Goal: Task Accomplishment & Management: Use online tool/utility

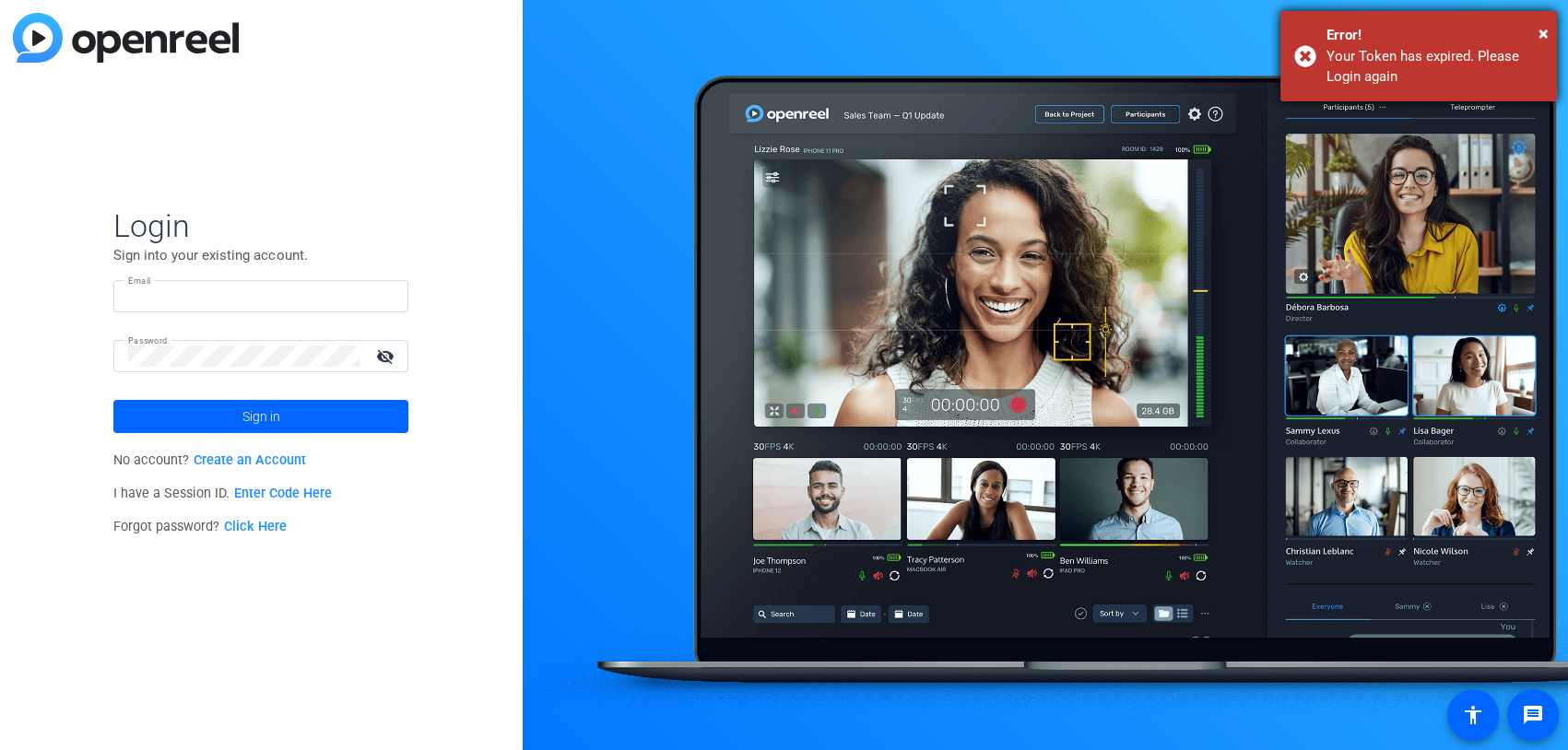
type input "[EMAIL_ADDRESS][DOMAIN_NAME]"
click at [1548, 27] on div "× Error! Your Token has expired. Please Login again" at bounding box center [1418, 56] width 277 height 91
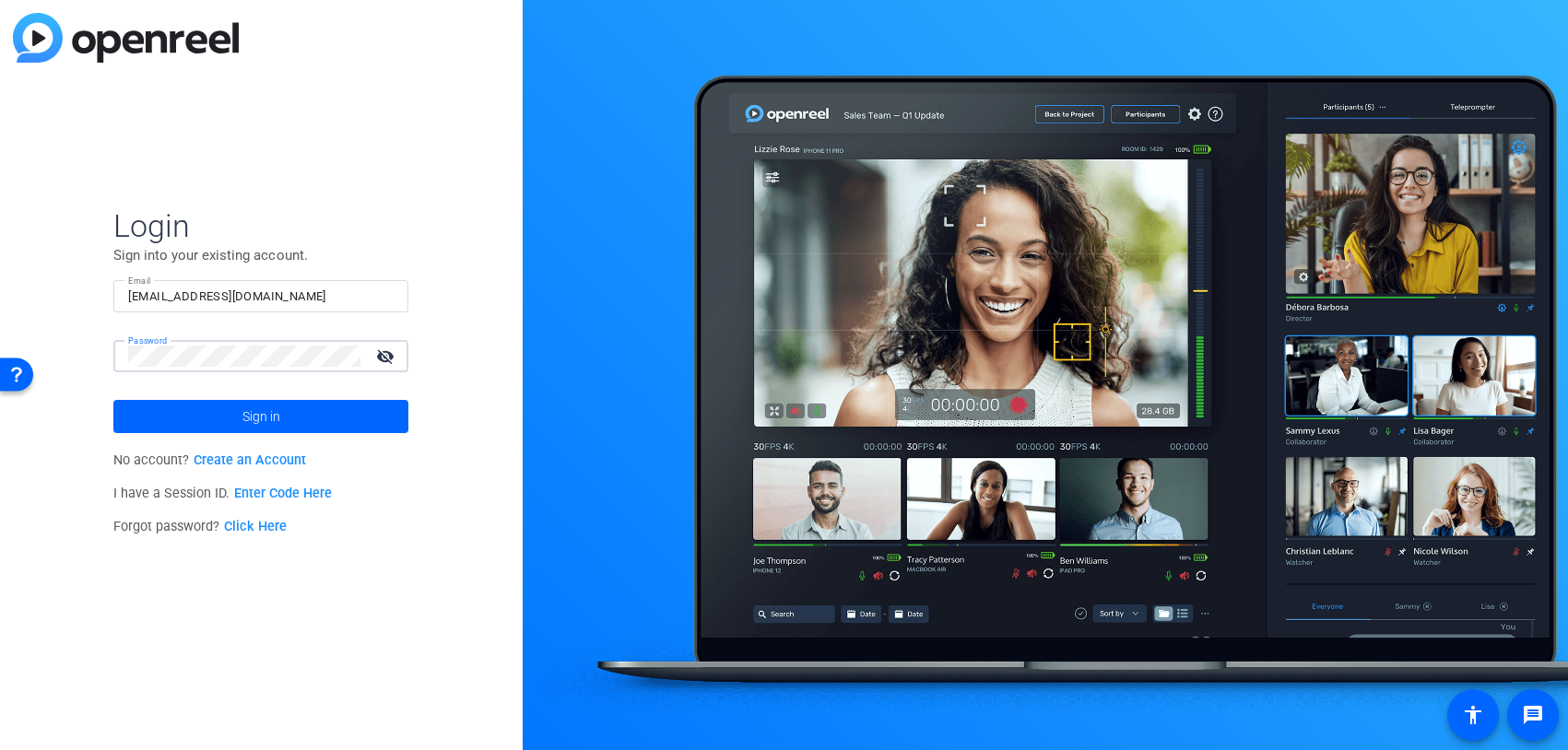
click at [73, 345] on div "Login Sign into your existing account. Email baron.dorff@dxc.com Password visib…" at bounding box center [261, 375] width 523 height 750
click at [114, 400] on button "Sign in" at bounding box center [261, 416] width 295 height 33
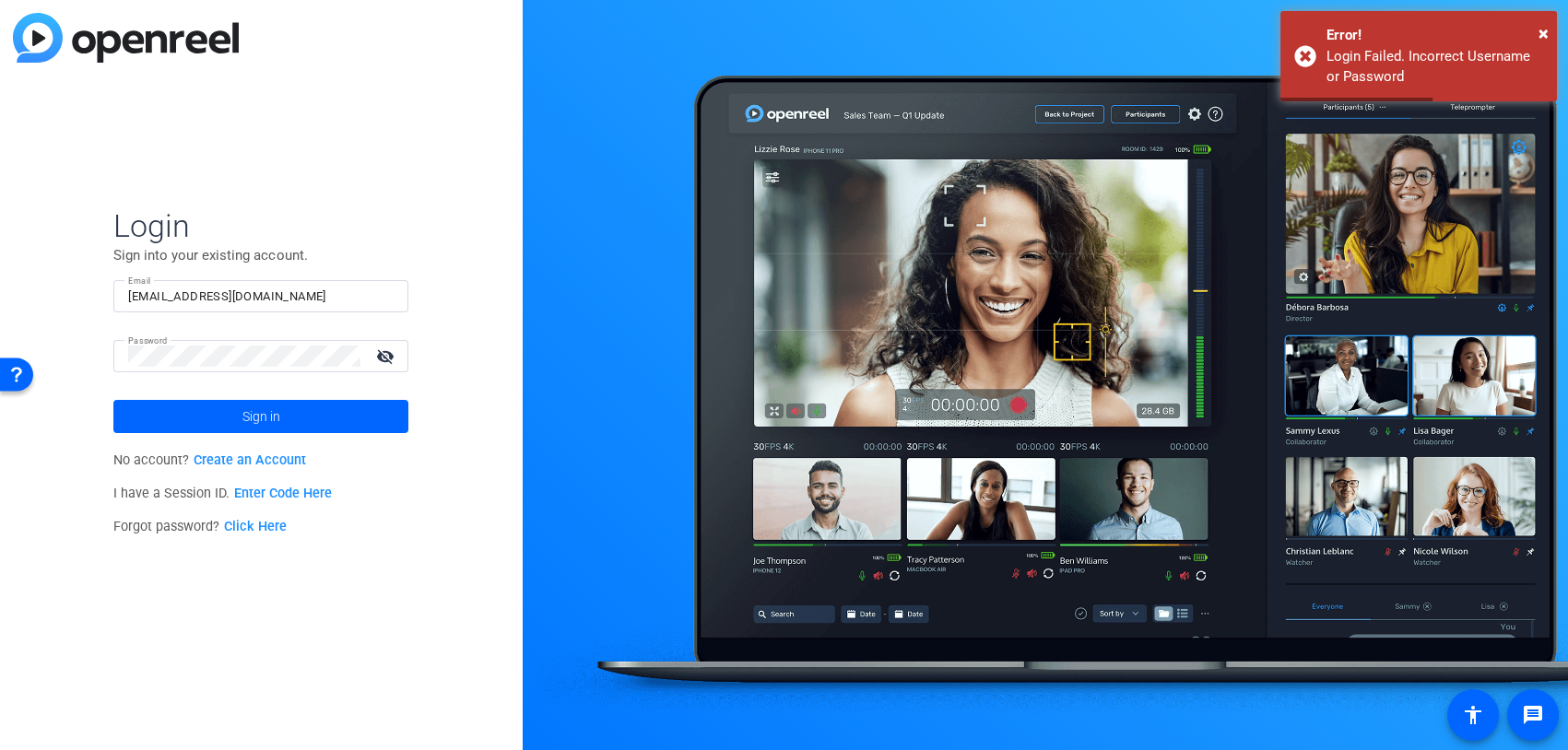
click at [389, 350] on mat-icon "visibility_off" at bounding box center [386, 356] width 44 height 27
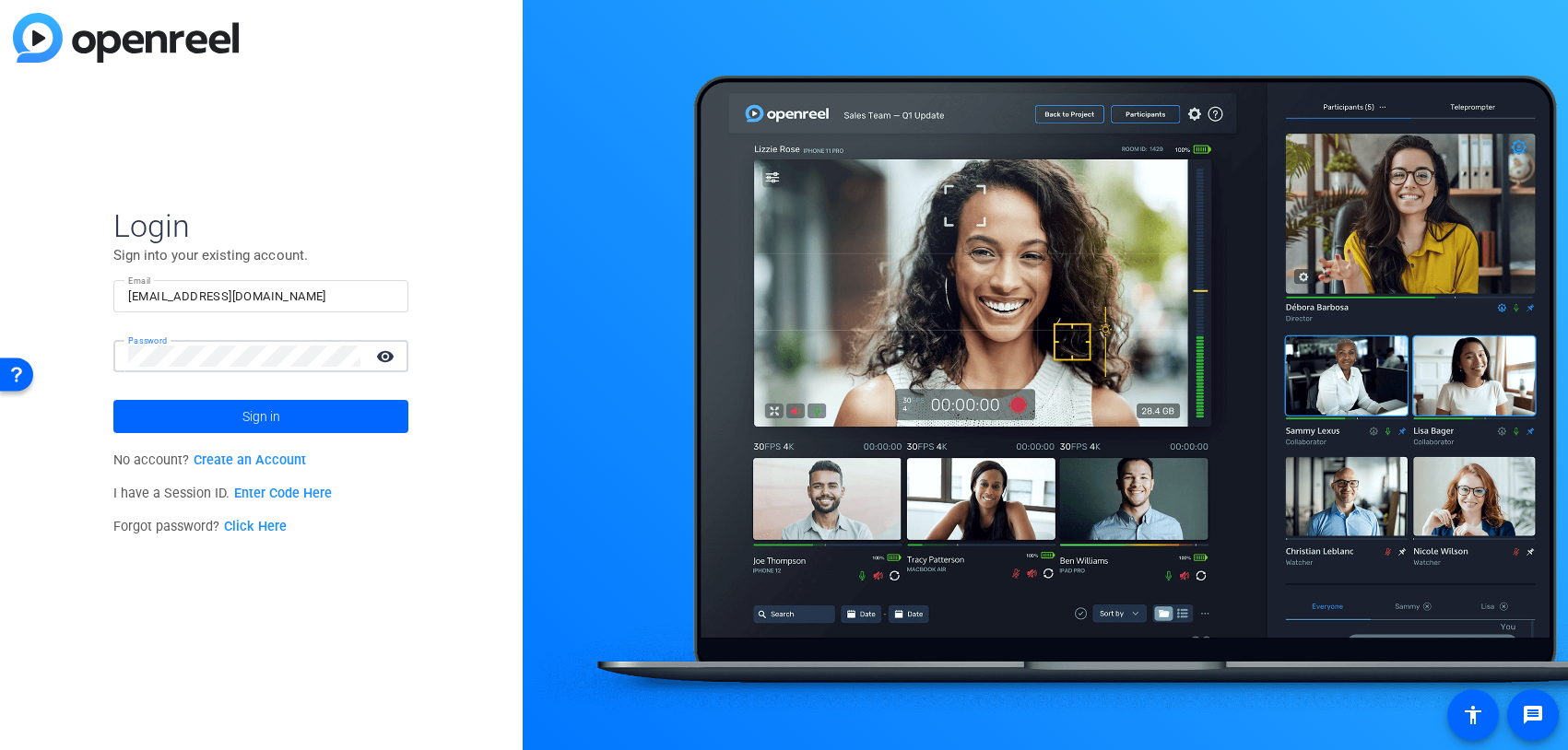
click at [114, 400] on button "Sign in" at bounding box center [261, 416] width 295 height 33
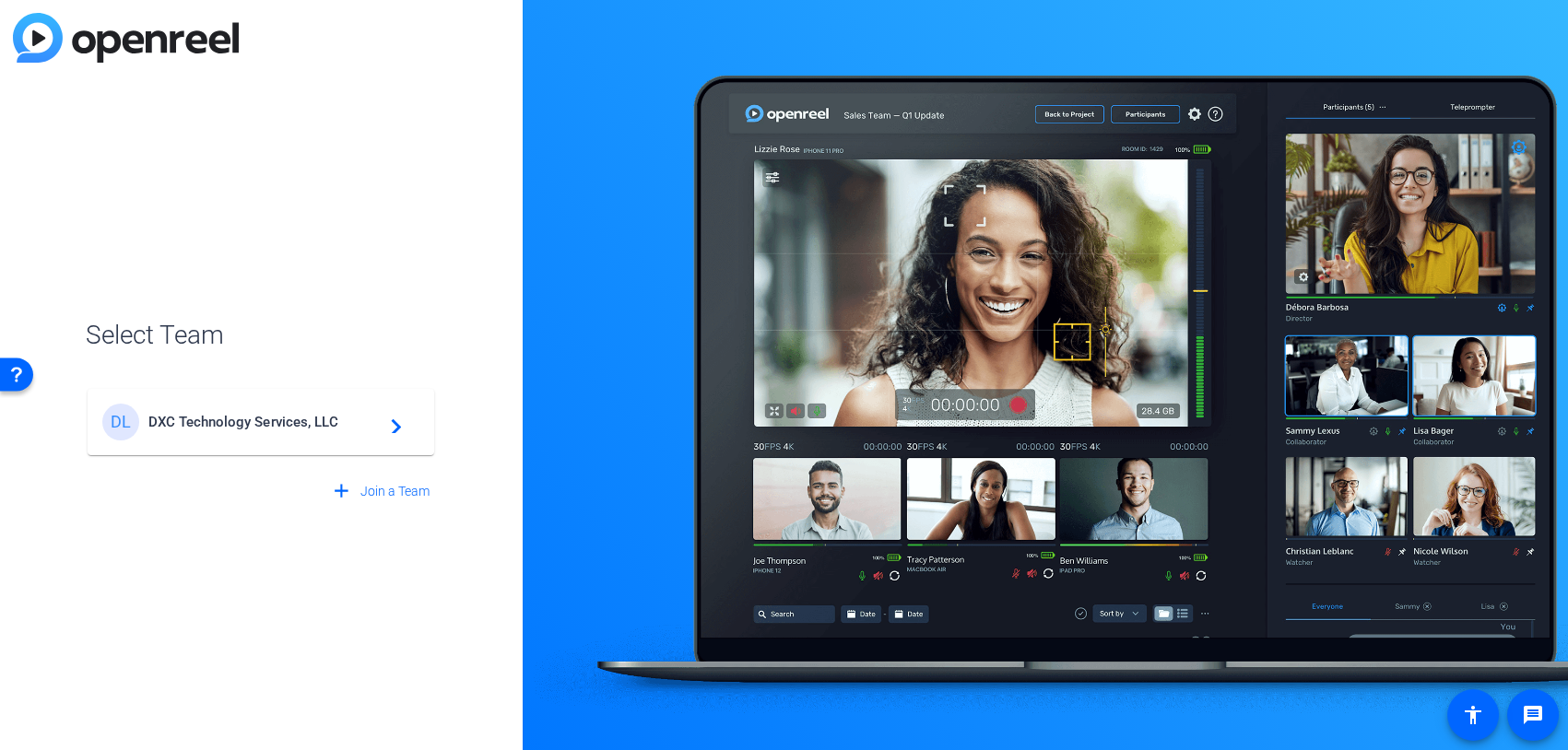
click at [234, 422] on span "DXC Technology Services, LLC" at bounding box center [262, 422] width 230 height 16
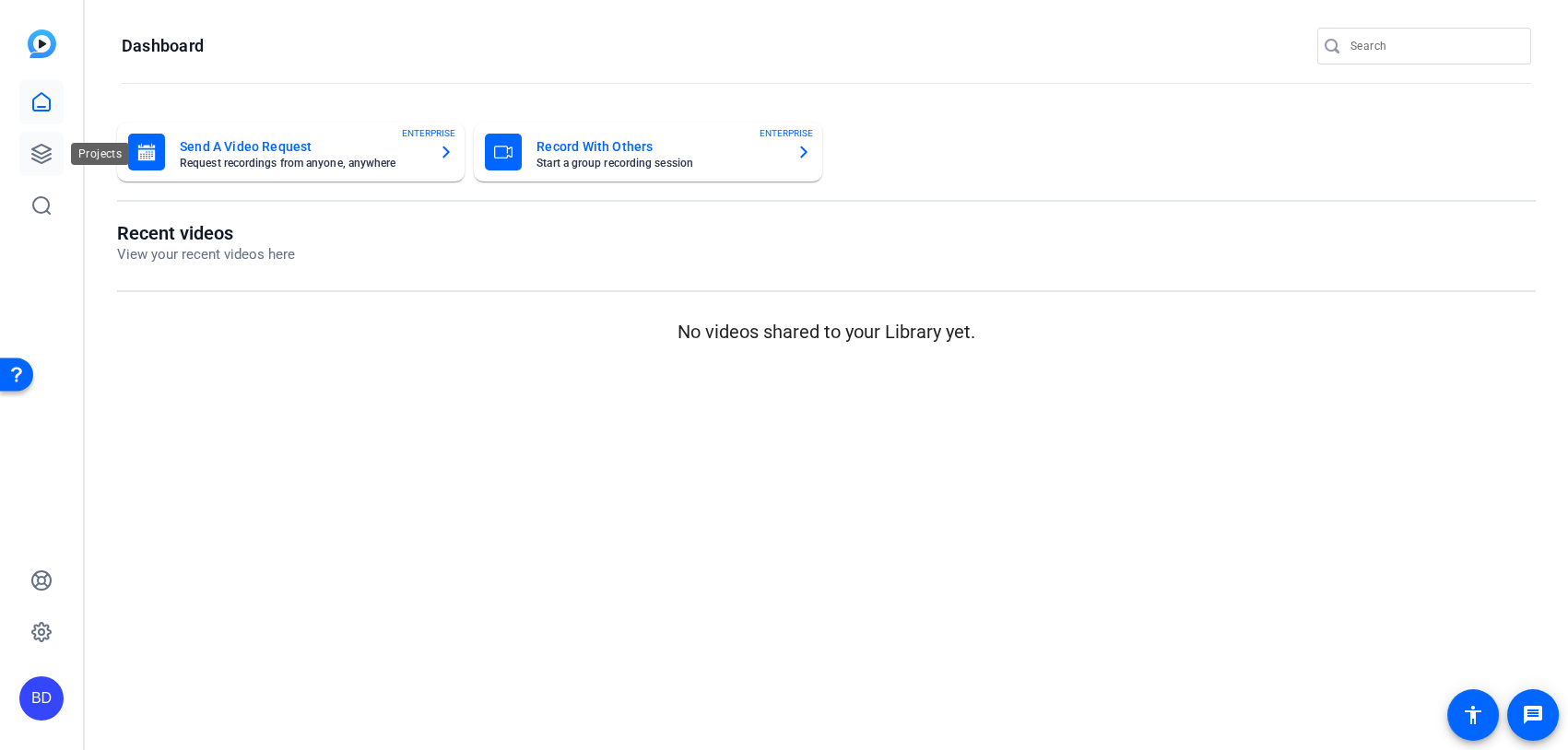
click at [32, 148] on icon at bounding box center [41, 154] width 18 height 18
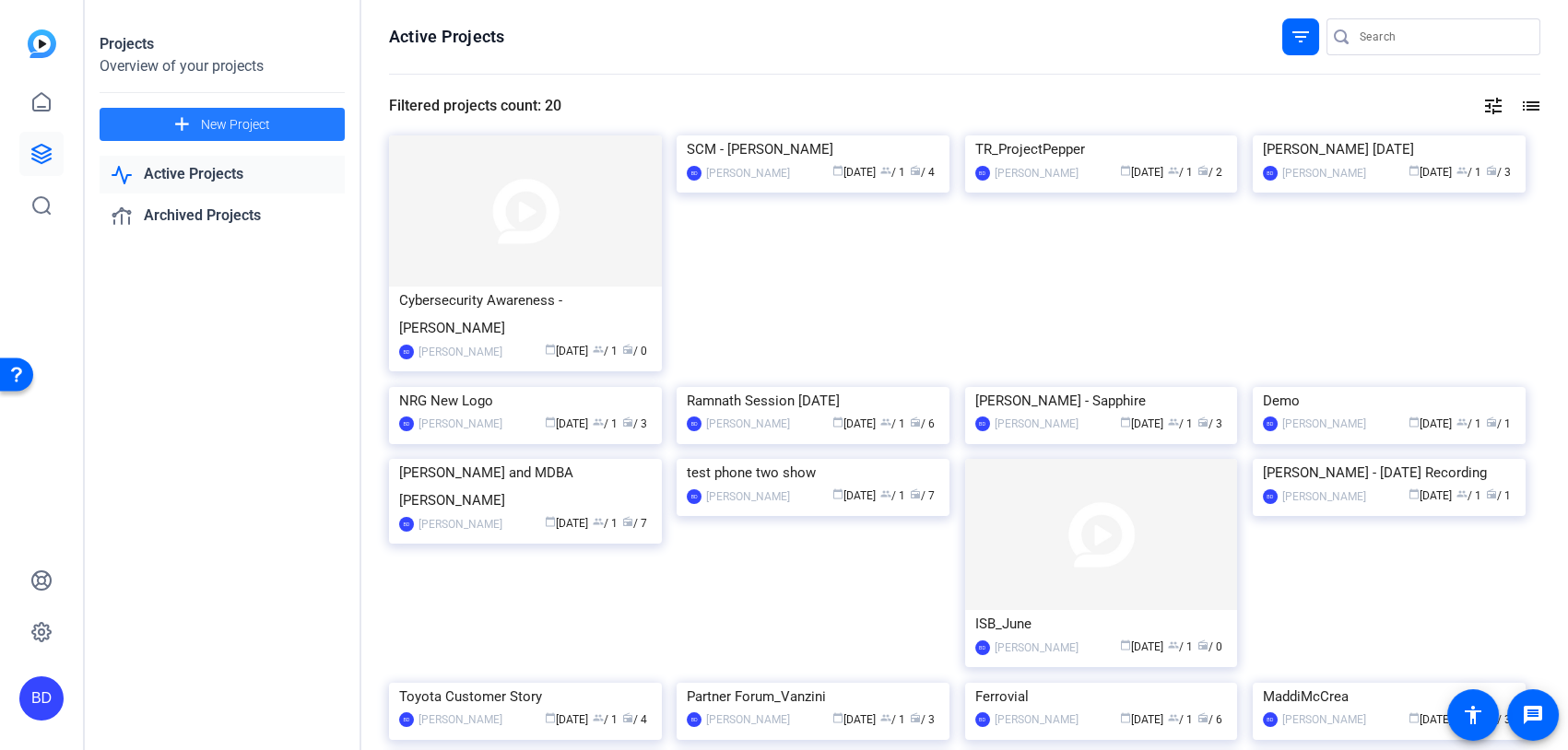
click at [213, 129] on span "New Project" at bounding box center [236, 125] width 69 height 19
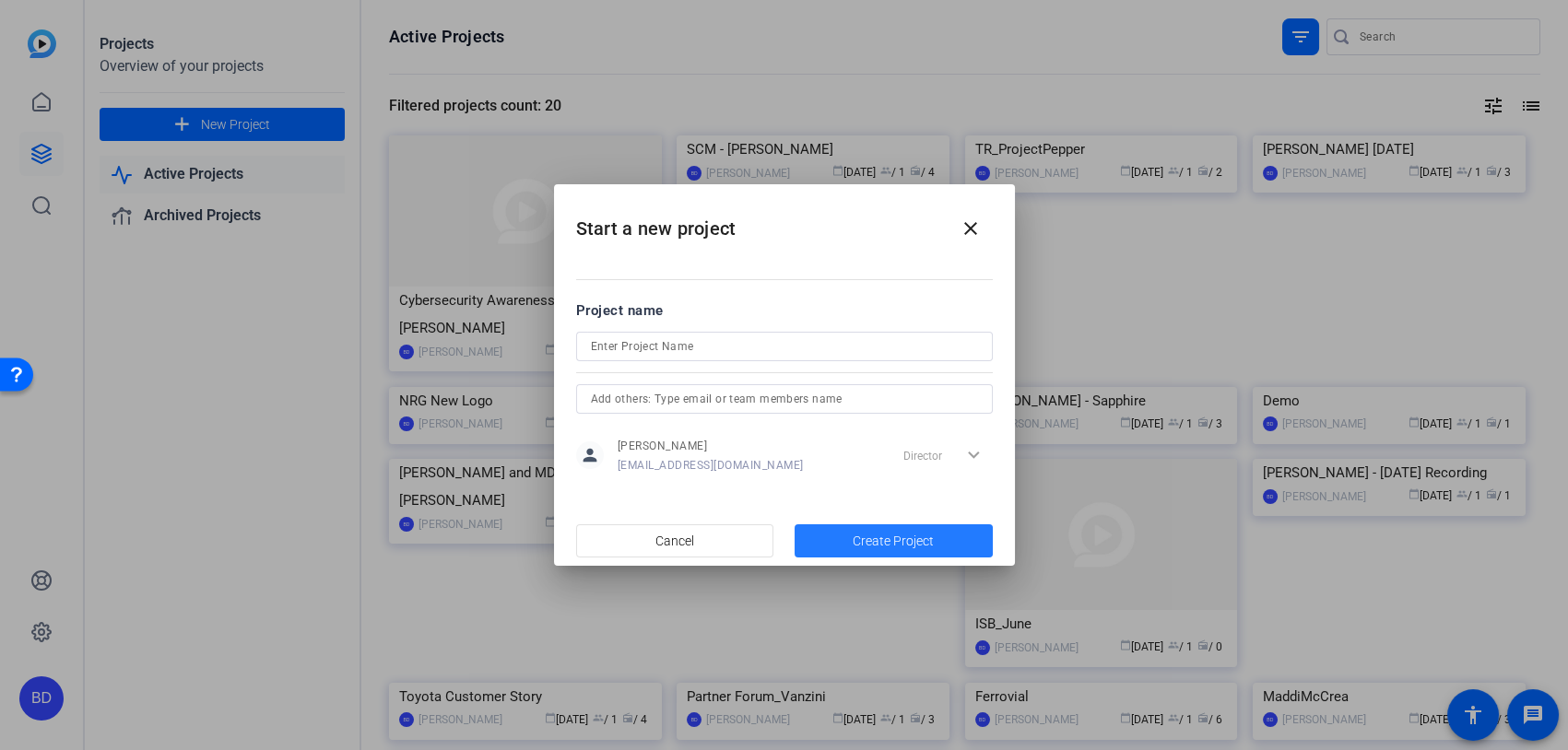
click at [902, 548] on span "Create Project" at bounding box center [892, 541] width 81 height 19
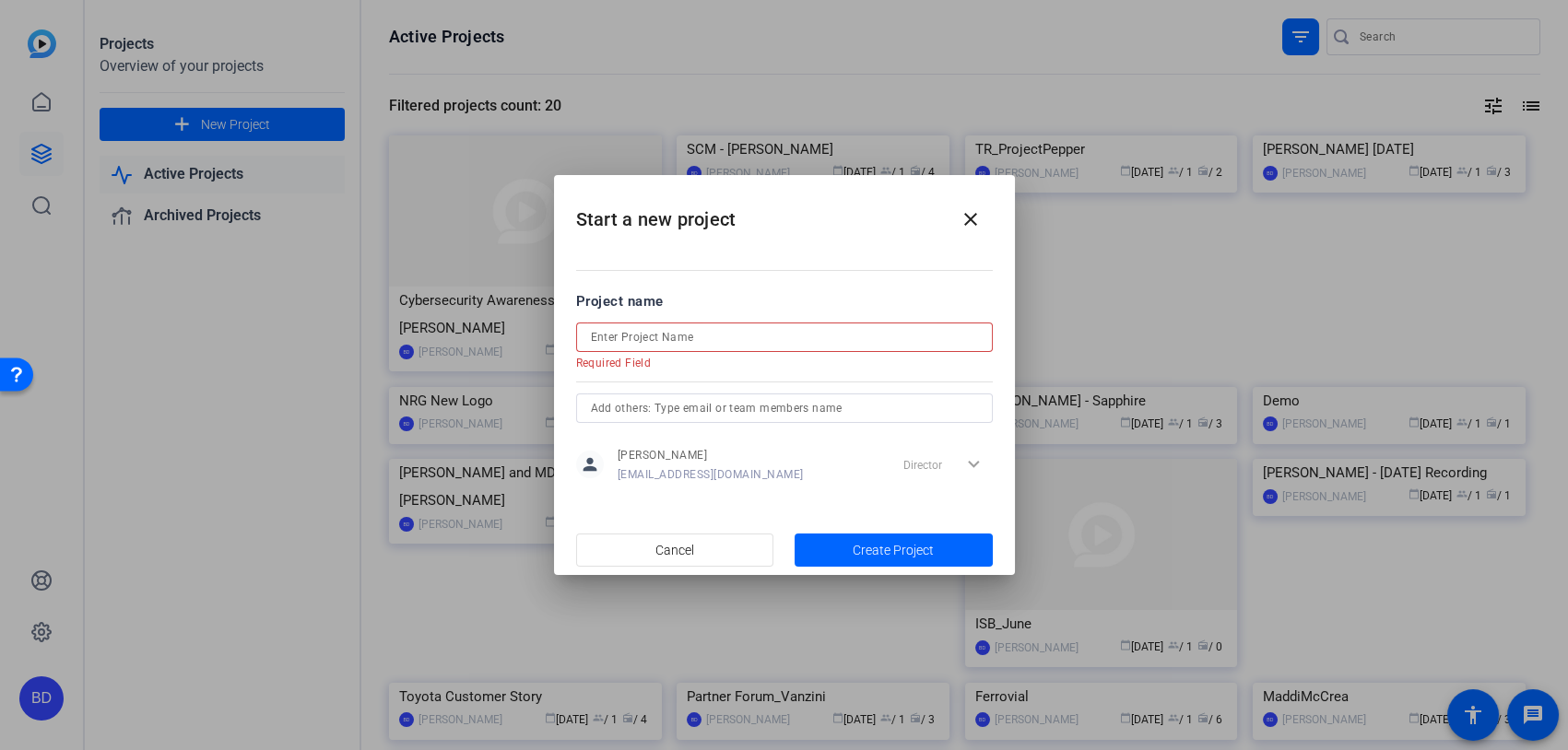
click at [742, 331] on input at bounding box center [784, 337] width 387 height 22
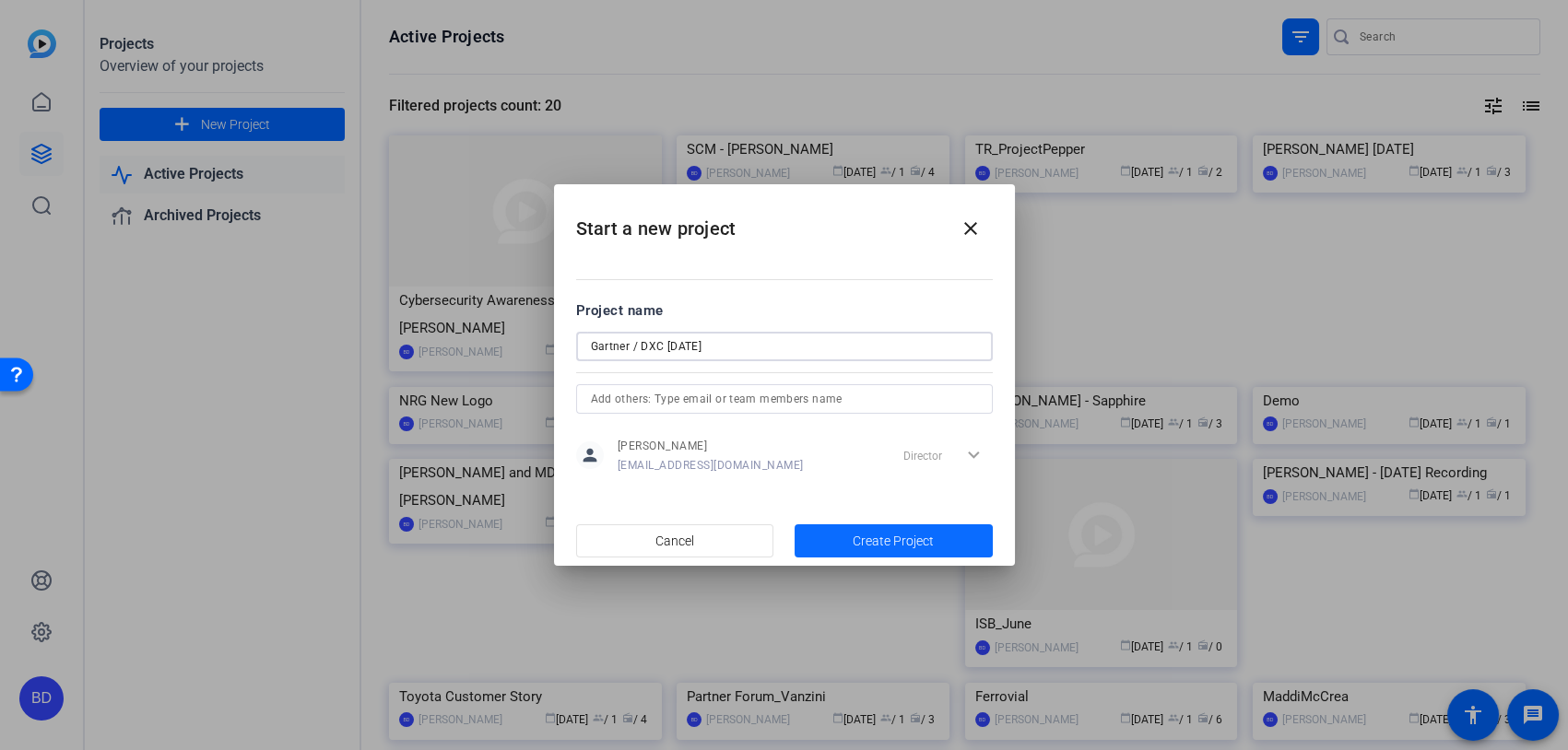
type input "Gartner / DXC [DATE]"
click at [830, 531] on span "button" at bounding box center [893, 541] width 199 height 44
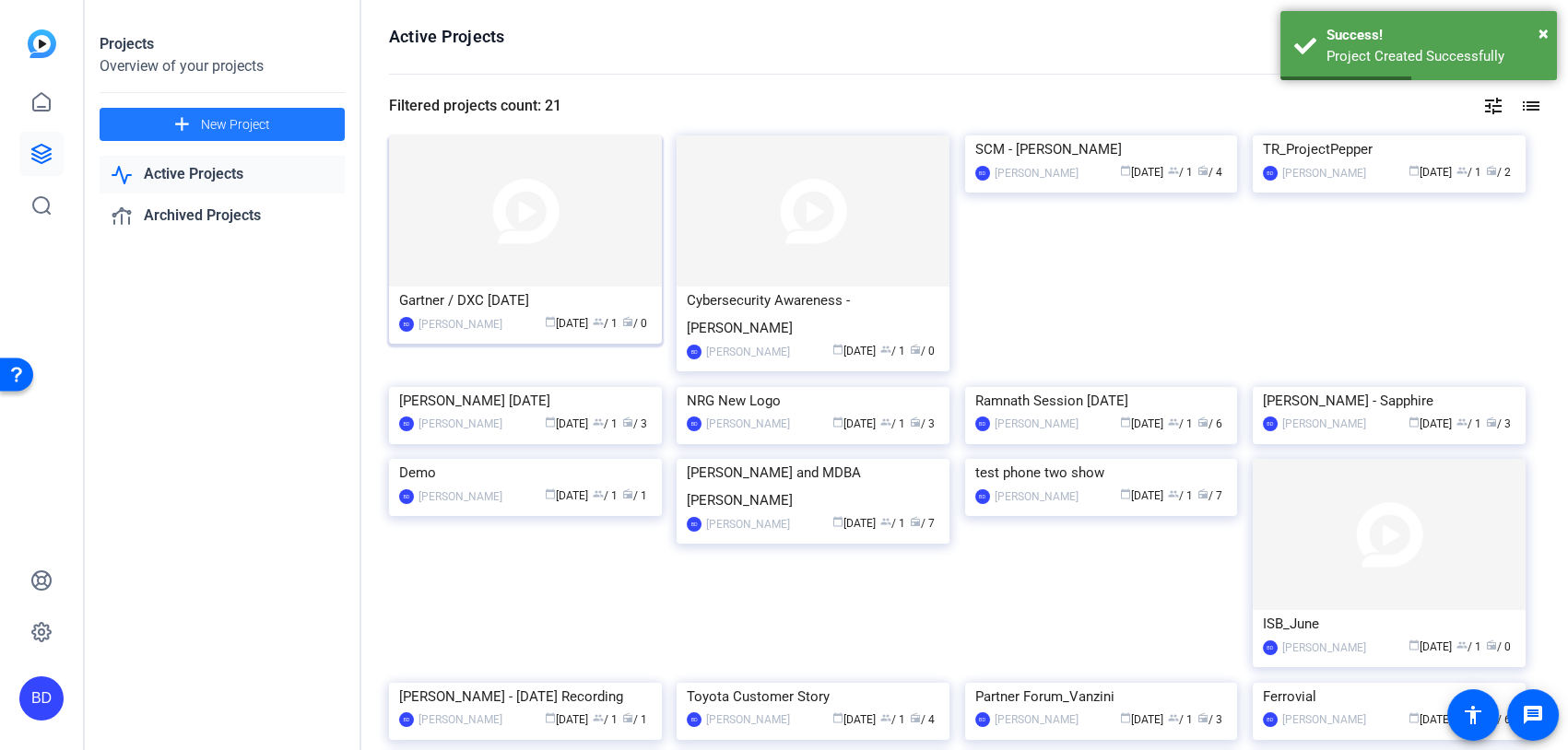
click at [423, 210] on img at bounding box center [526, 211] width 273 height 151
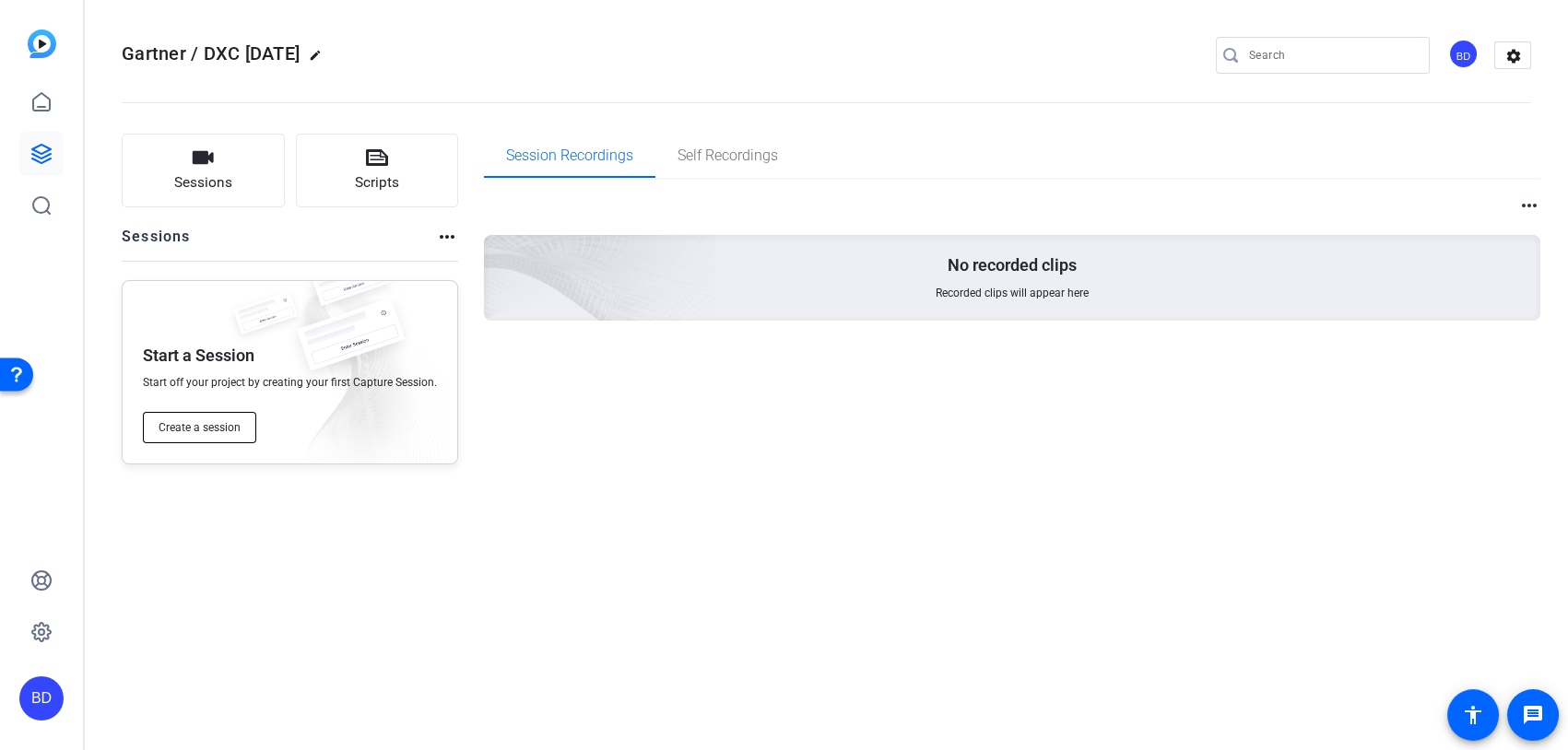
click at [203, 437] on button "Create a session" at bounding box center [199, 427] width 114 height 31
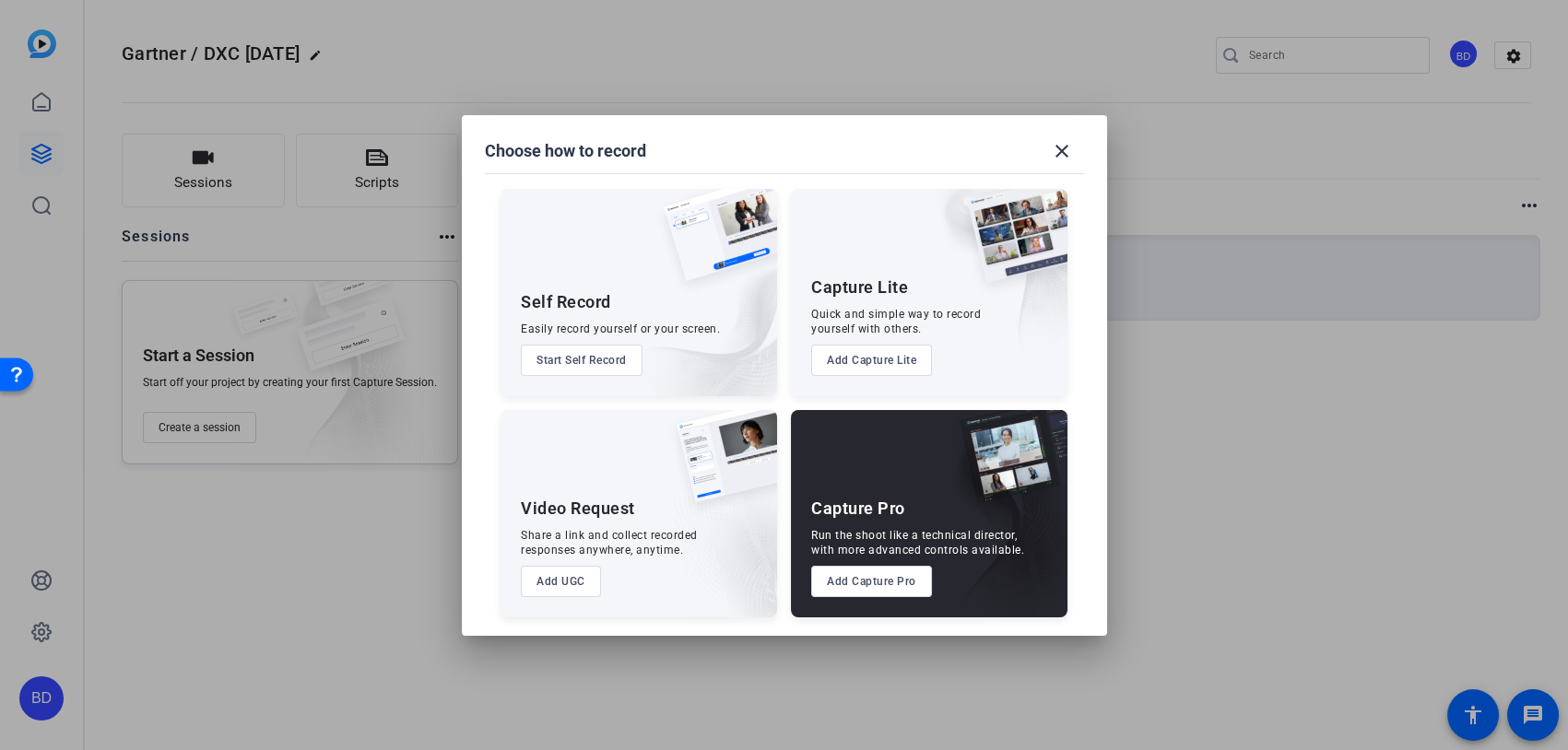
click at [939, 499] on img at bounding box center [998, 525] width 136 height 184
click at [886, 583] on button "Add Capture Pro" at bounding box center [871, 581] width 121 height 31
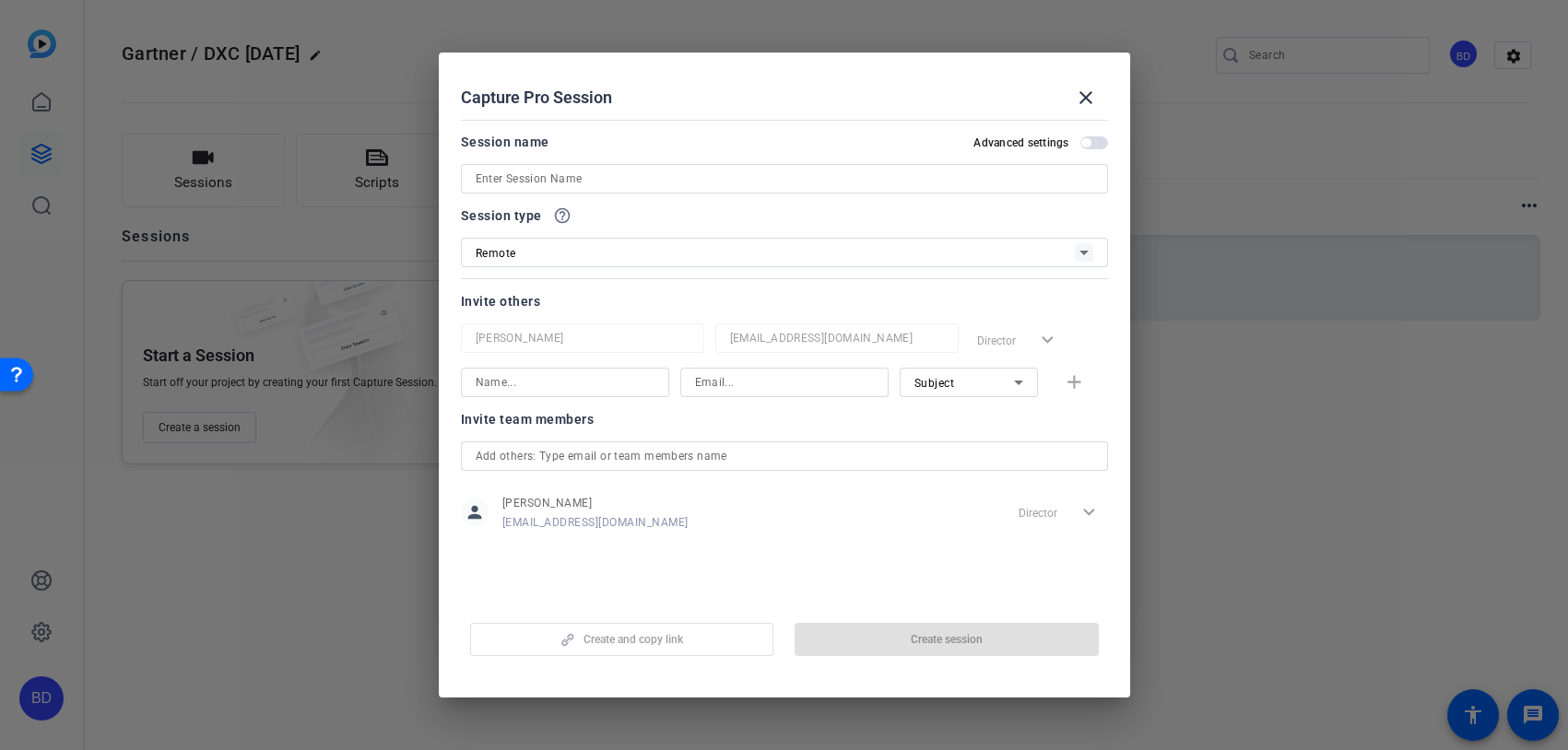
click at [509, 179] on input at bounding box center [784, 178] width 617 height 22
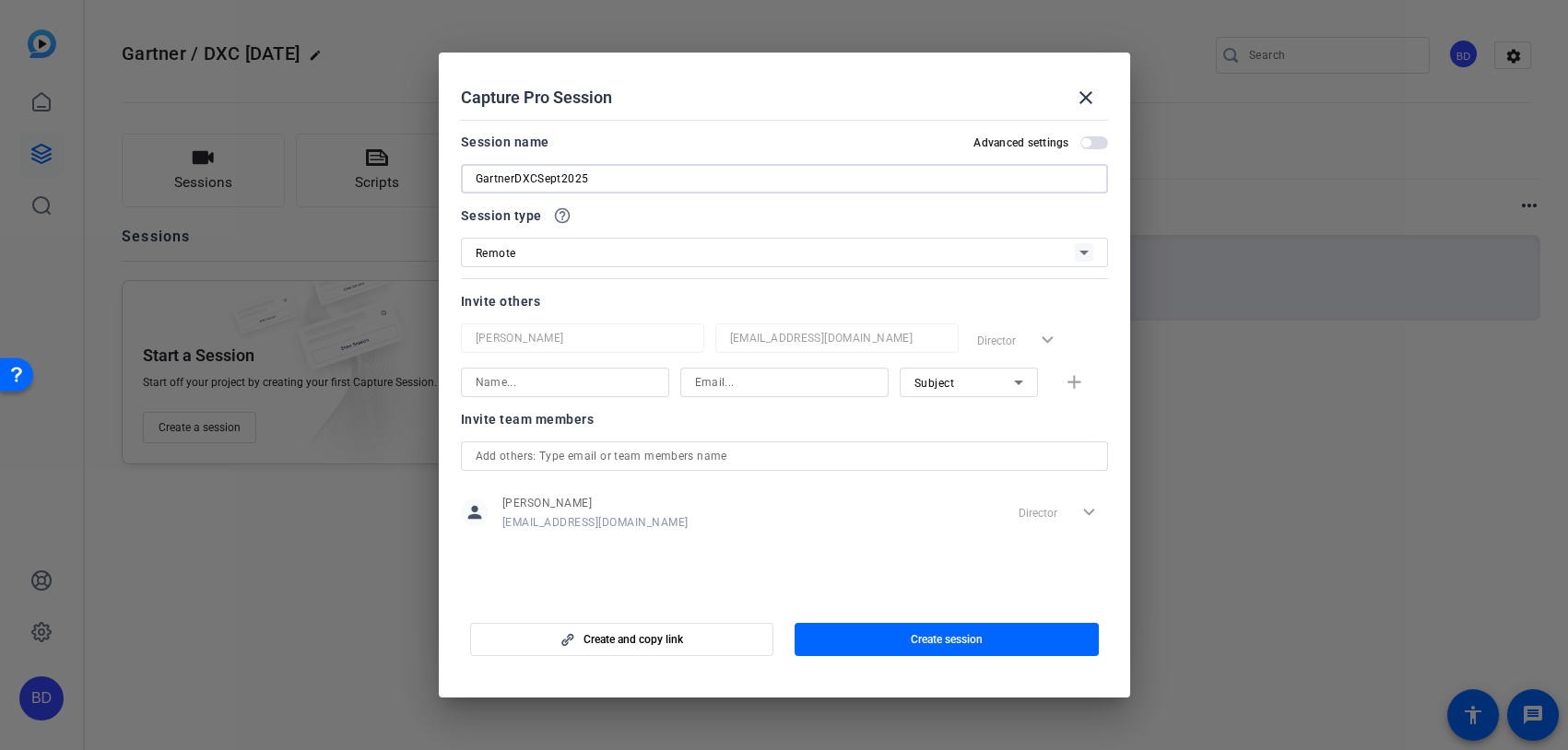
type input "GartnerDXCSept2025"
click at [1084, 141] on span "button" at bounding box center [1086, 143] width 10 height 10
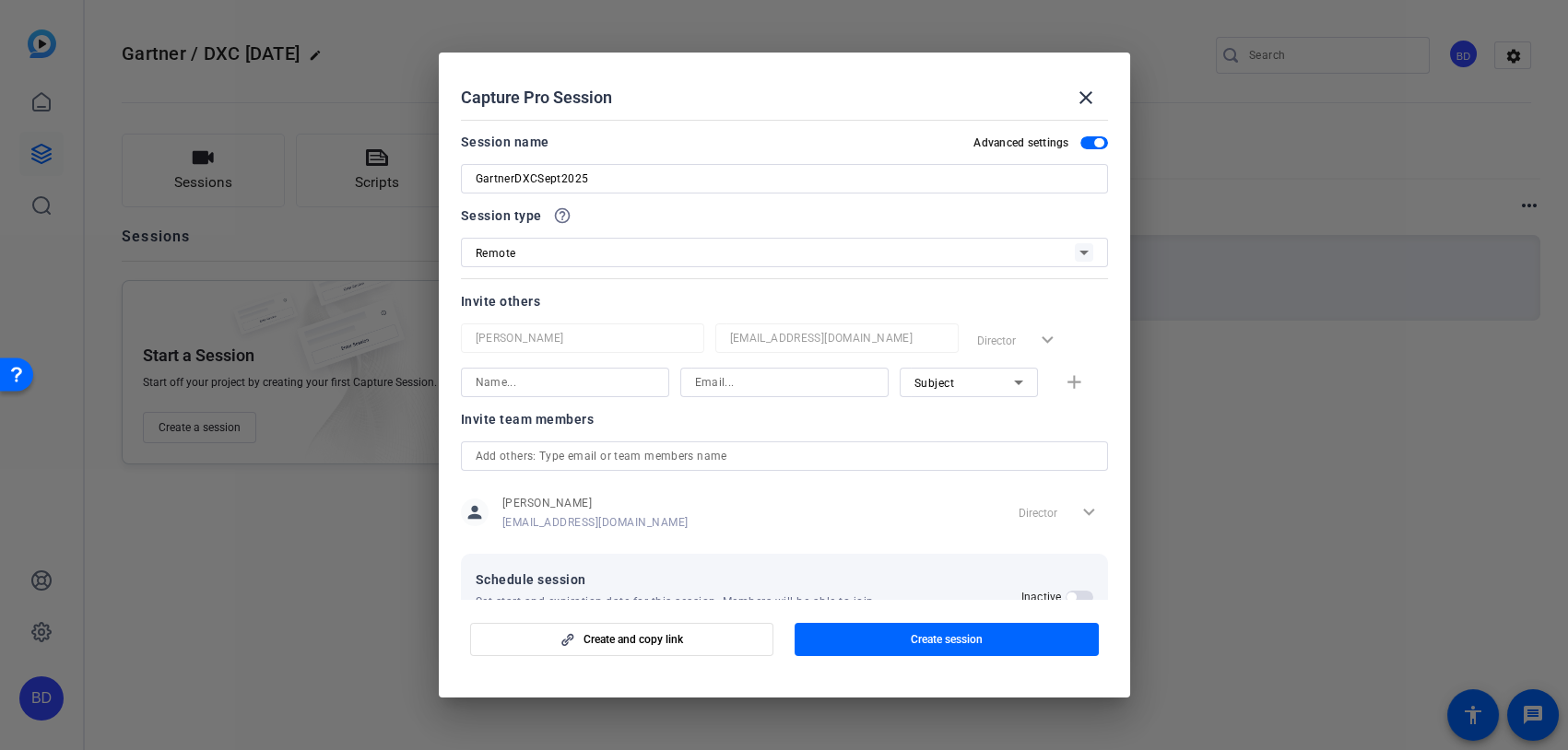
click at [1086, 136] on span "button" at bounding box center [1094, 143] width 28 height 13
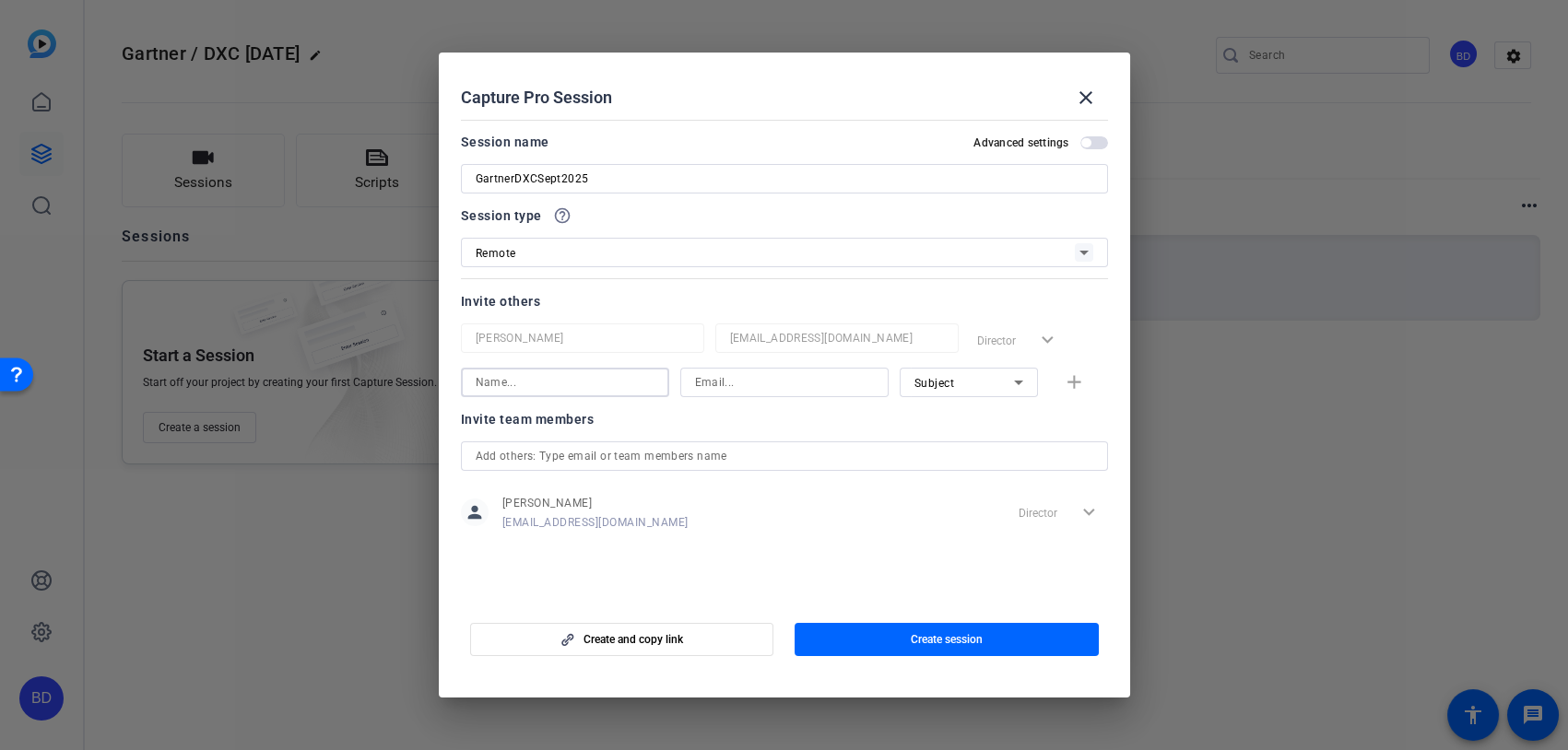
click at [571, 376] on input at bounding box center [564, 382] width 178 height 22
type input "n"
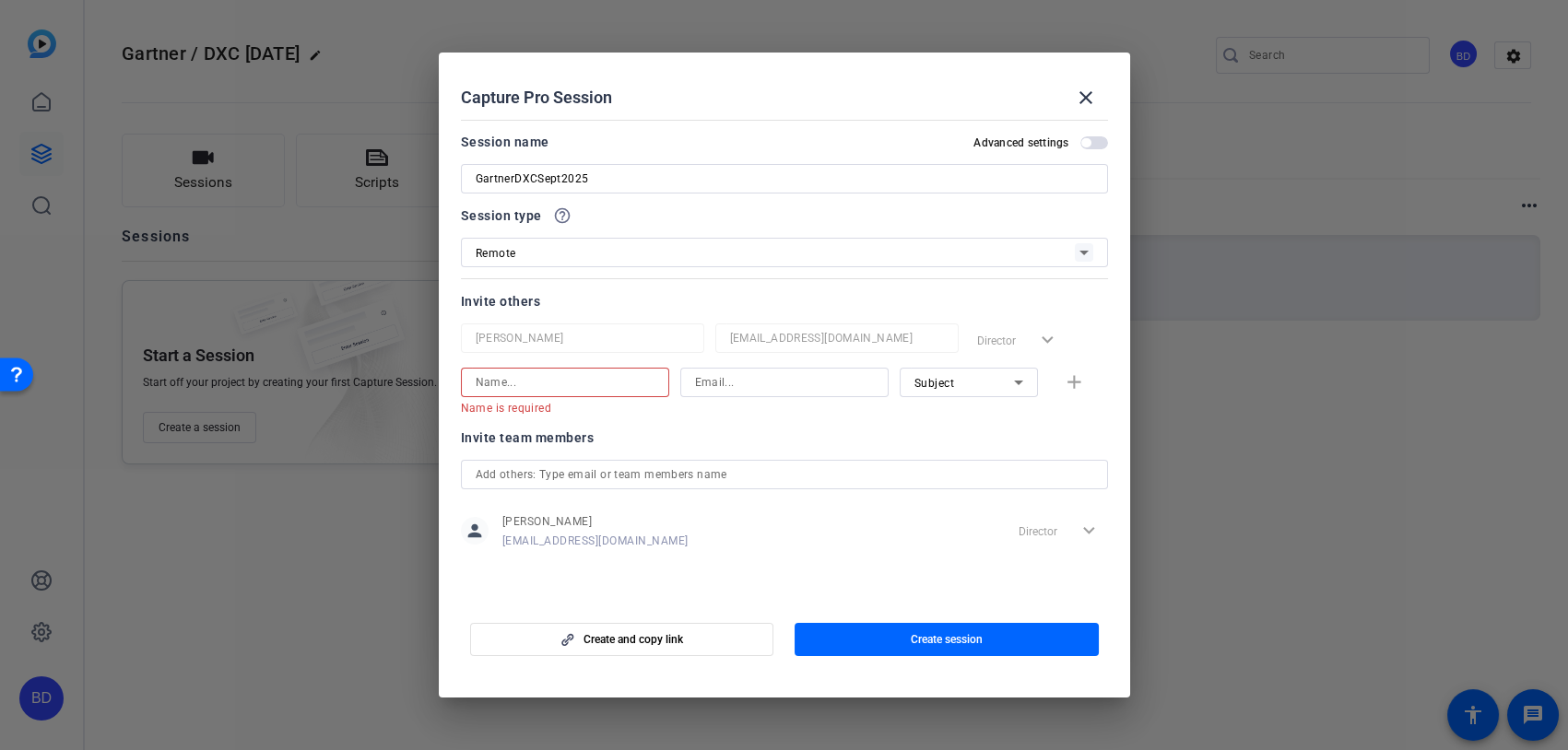
click at [519, 383] on input at bounding box center [564, 382] width 178 height 22
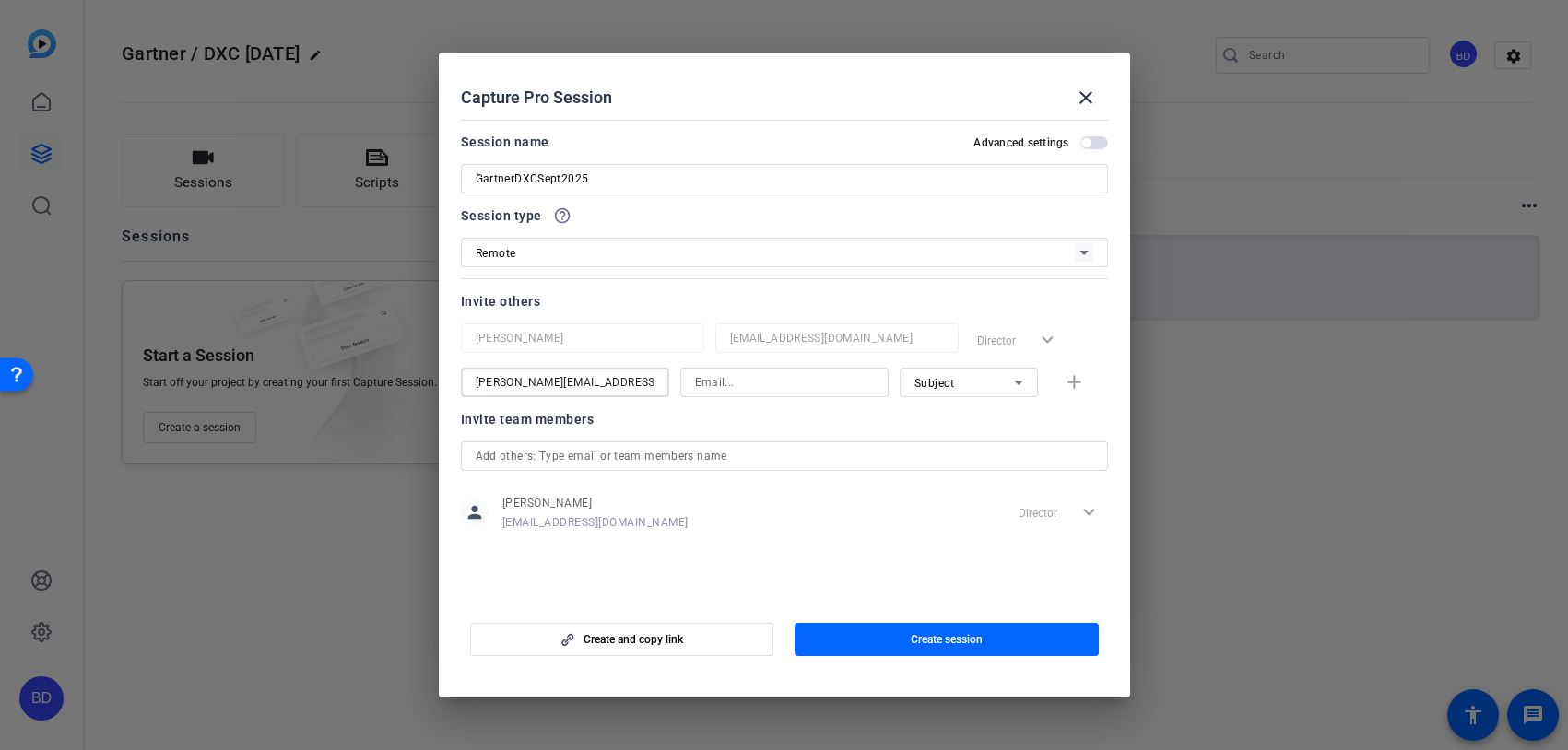
type input "Navjot.Singh2@dxc.com"
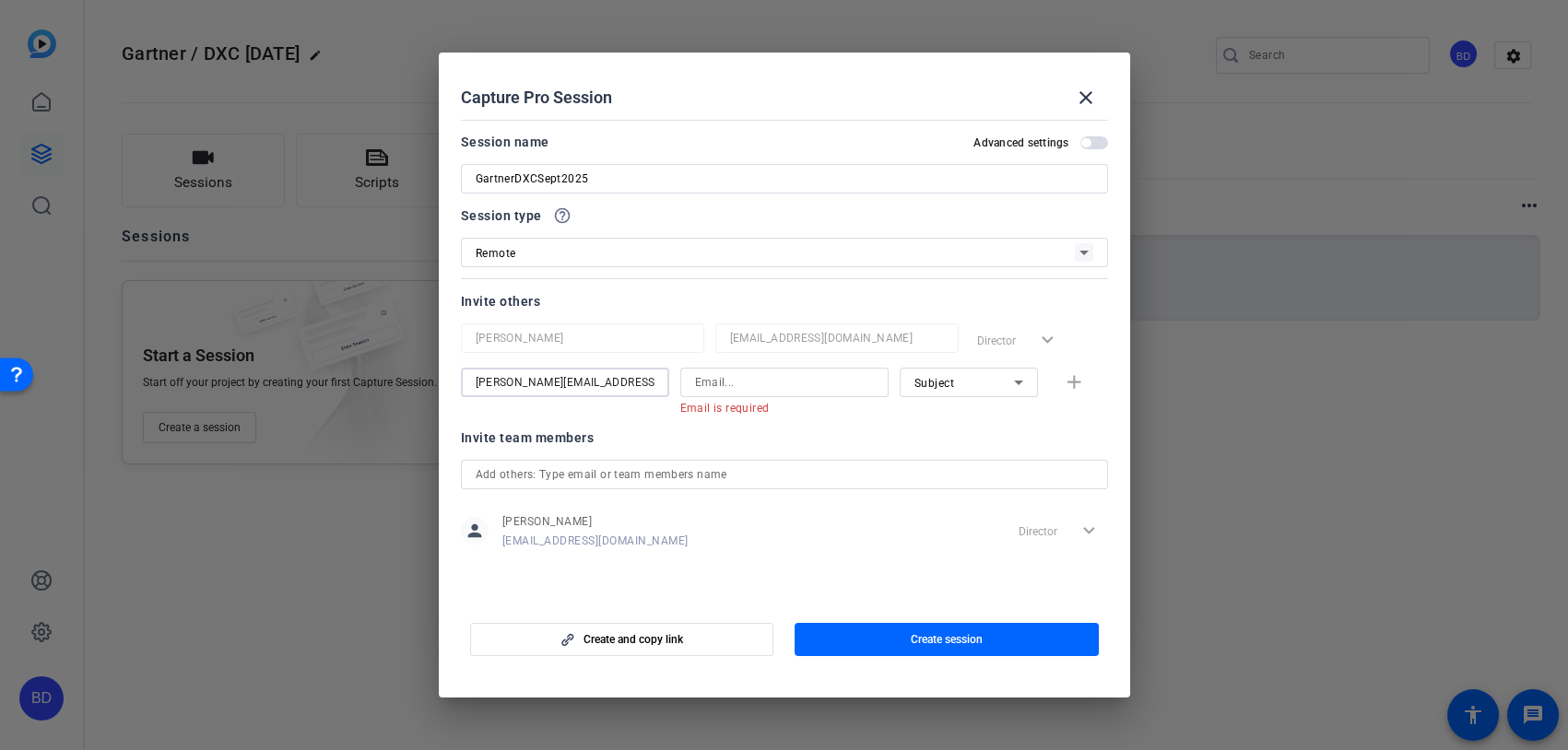
drag, startPoint x: 618, startPoint y: 385, endPoint x: 261, endPoint y: 339, distance: 360.0
click at [261, 339] on div "Choose how to record close Self Record Easily record yourself or your screen. S…" at bounding box center [784, 375] width 1568 height 750
paste input "Navjot.Singh2@dxc.com"
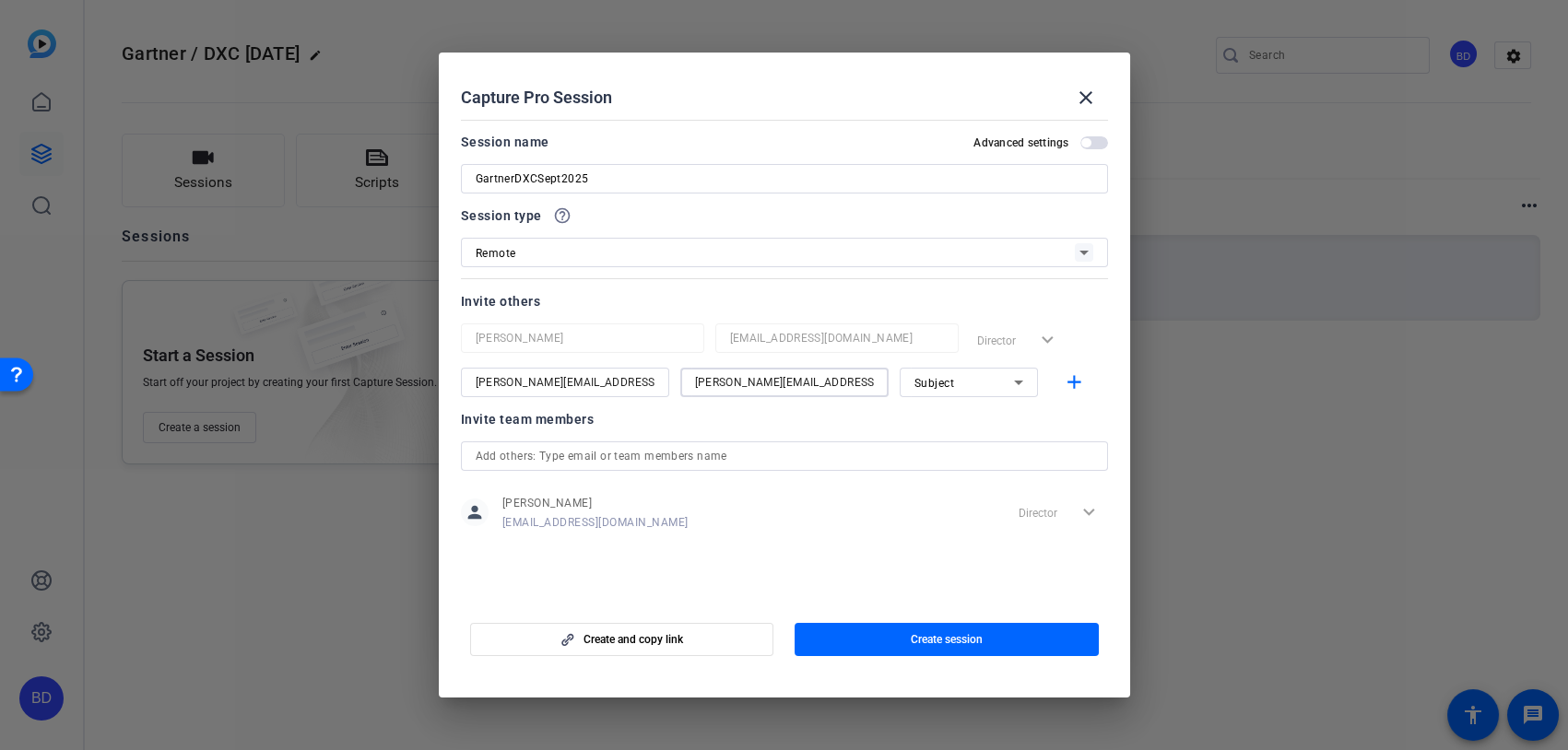
type input "Navjot.Singh2@dxc.com"
type input "Nav SIngh"
click at [949, 385] on span "Subject" at bounding box center [934, 384] width 40 height 13
click at [930, 444] on span "Watcher" at bounding box center [935, 448] width 44 height 22
click at [636, 462] on input "text" at bounding box center [784, 455] width 617 height 22
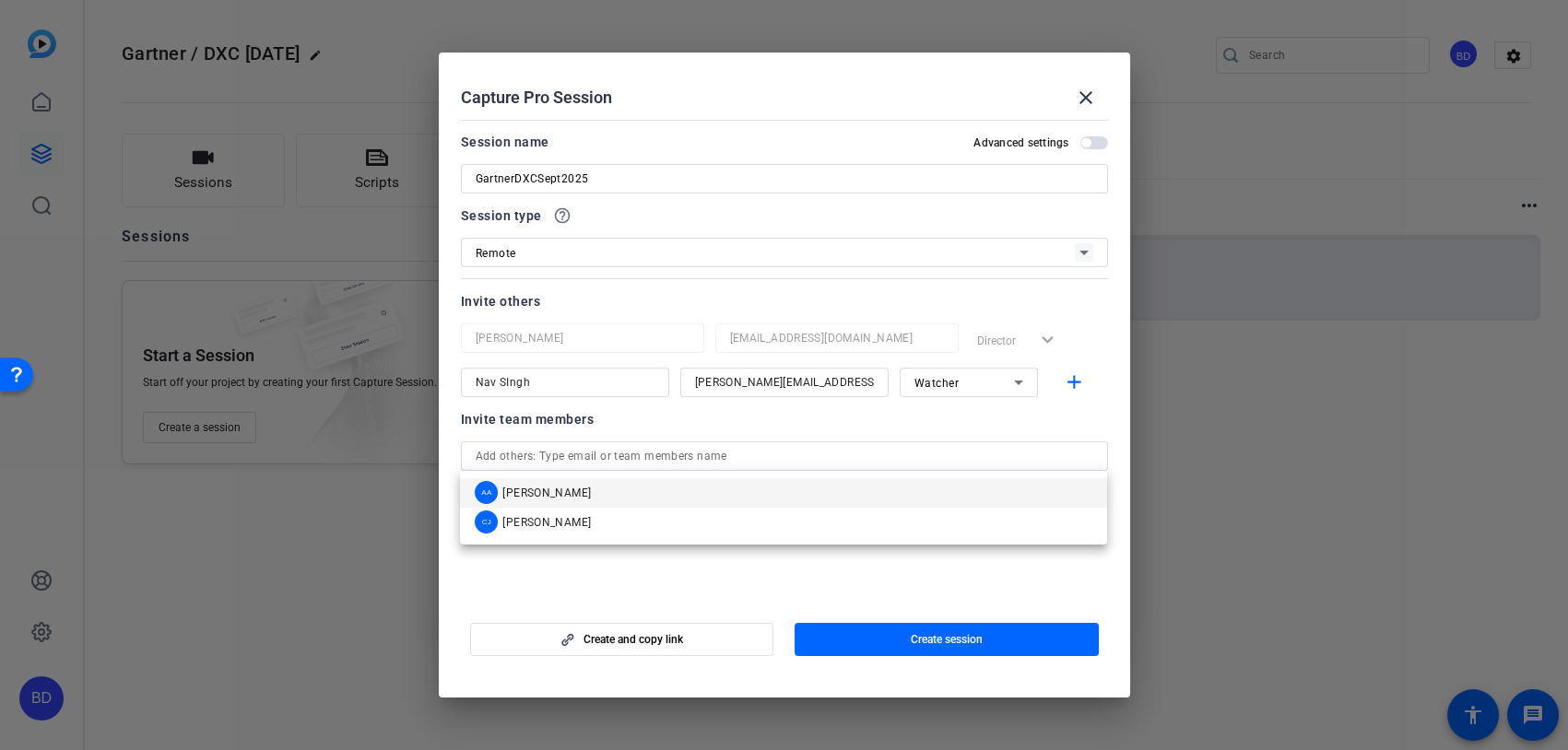
click at [590, 460] on input "text" at bounding box center [784, 455] width 617 height 22
paste input "ryan.nowak@dxc.com"
type input "ryan.nowak@dxc.com"
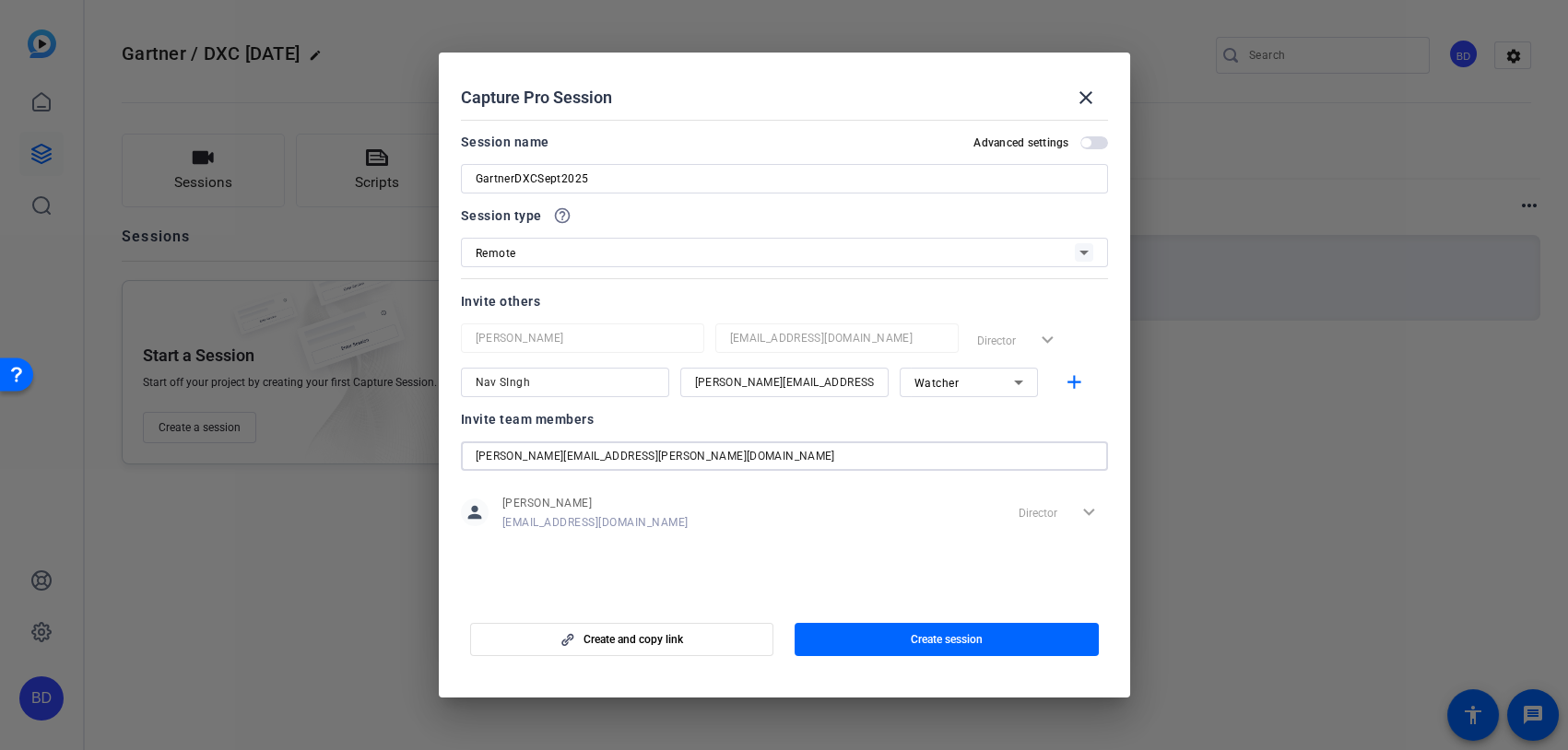
drag, startPoint x: 625, startPoint y: 451, endPoint x: 362, endPoint y: 448, distance: 263.0
click at [362, 448] on div "Choose how to record close Self Record Easily record yourself or your screen. S…" at bounding box center [784, 375] width 1568 height 750
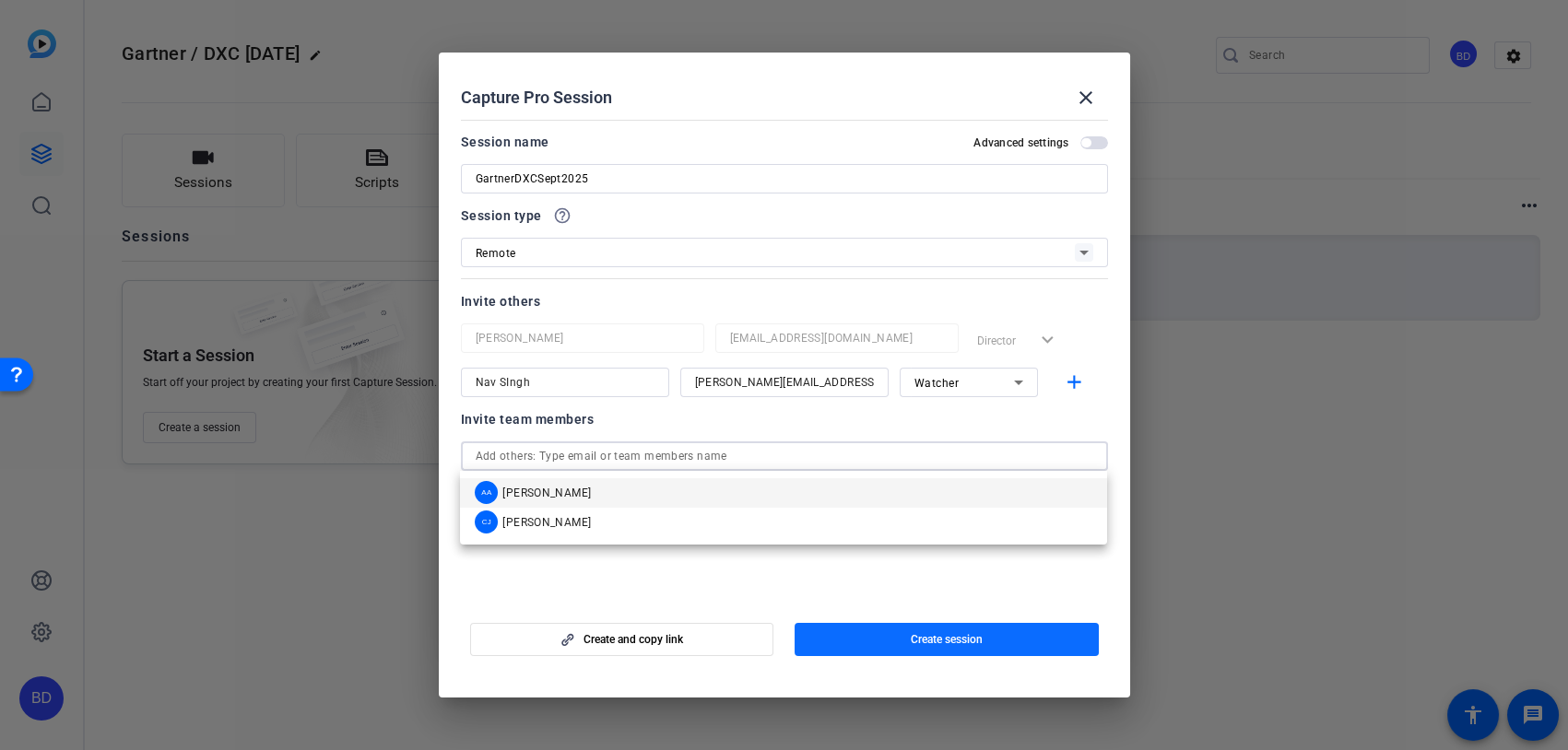
click at [929, 635] on span "Create session" at bounding box center [946, 639] width 72 height 14
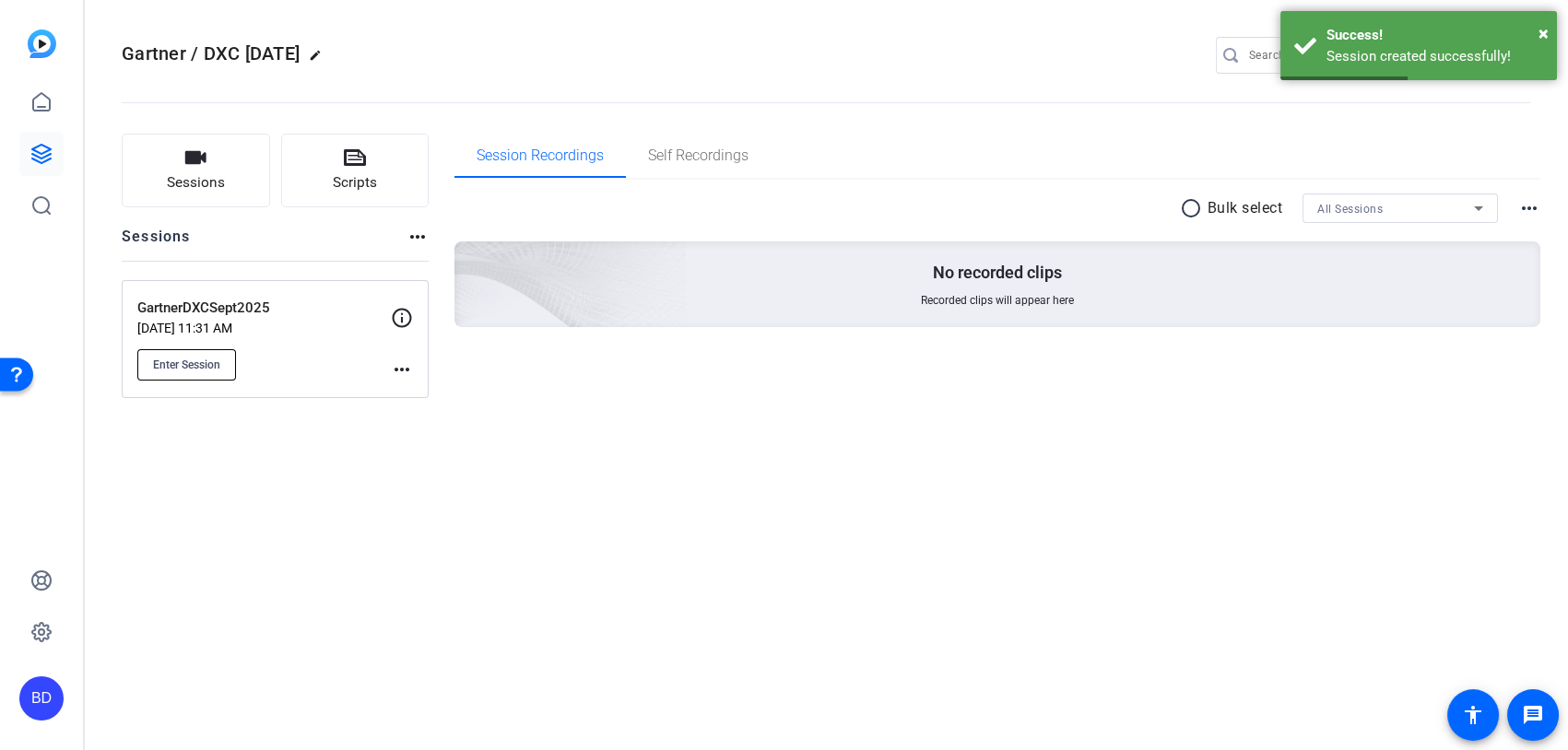
click at [212, 360] on span "Enter Session" at bounding box center [186, 365] width 68 height 14
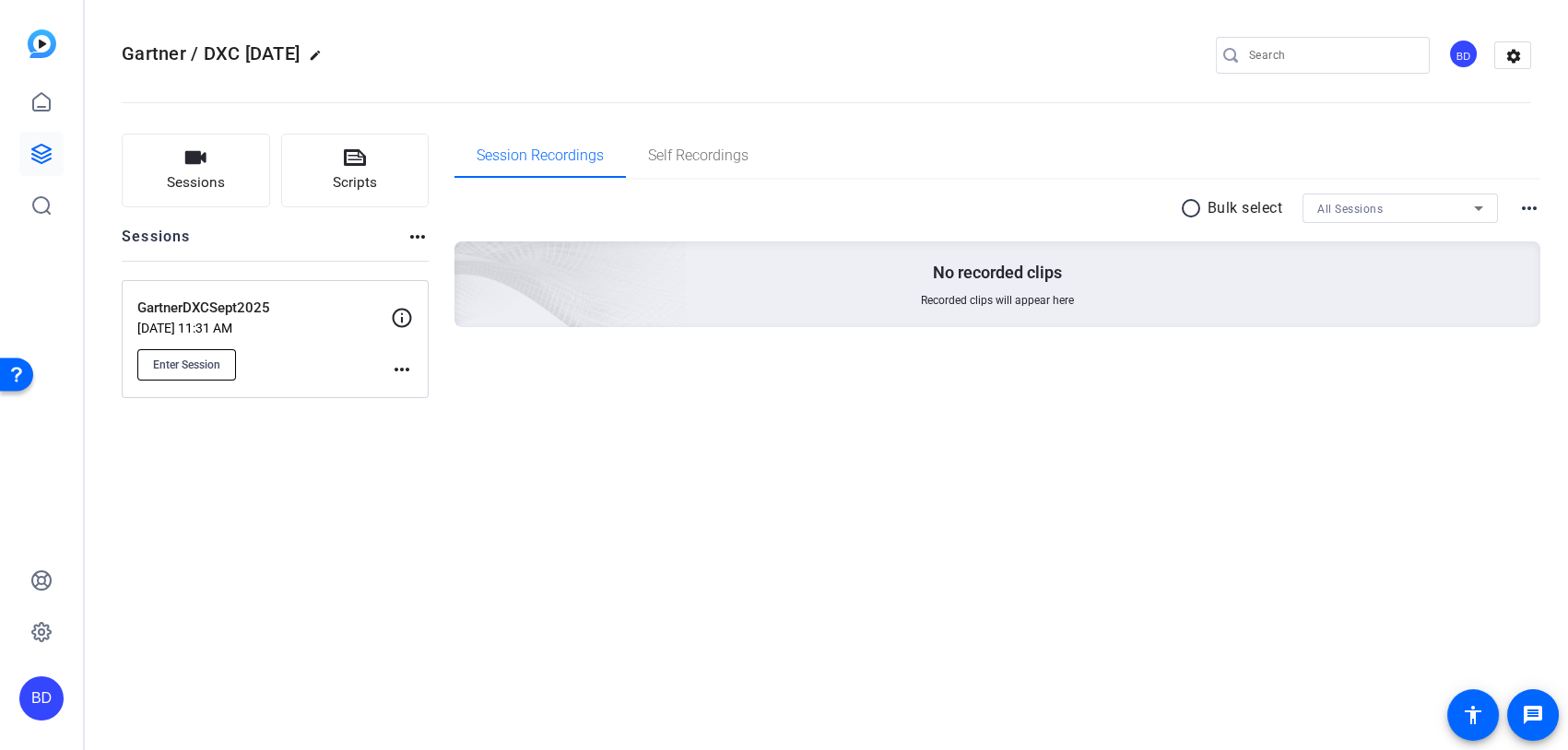
click at [186, 368] on button "Enter Session" at bounding box center [186, 365] width 98 height 31
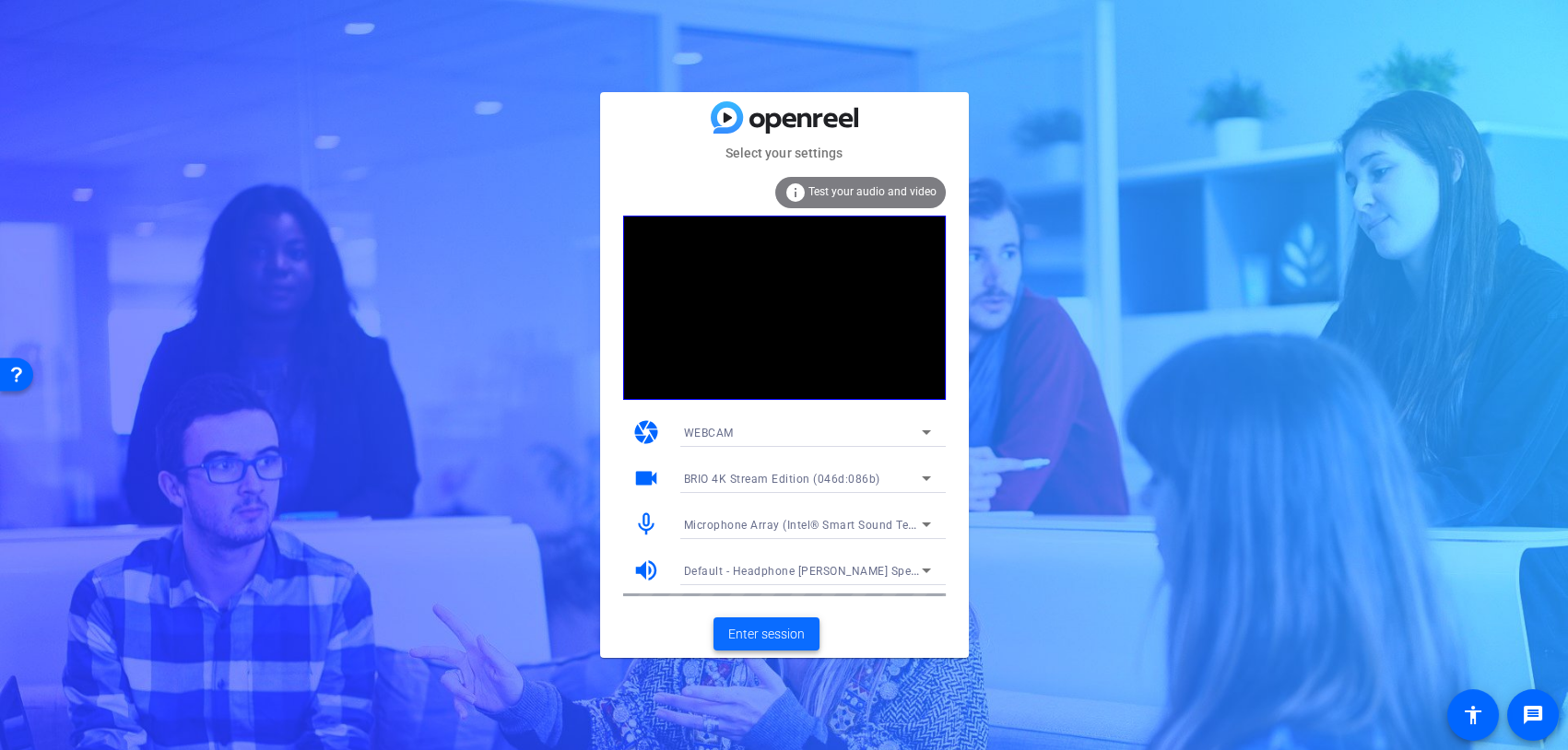
click at [784, 635] on span "Enter session" at bounding box center [766, 635] width 76 height 19
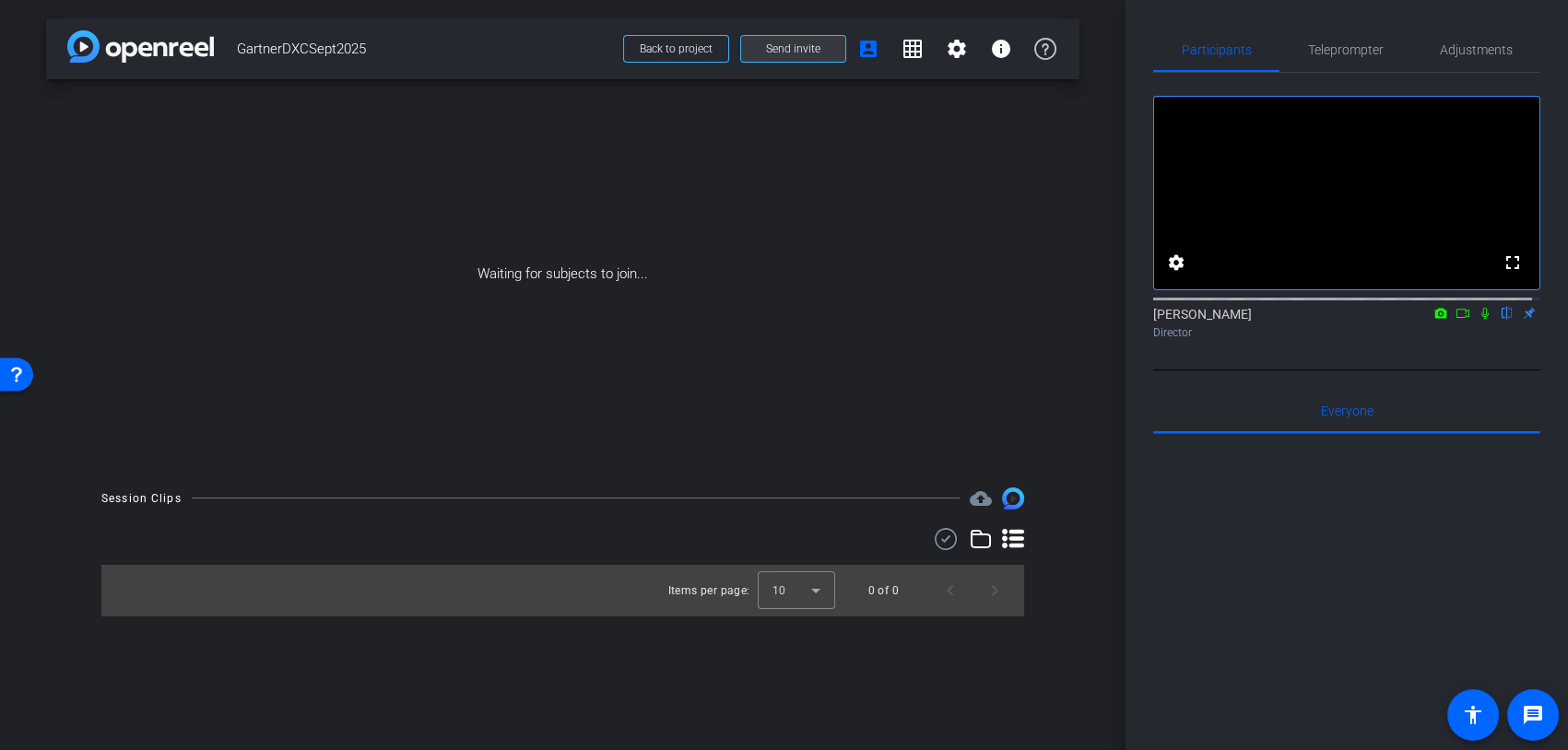
click at [803, 53] on span "Send invite" at bounding box center [793, 48] width 54 height 14
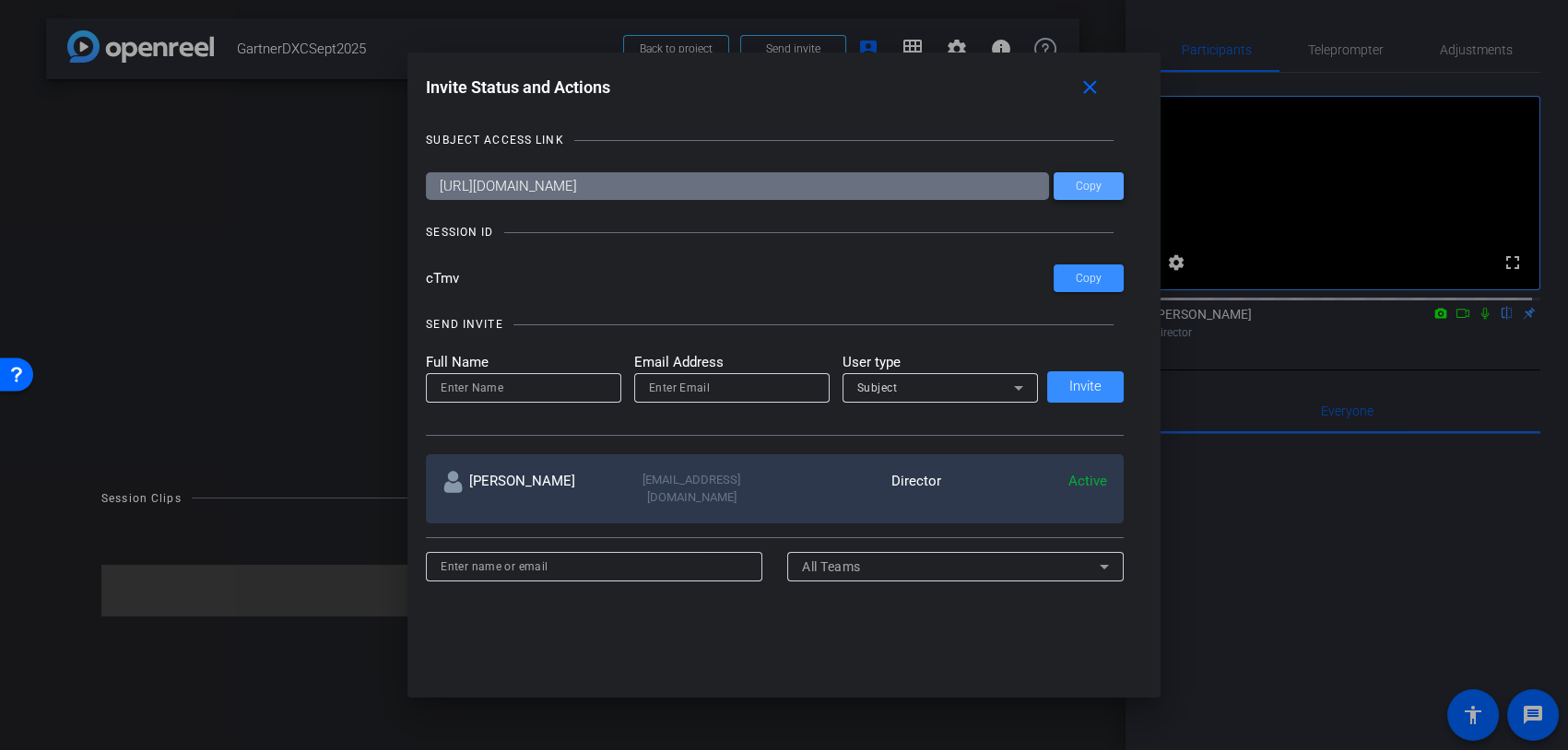
click at [1087, 183] on span "Copy" at bounding box center [1088, 186] width 26 height 13
click at [1091, 287] on span at bounding box center [1088, 278] width 70 height 44
drag, startPoint x: 1089, startPoint y: 93, endPoint x: 1068, endPoint y: 91, distance: 21.1
click at [1089, 93] on mat-icon "close" at bounding box center [1090, 88] width 23 height 23
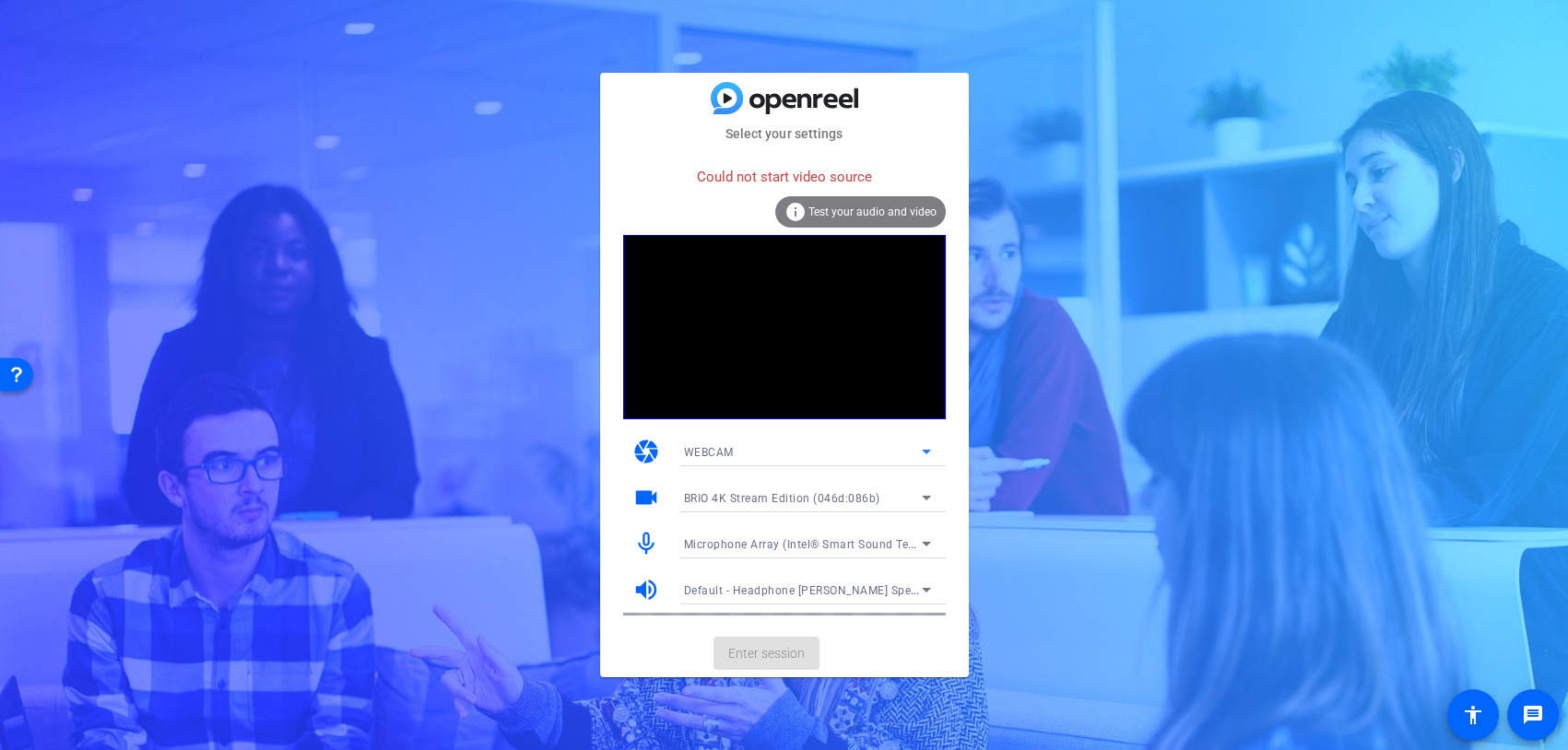
click at [732, 453] on span "WEBCAM" at bounding box center [709, 452] width 50 height 13
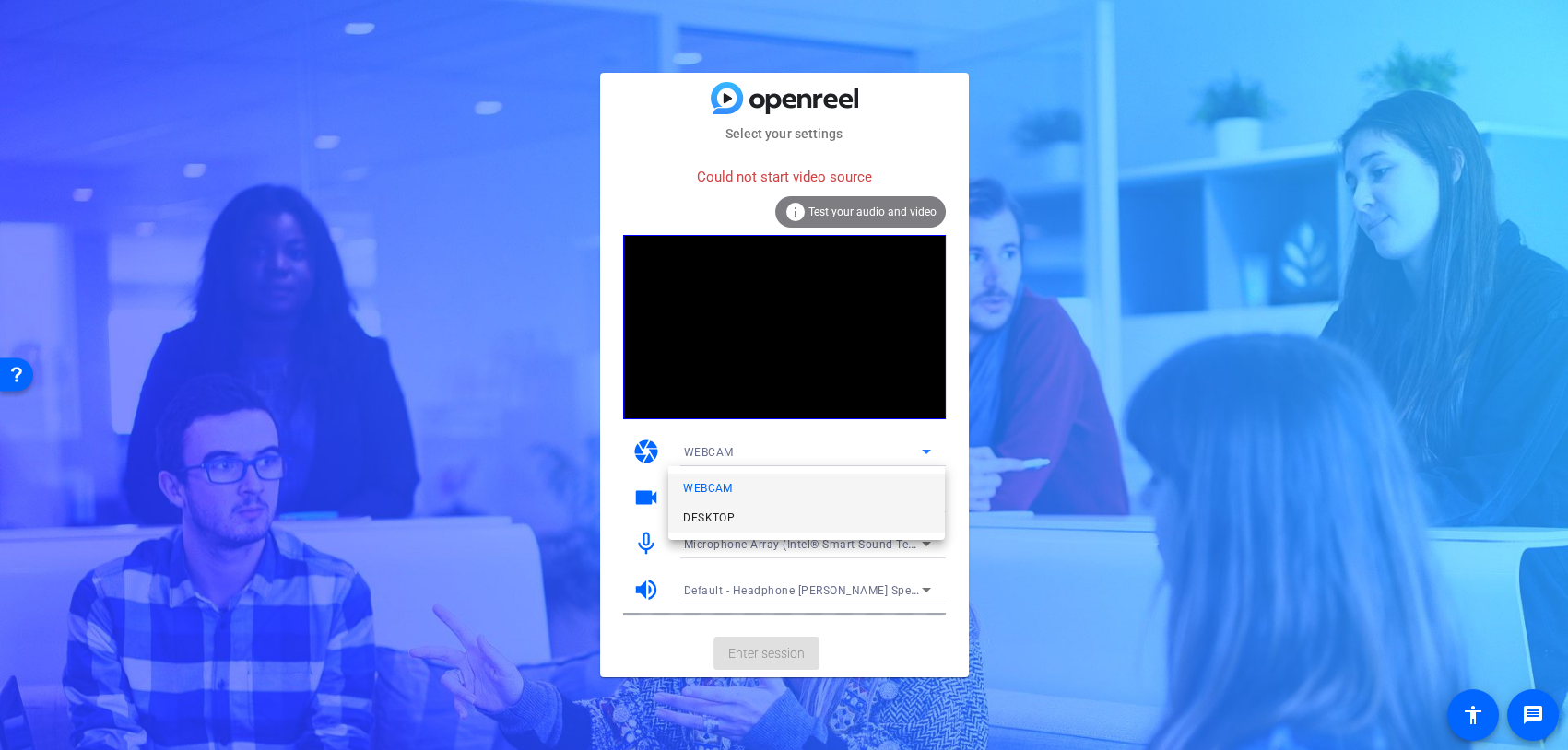
click at [714, 513] on span "DESKTOP" at bounding box center [709, 517] width 52 height 22
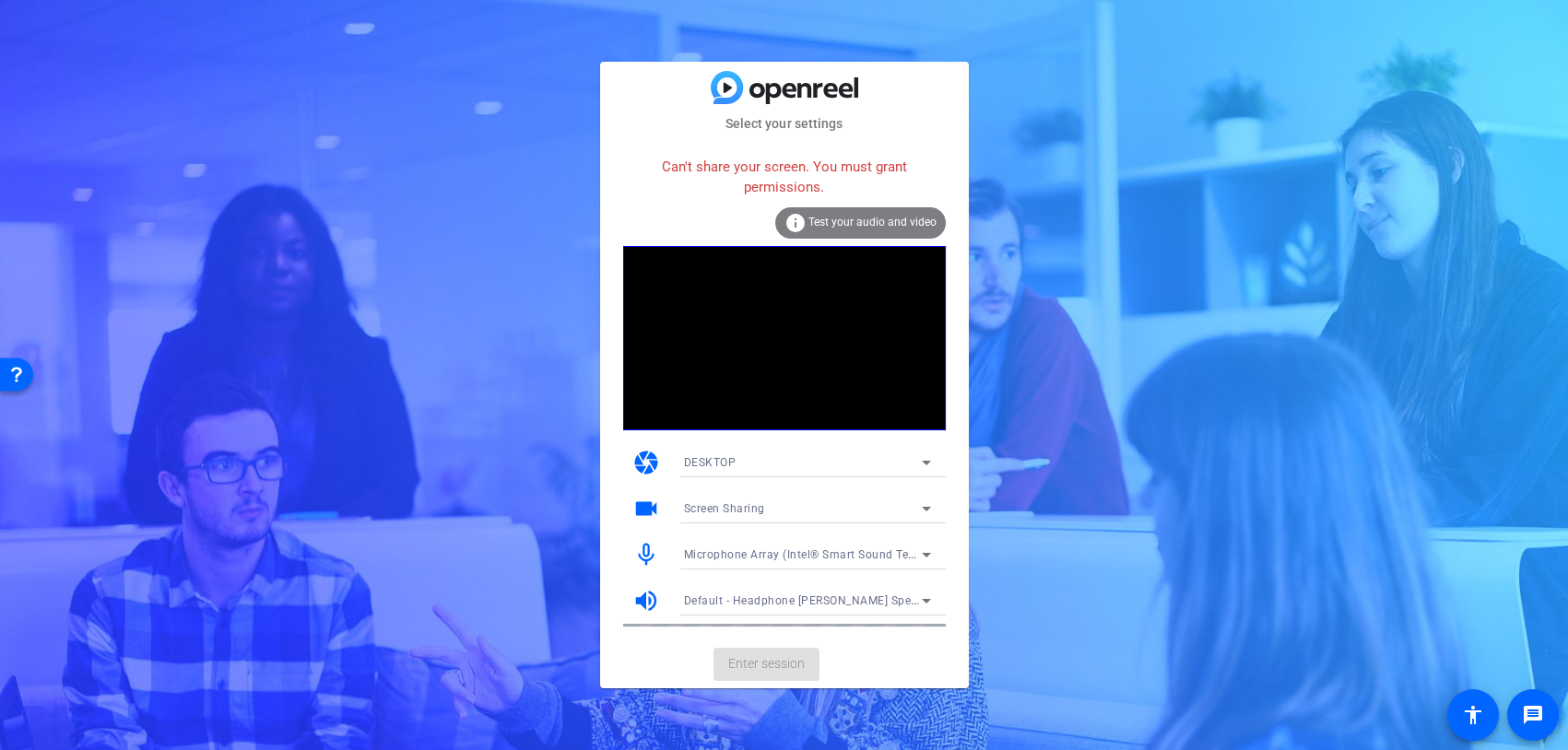
drag, startPoint x: 410, startPoint y: 387, endPoint x: 577, endPoint y: 73, distance: 355.6
click at [410, 387] on div "Select your settings Can't share your screen. You must grant permissions. info …" at bounding box center [784, 375] width 1568 height 750
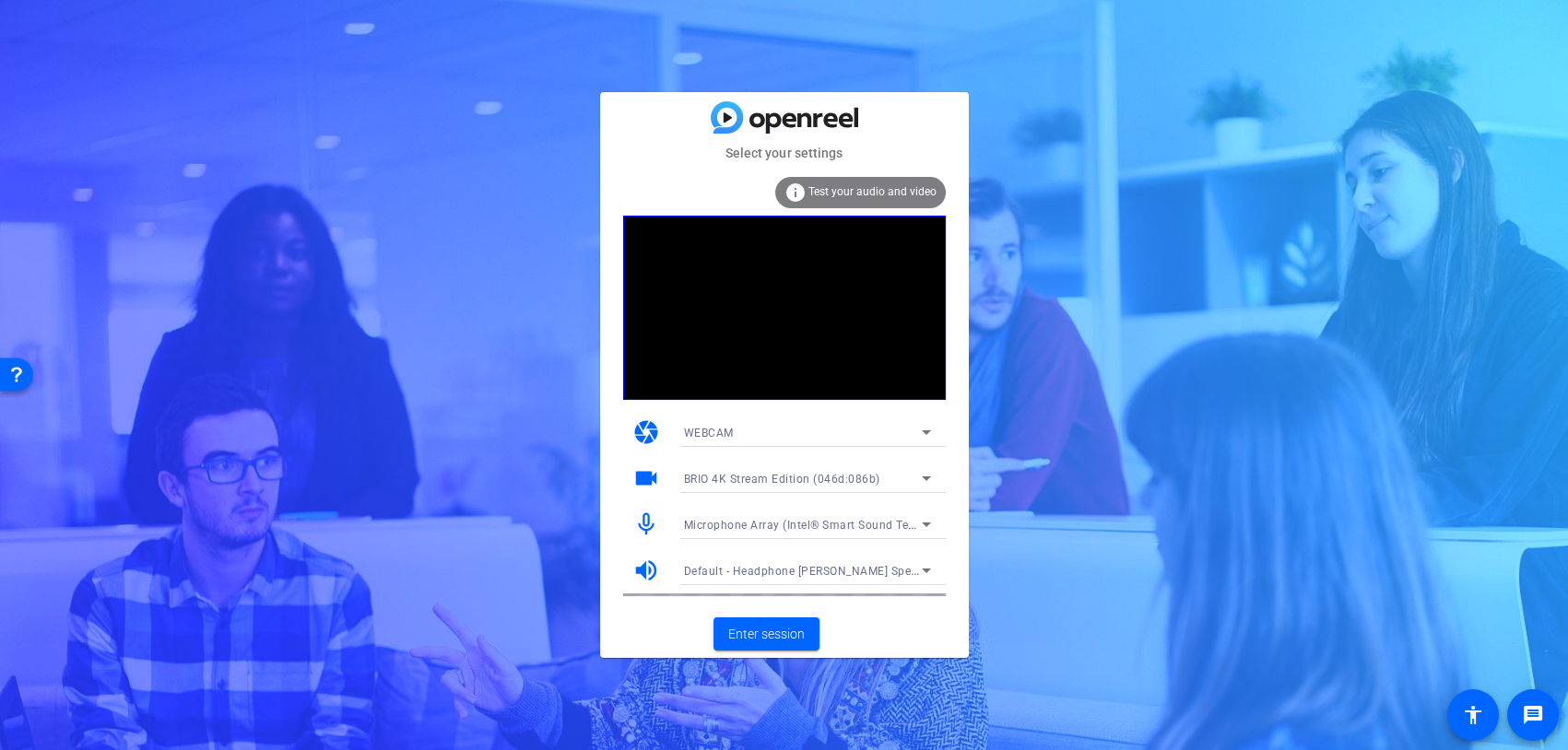
click at [804, 522] on span "Microphone Array (Intel® Smart Sound Technology (Intel® SST))" at bounding box center [857, 524] width 346 height 14
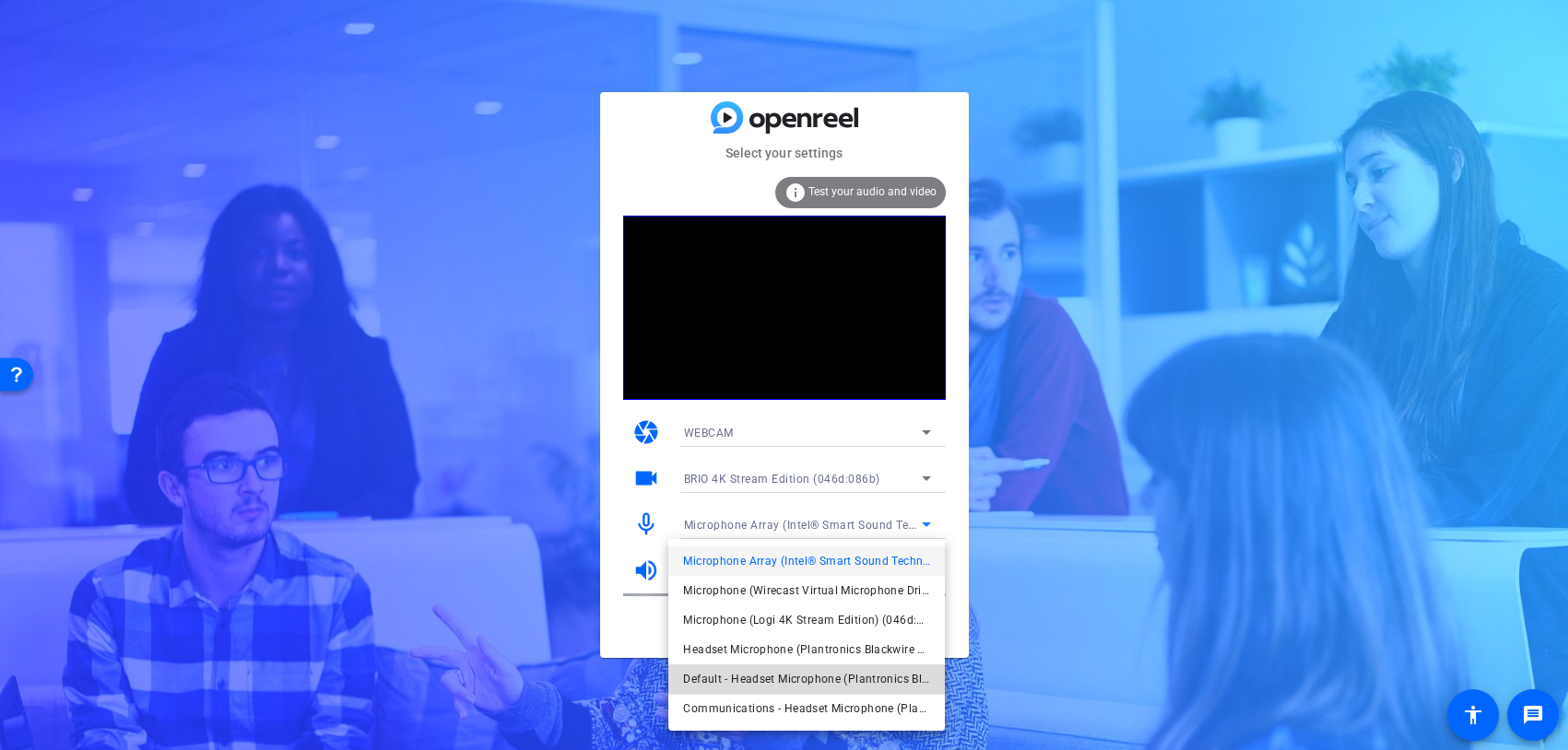
click at [801, 676] on span "Default - Headset Microphone (Plantronics Blackwire 3210 Series) (047f:c055)" at bounding box center [806, 678] width 247 height 22
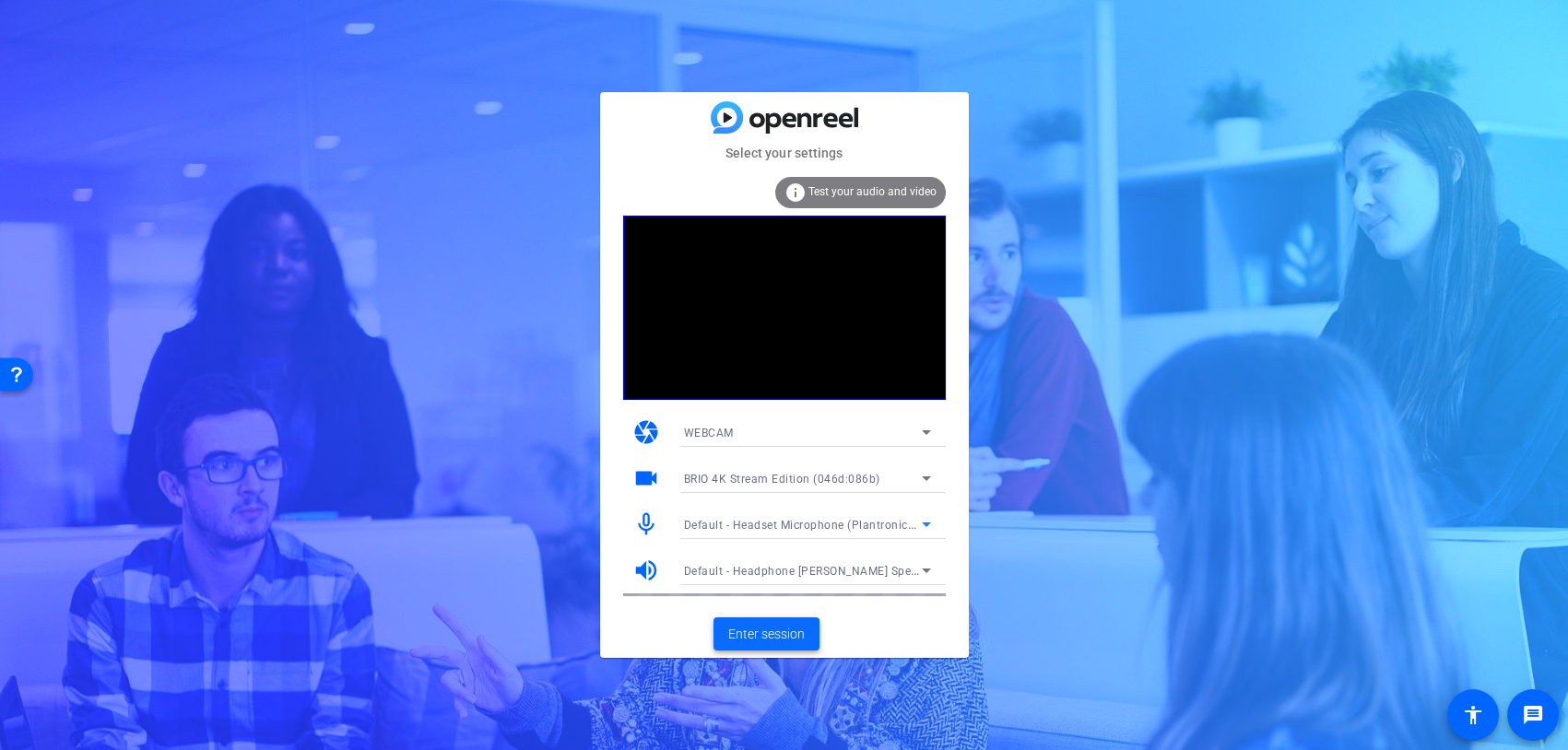
click at [764, 638] on span "Enter session" at bounding box center [766, 635] width 76 height 19
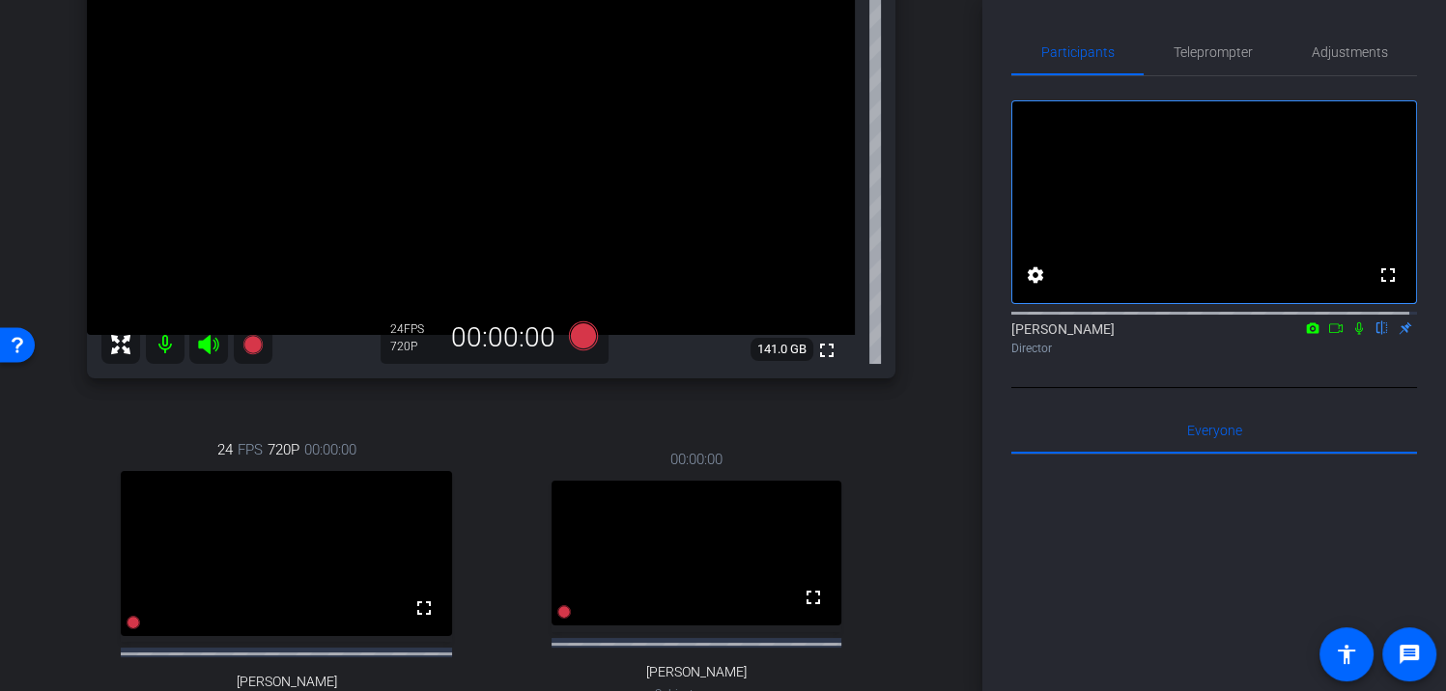
click at [926, 514] on div "arrow_back GartnerDXCSept2025 Back to project Send invite account_box grid_on s…" at bounding box center [491, 345] width 982 height 691
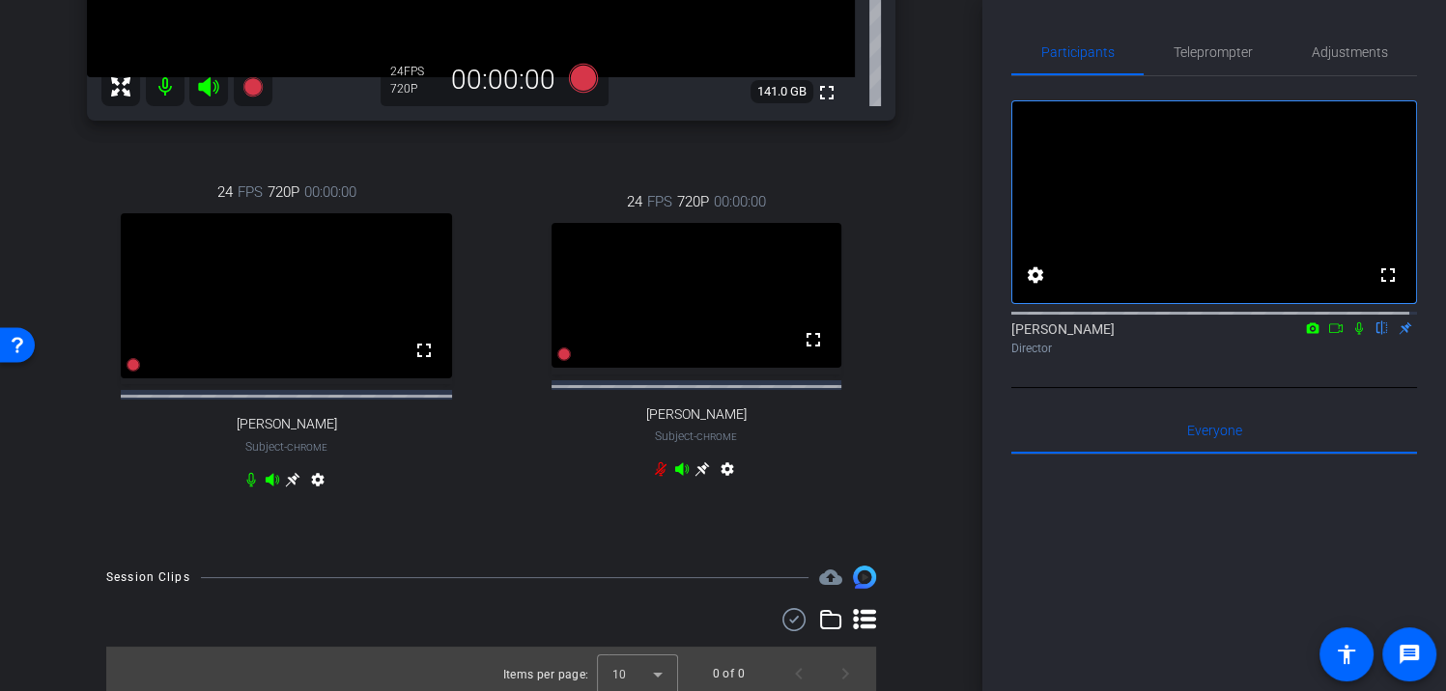
scroll to position [482, 0]
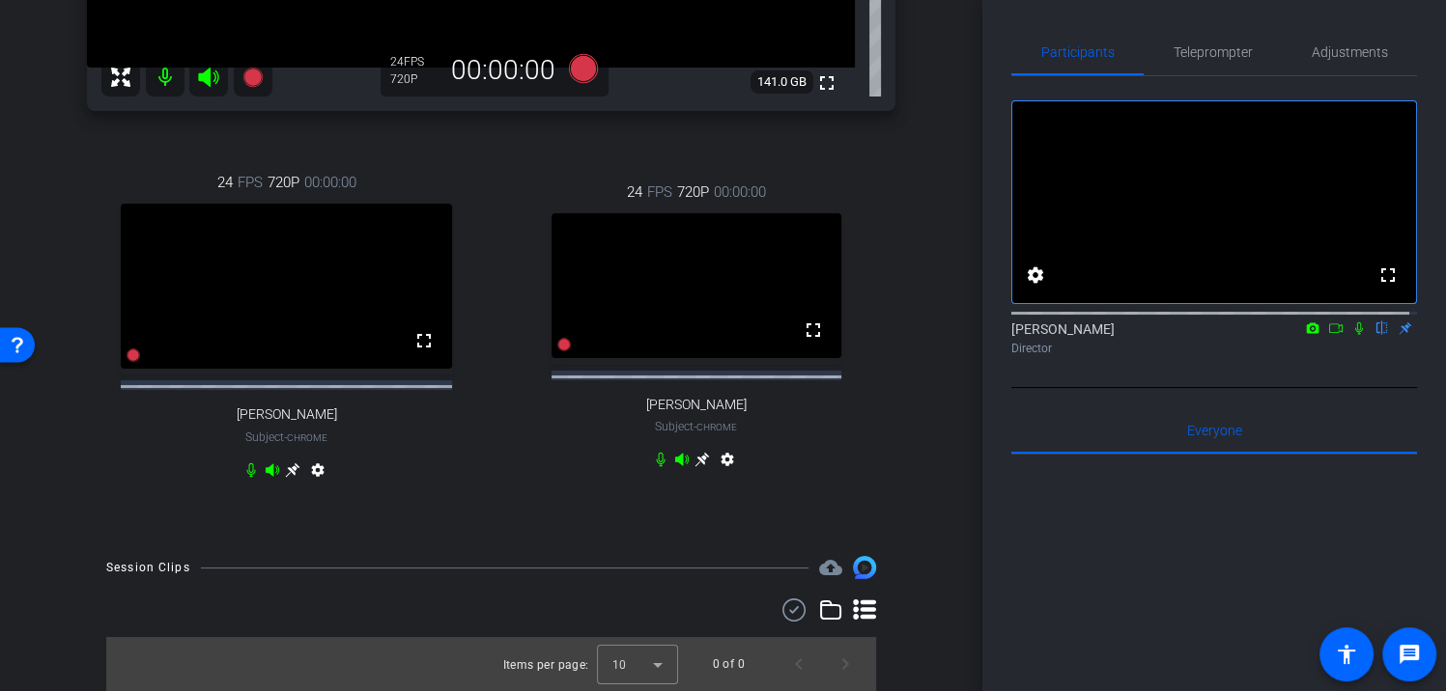
drag, startPoint x: 703, startPoint y: 263, endPoint x: 943, endPoint y: 224, distance: 242.6
click at [943, 224] on div "arrow_back GartnerDXCSept2025 Back to project Send invite account_box grid_on s…" at bounding box center [491, 345] width 982 height 691
click at [1347, 45] on span "Adjustments" at bounding box center [1350, 52] width 76 height 14
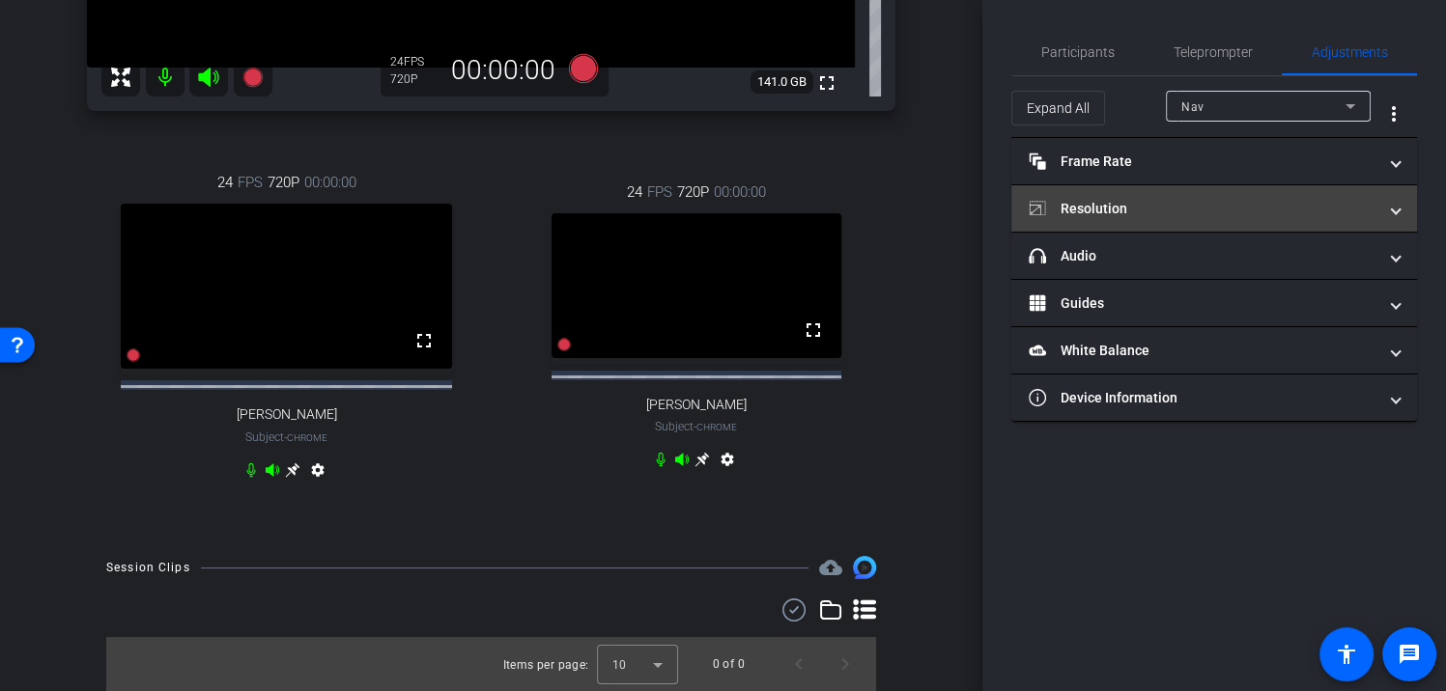
click at [1085, 210] on mat-panel-title "Resolution" at bounding box center [1203, 209] width 348 height 20
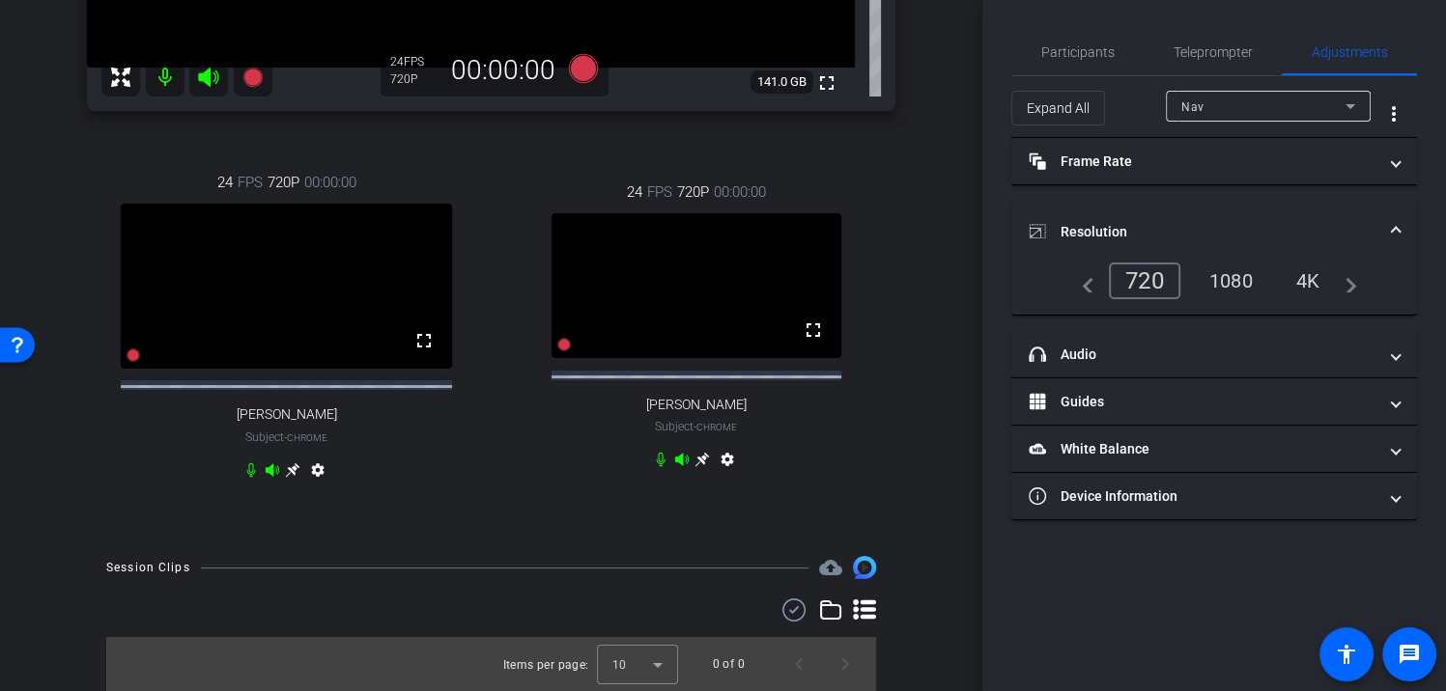
click at [1178, 111] on div "Nav" at bounding box center [1268, 106] width 205 height 31
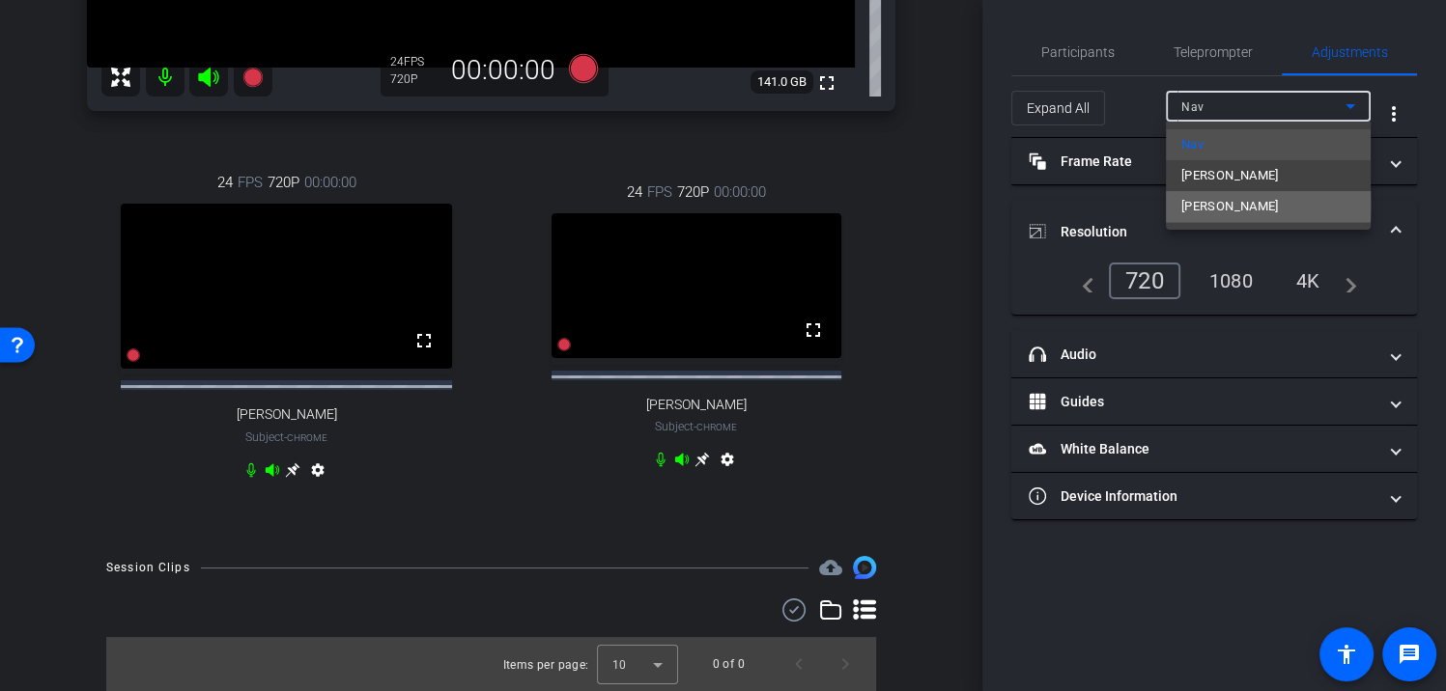
click at [1224, 205] on span "[PERSON_NAME]" at bounding box center [1230, 206] width 98 height 23
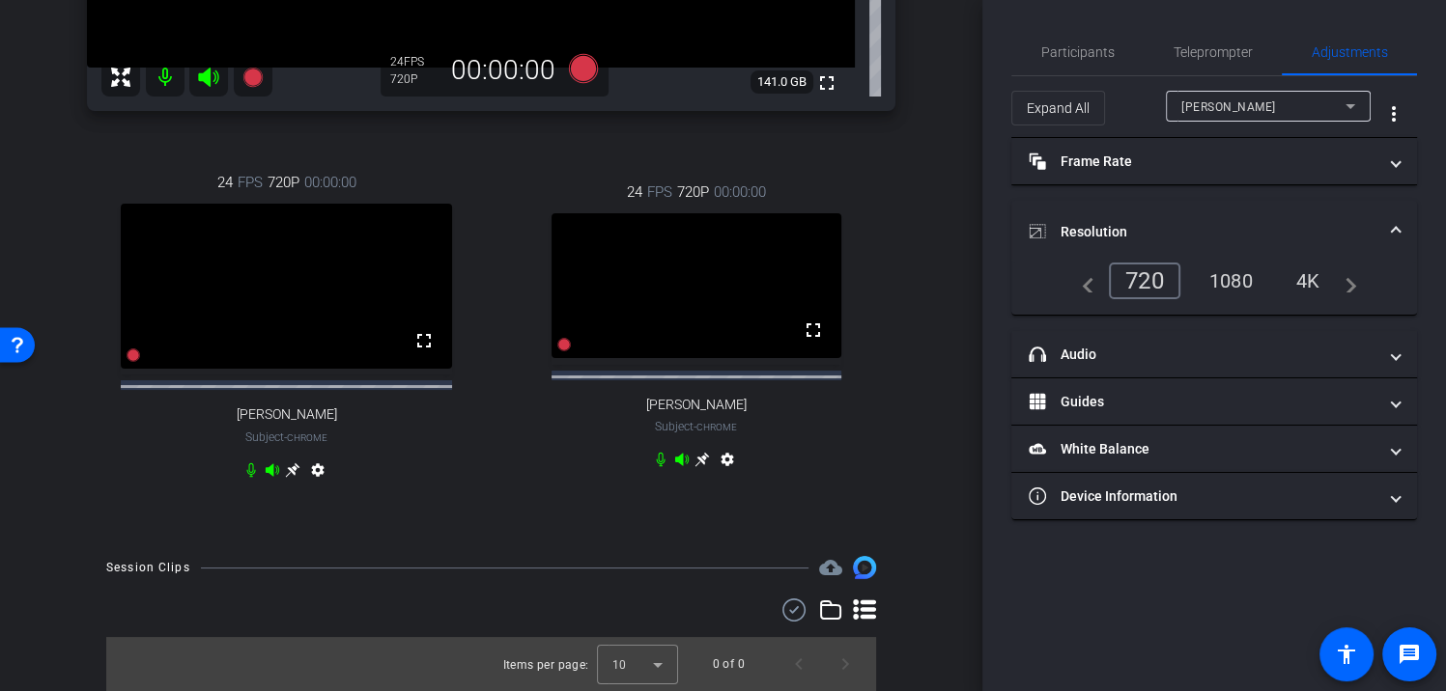
click at [906, 426] on div "Nav Chrome info ROOM ID: 126660389 fullscreen settings 141.0 GB 24 FPS 720P 00:…" at bounding box center [491, 77] width 886 height 919
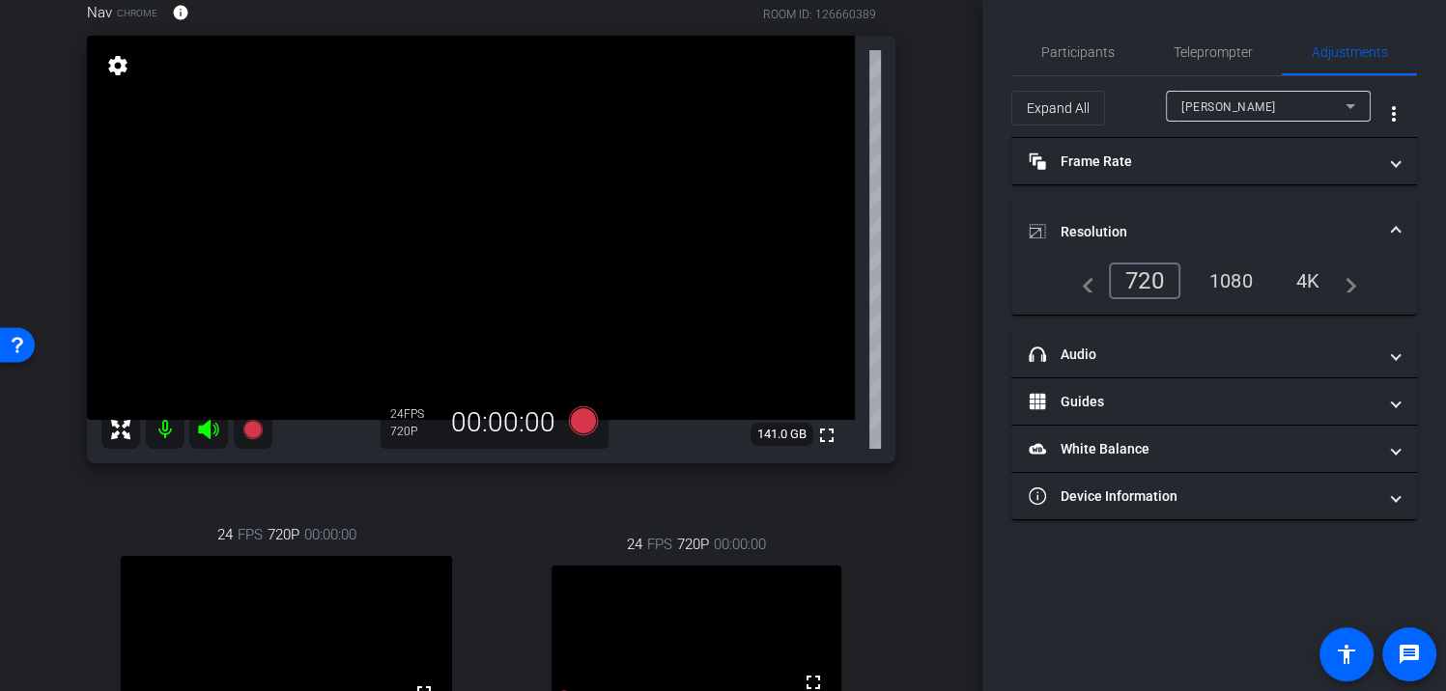
scroll to position [0, 0]
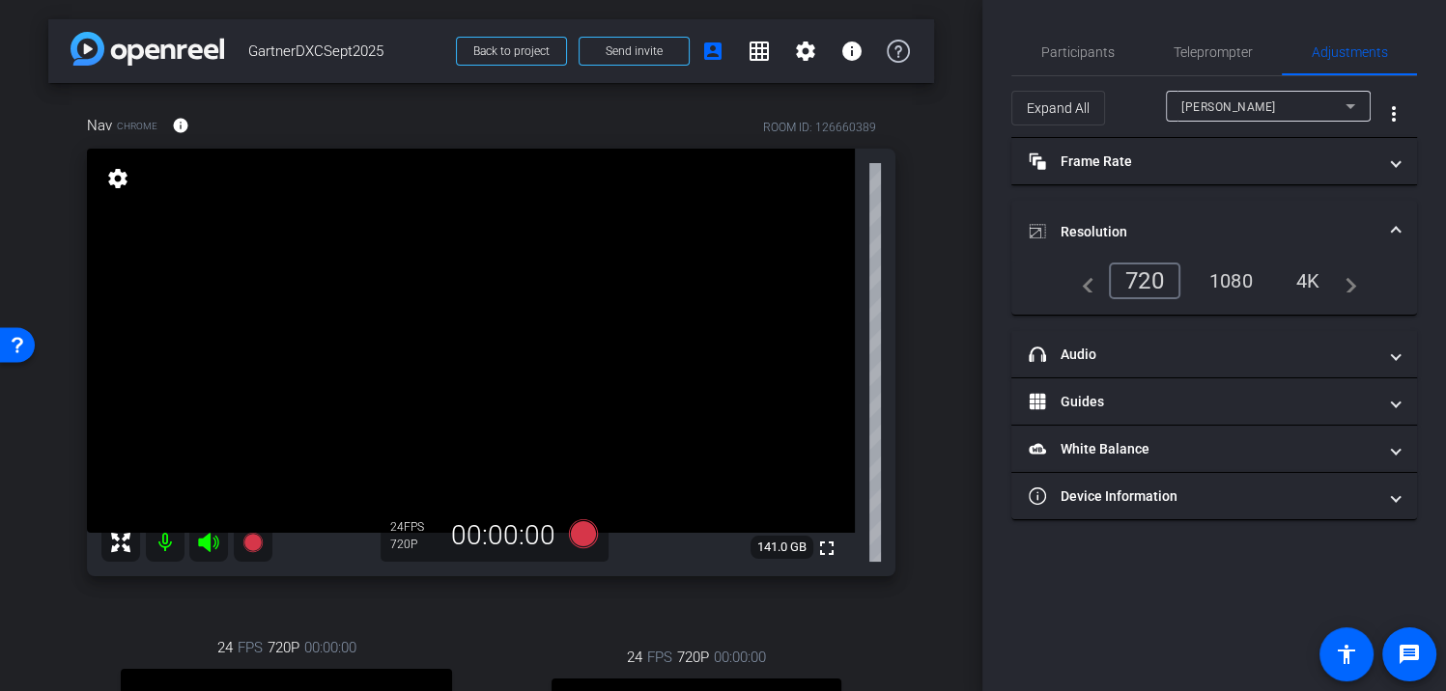
click at [1244, 285] on div "1080" at bounding box center [1231, 281] width 72 height 33
click at [1232, 279] on div "1080" at bounding box center [1231, 281] width 72 height 33
click at [908, 386] on div "Nav Chrome info ROOM ID: 126660389 fullscreen settings 141.0 GB 24 FPS 720P 00:…" at bounding box center [491, 542] width 886 height 919
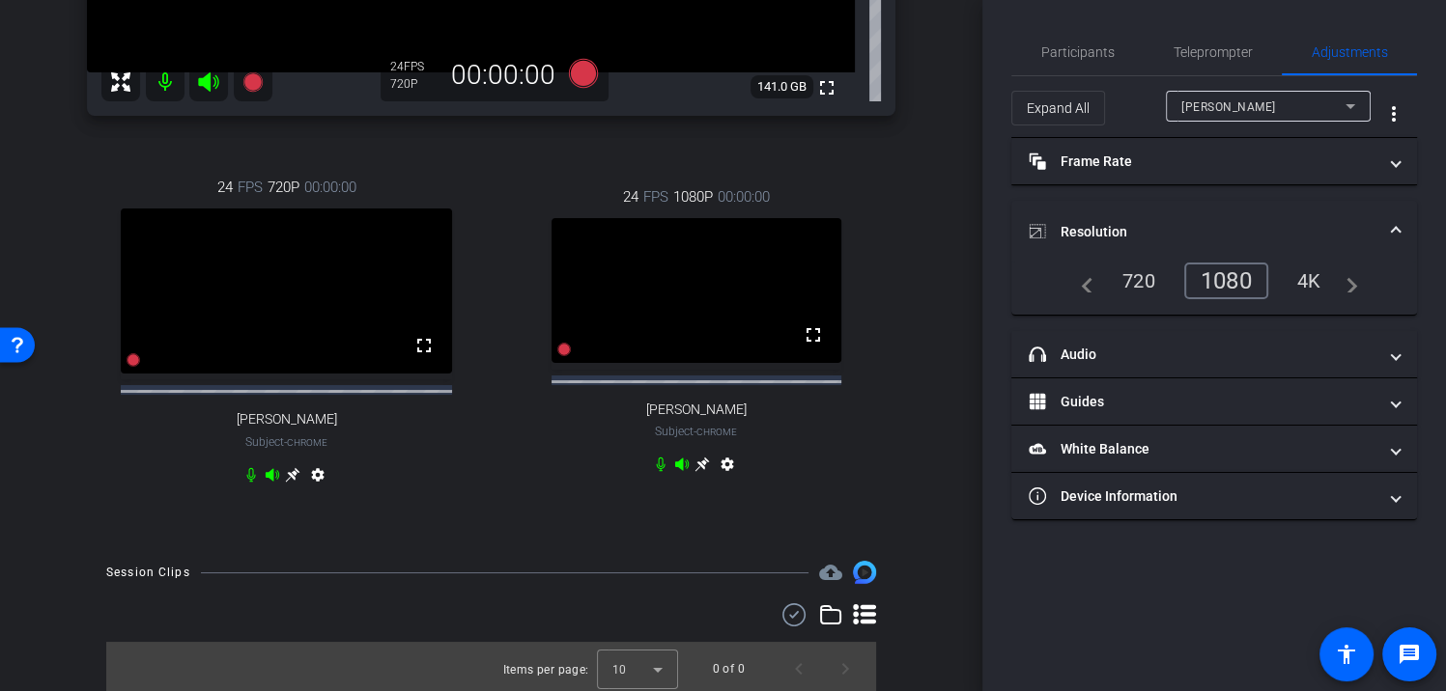
scroll to position [487, 0]
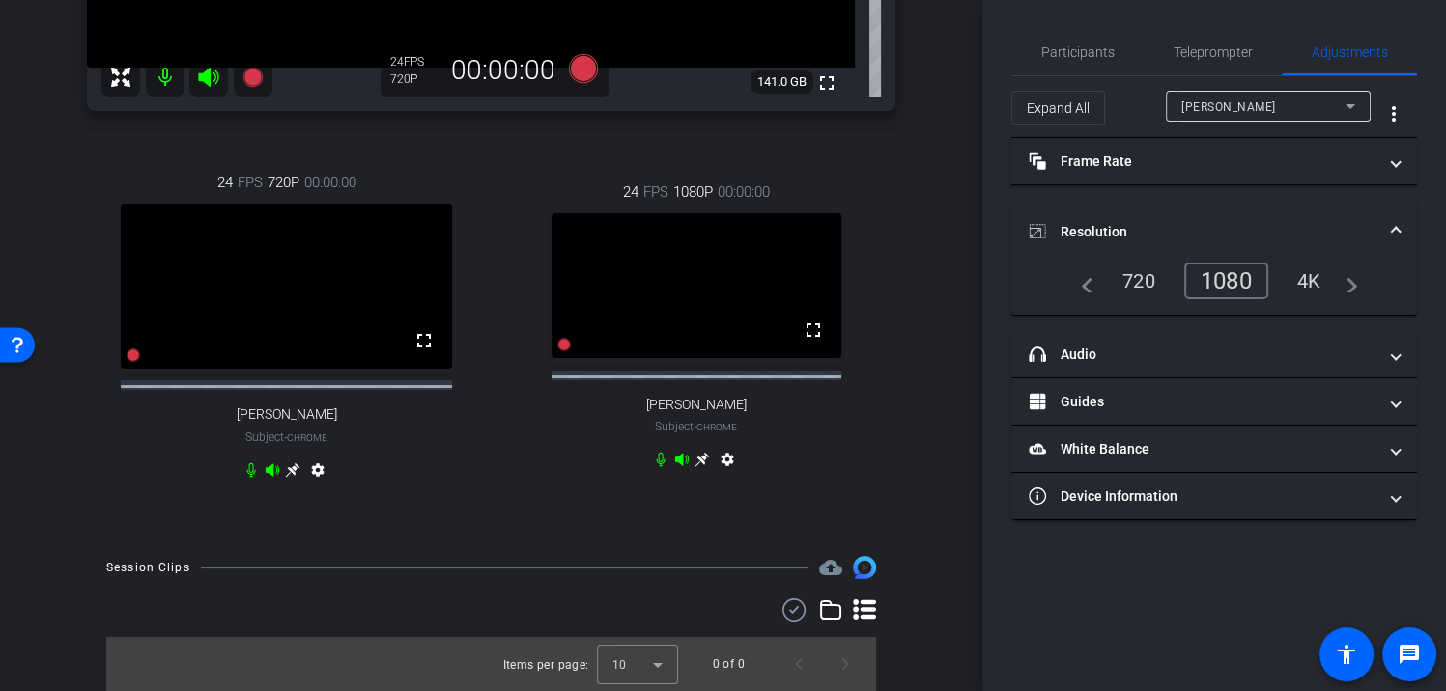
click at [719, 288] on video at bounding box center [696, 285] width 290 height 145
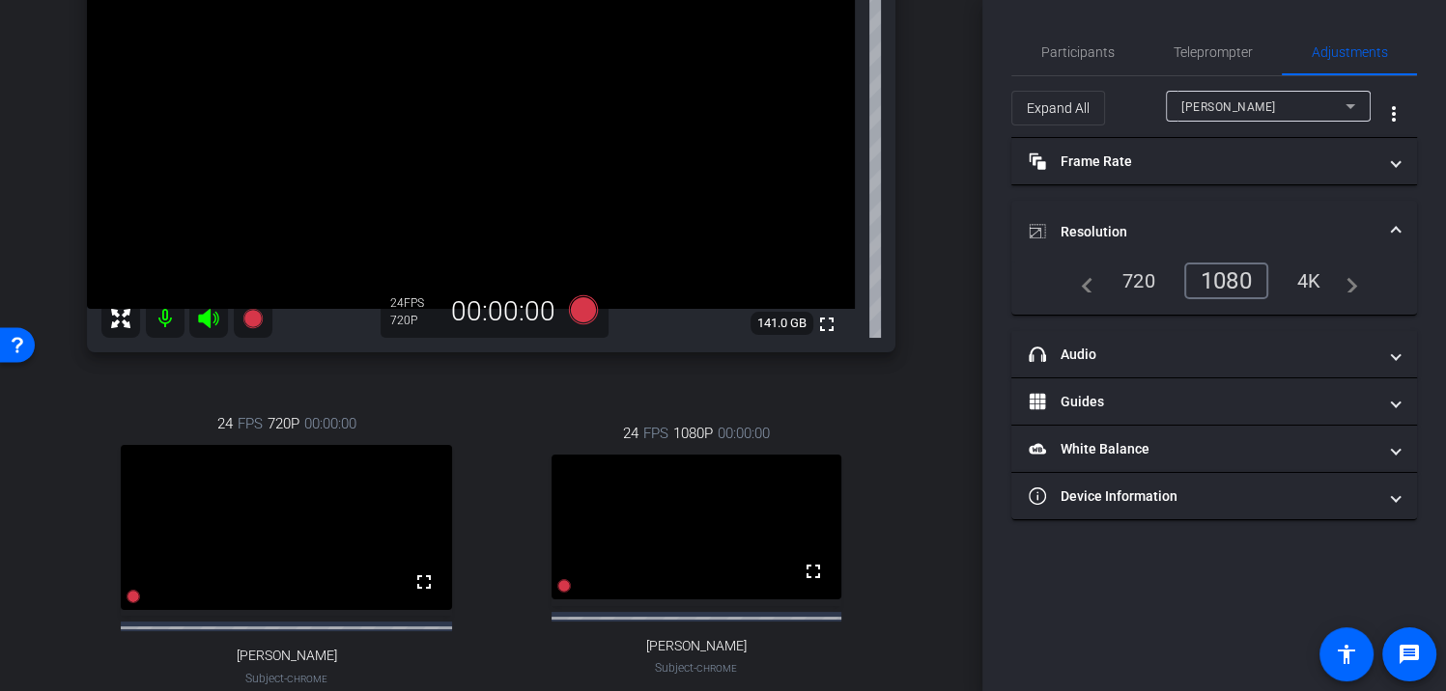
scroll to position [203, 0]
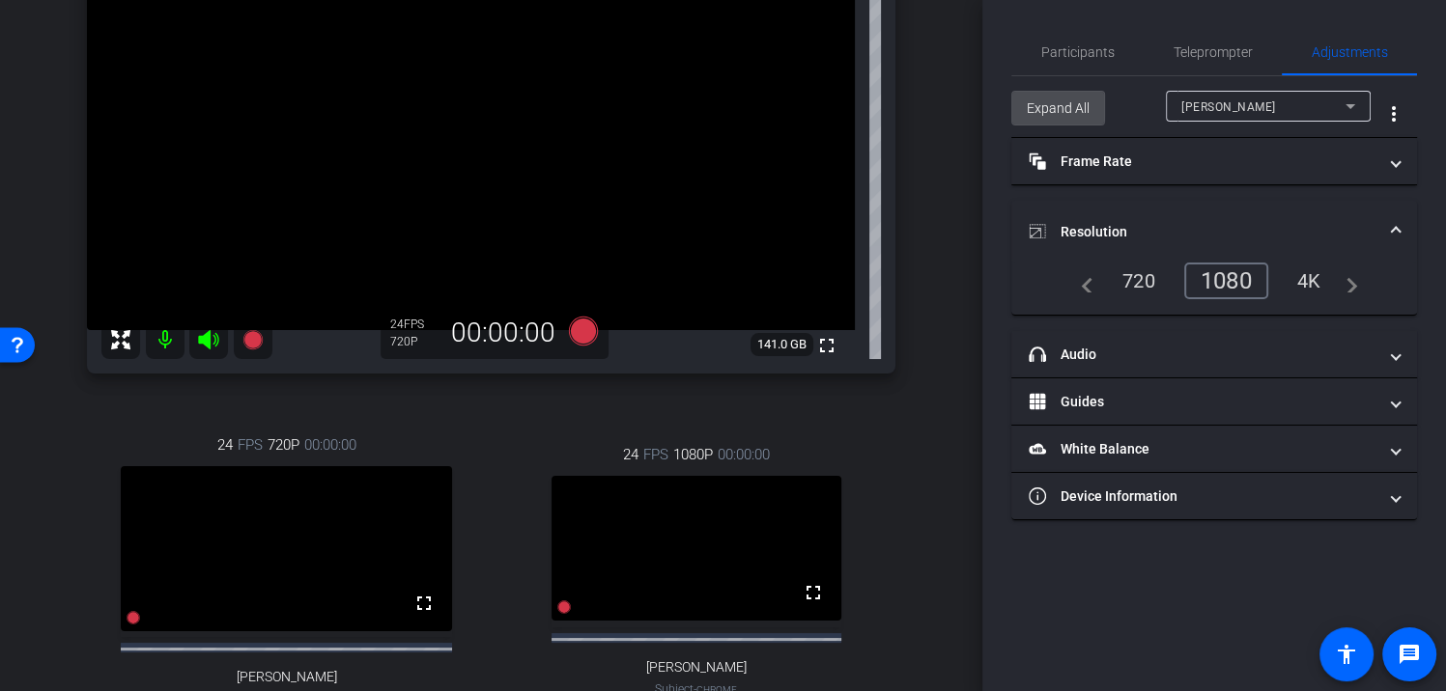
click at [1042, 105] on span "Expand All" at bounding box center [1058, 108] width 63 height 37
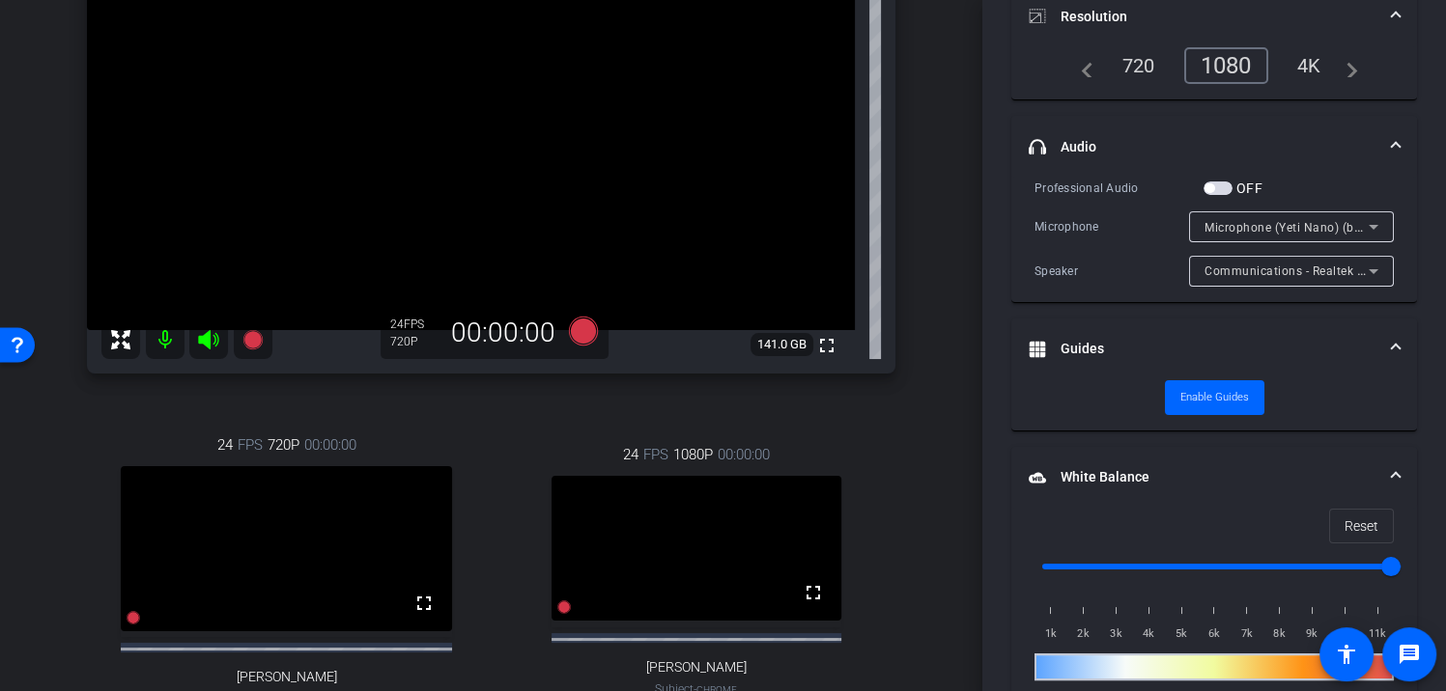
scroll to position [487, 0]
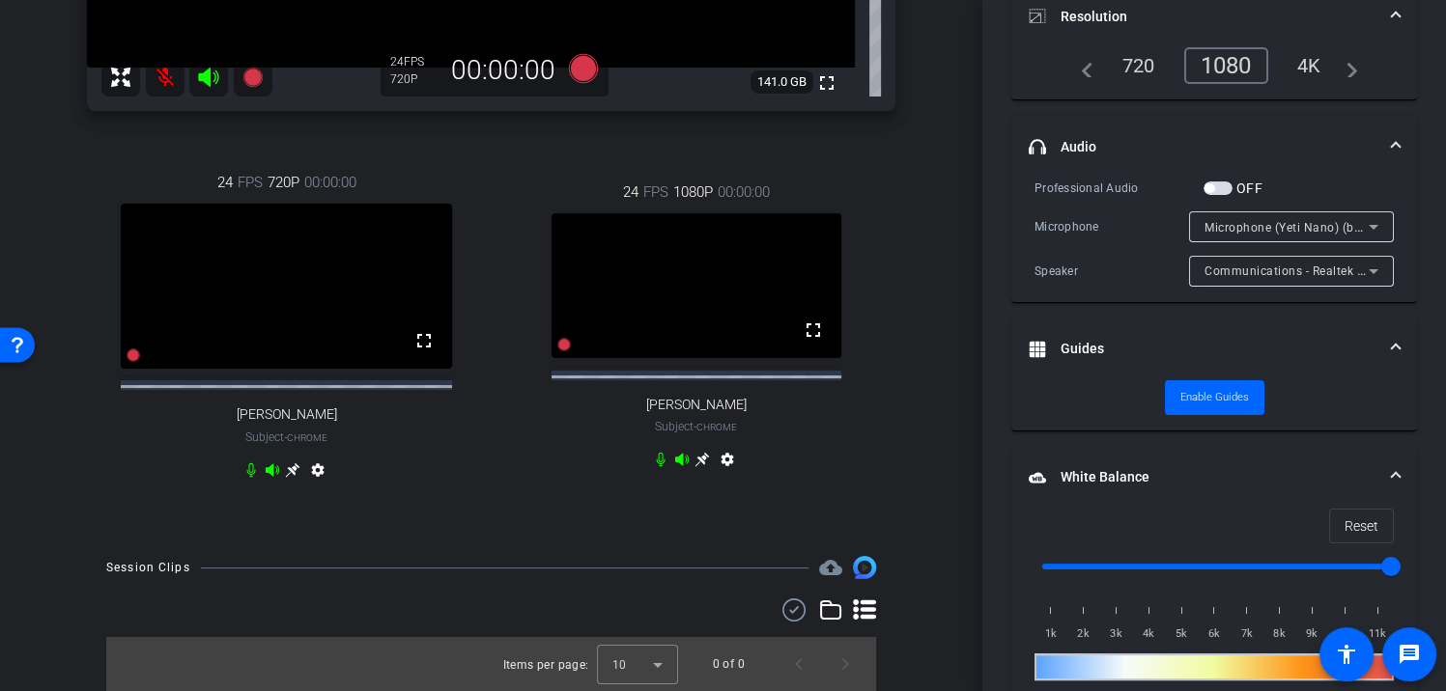
type input "11000"
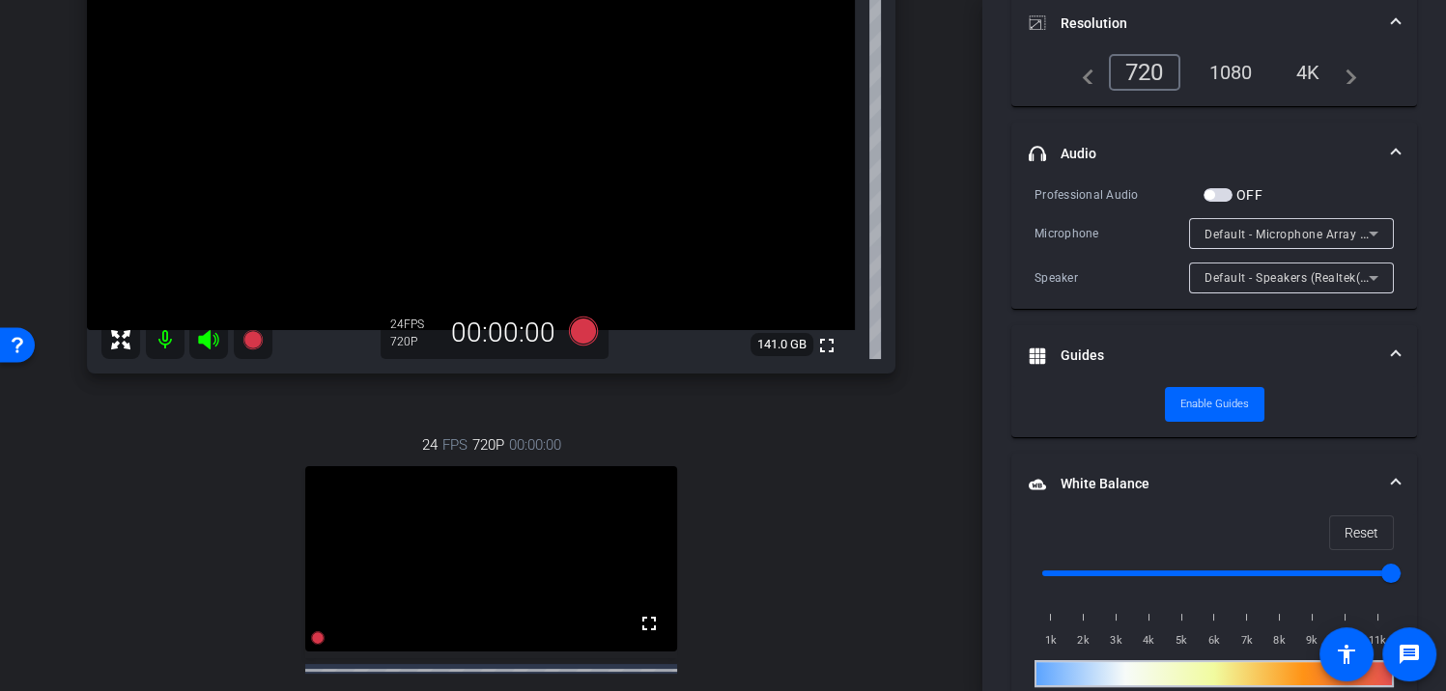
scroll to position [283, 0]
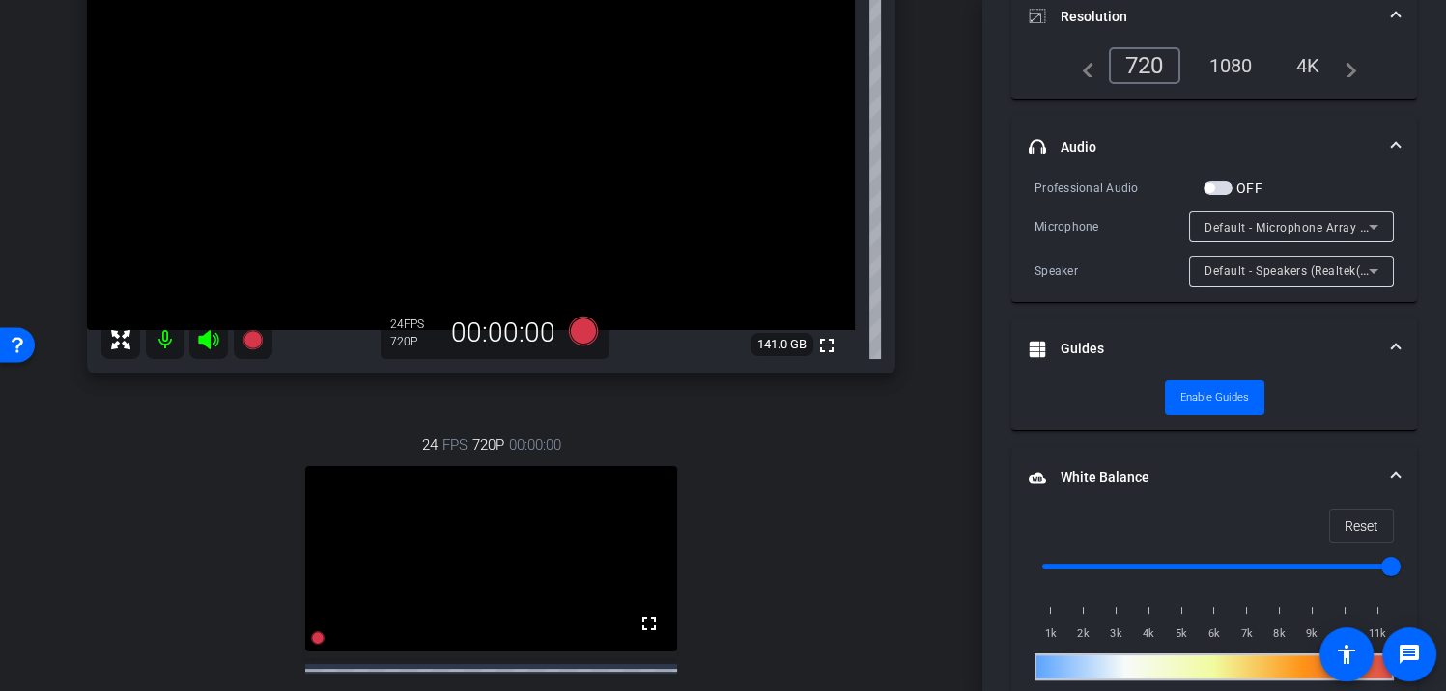
click at [993, 104] on div "Participants Teleprompter Adjustments settings [PERSON_NAME] flip Director Ever…" at bounding box center [1214, 345] width 464 height 691
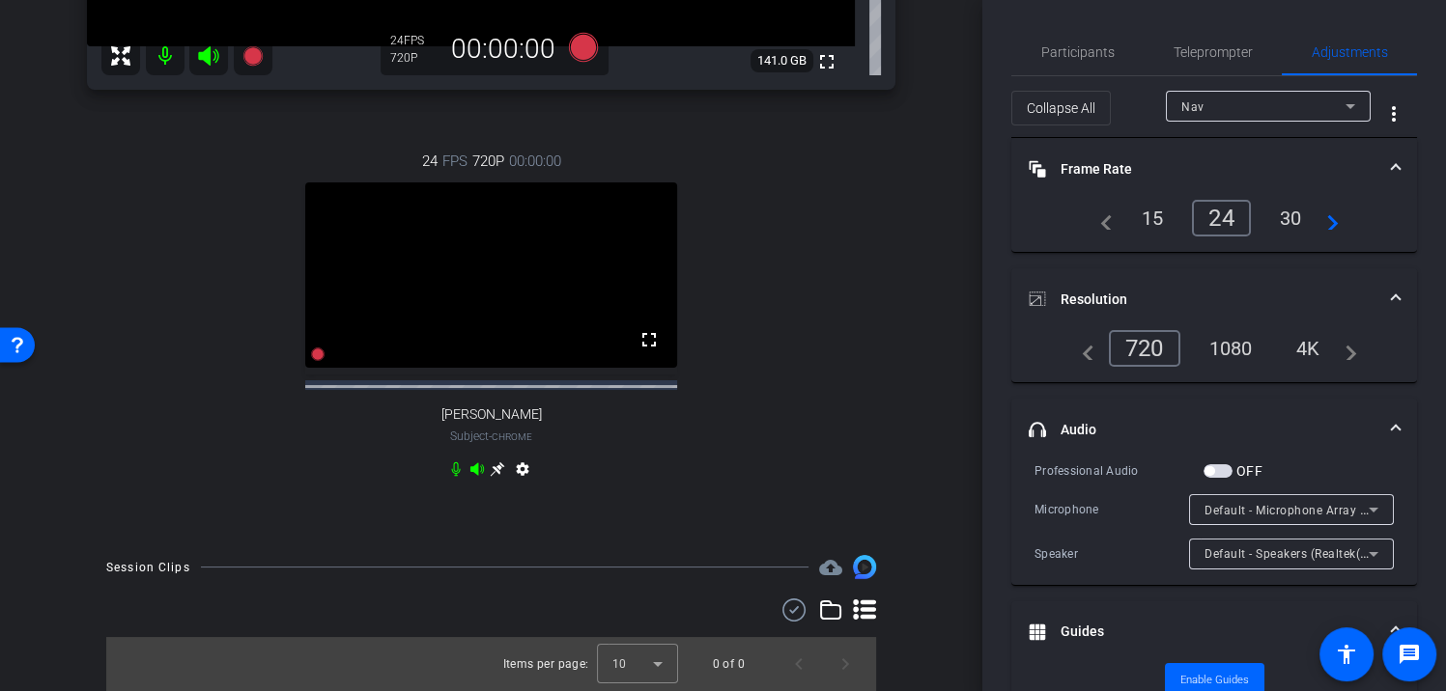
scroll to position [203, 0]
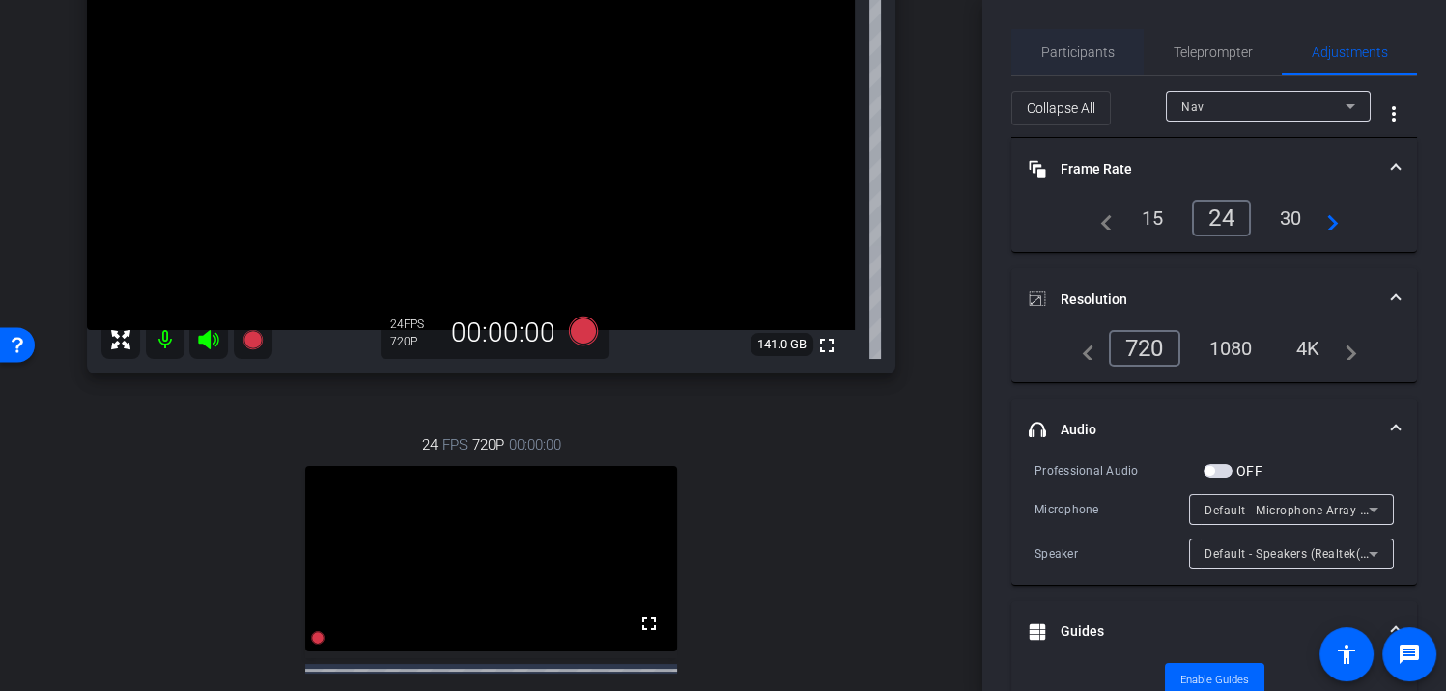
click at [1101, 53] on span "Participants" at bounding box center [1077, 52] width 73 height 14
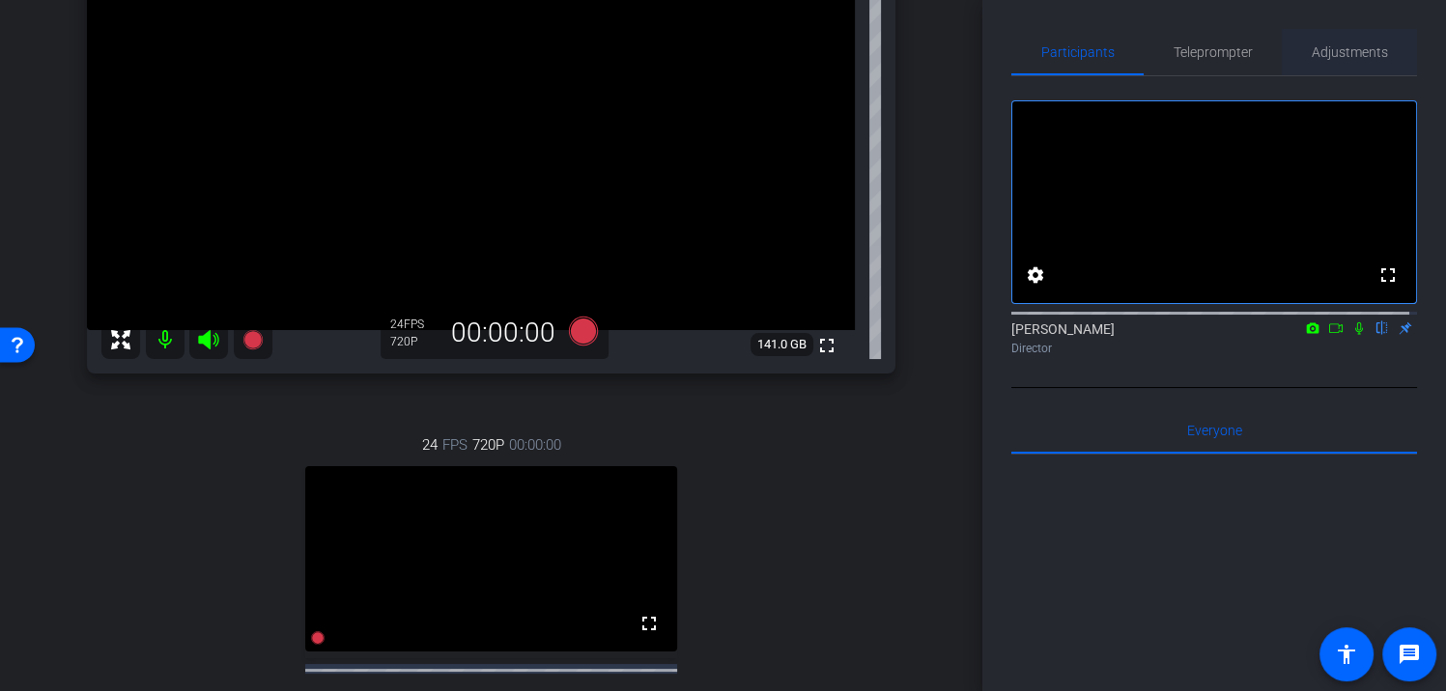
click at [1395, 50] on div "Adjustments" at bounding box center [1349, 52] width 135 height 46
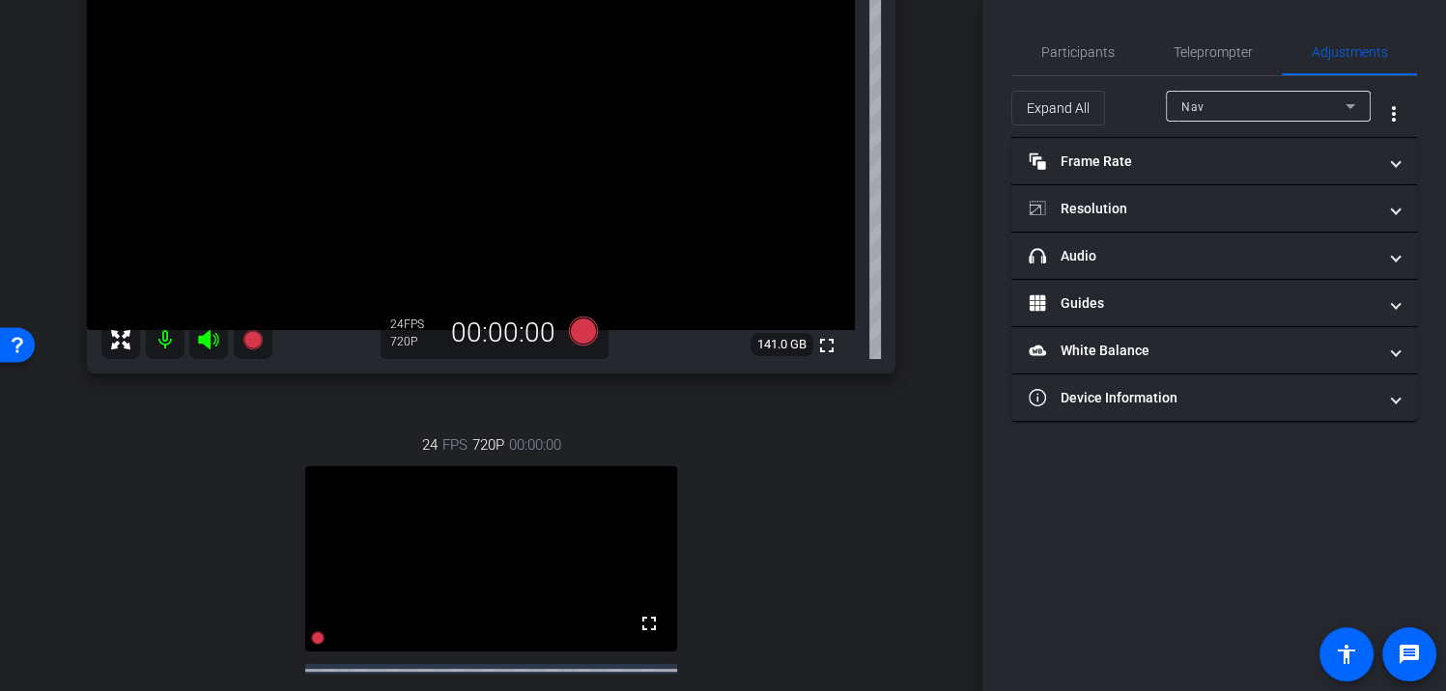
click at [1194, 100] on span "Nav" at bounding box center [1192, 107] width 23 height 14
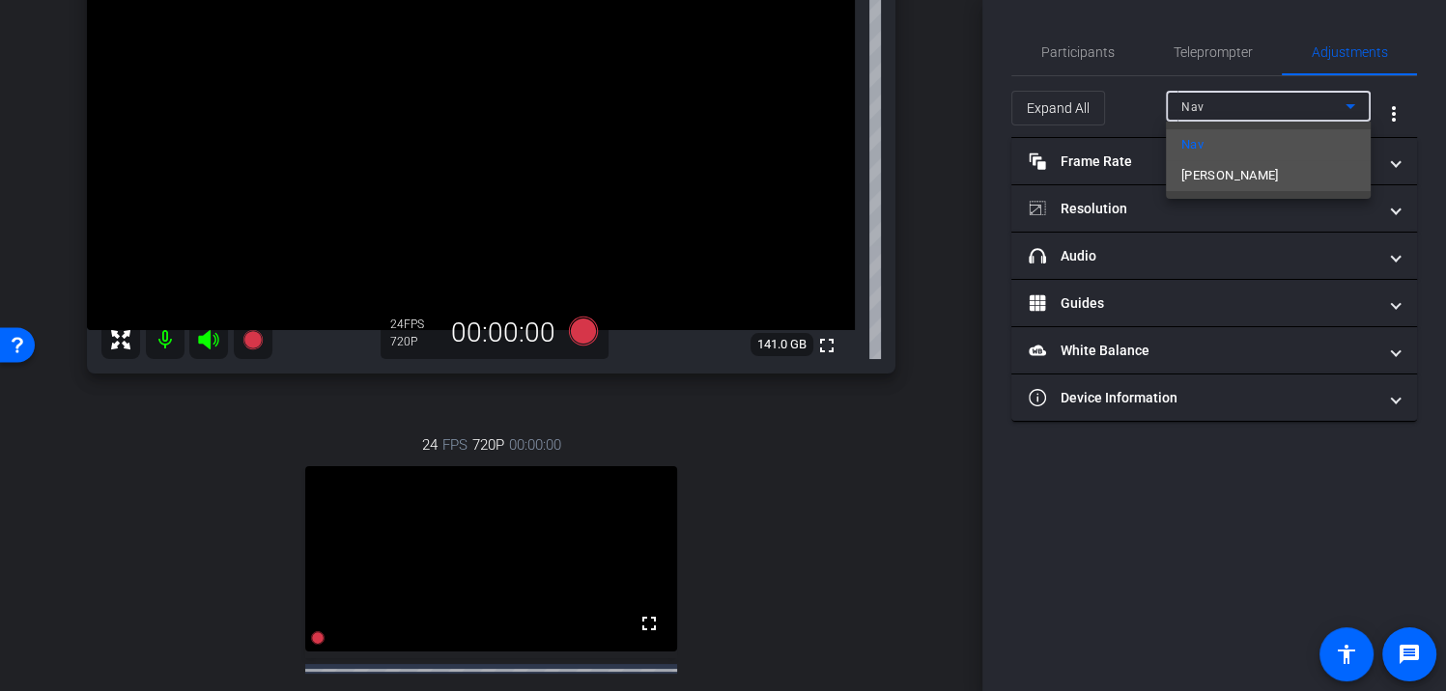
click at [1193, 167] on span "[PERSON_NAME]" at bounding box center [1230, 175] width 98 height 23
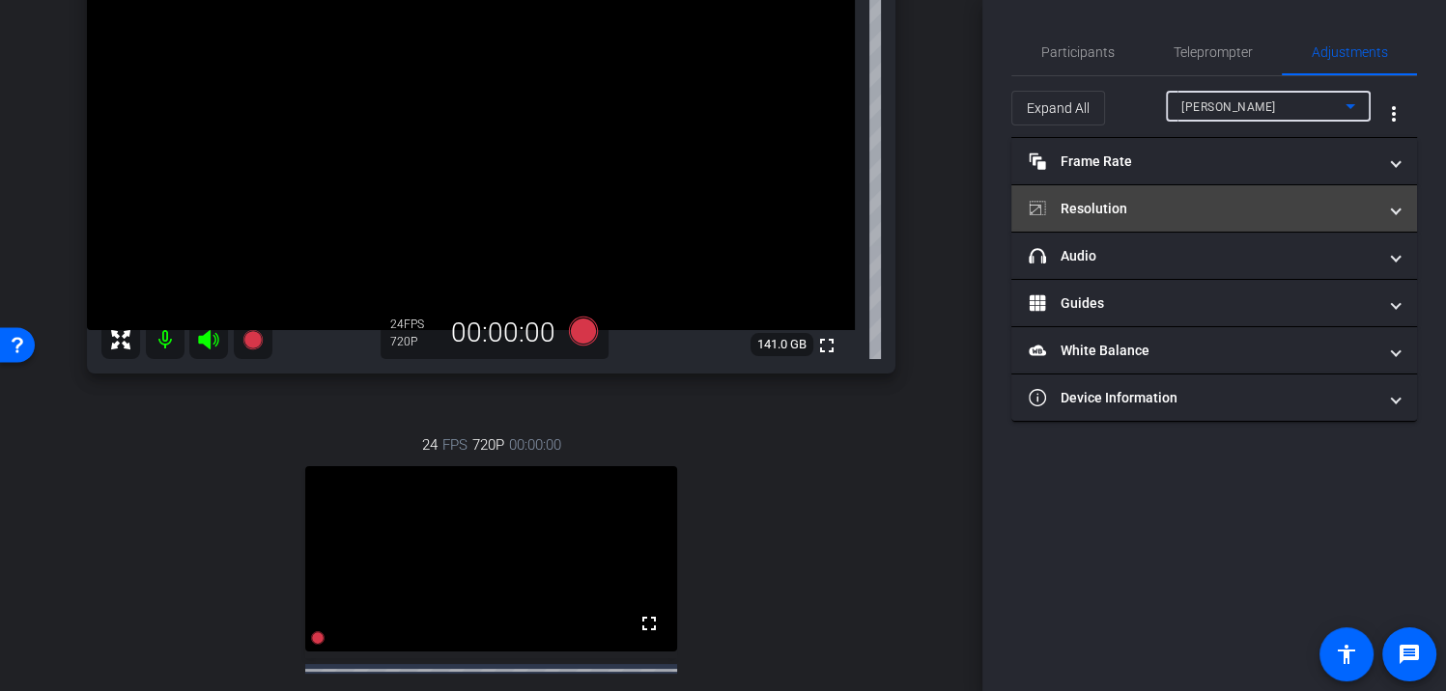
click at [1131, 205] on mat-panel-title "Resolution" at bounding box center [1203, 209] width 348 height 20
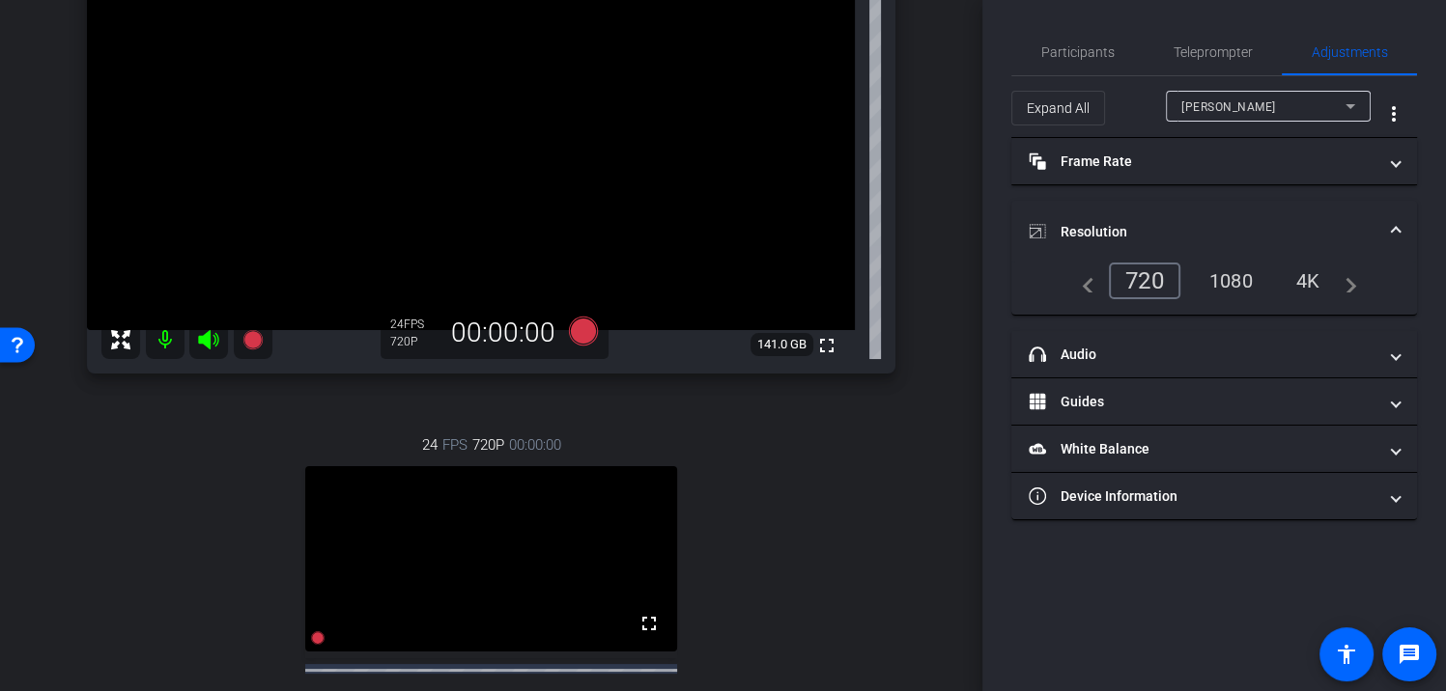
click at [1229, 276] on div "1080" at bounding box center [1231, 281] width 72 height 33
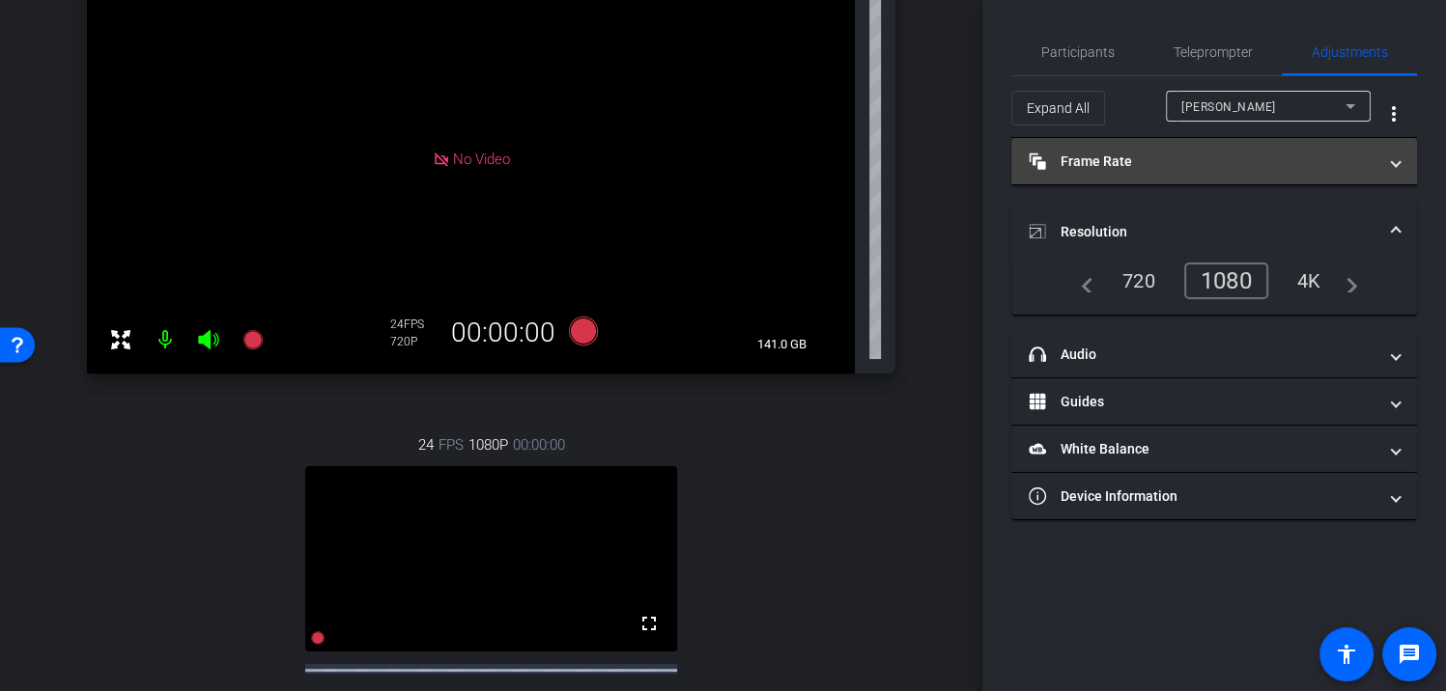
click at [1100, 163] on mat-panel-title "Frame Rate Frame Rate" at bounding box center [1203, 162] width 348 height 20
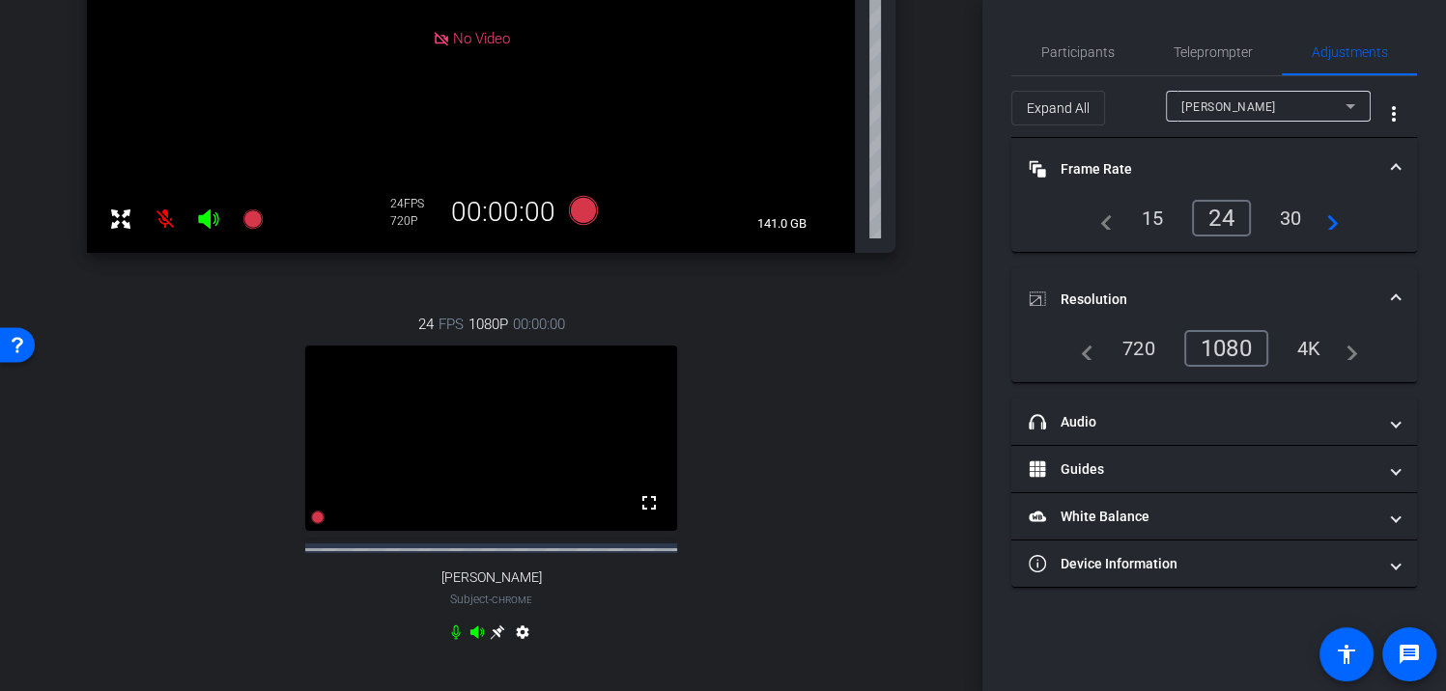
scroll to position [487, 0]
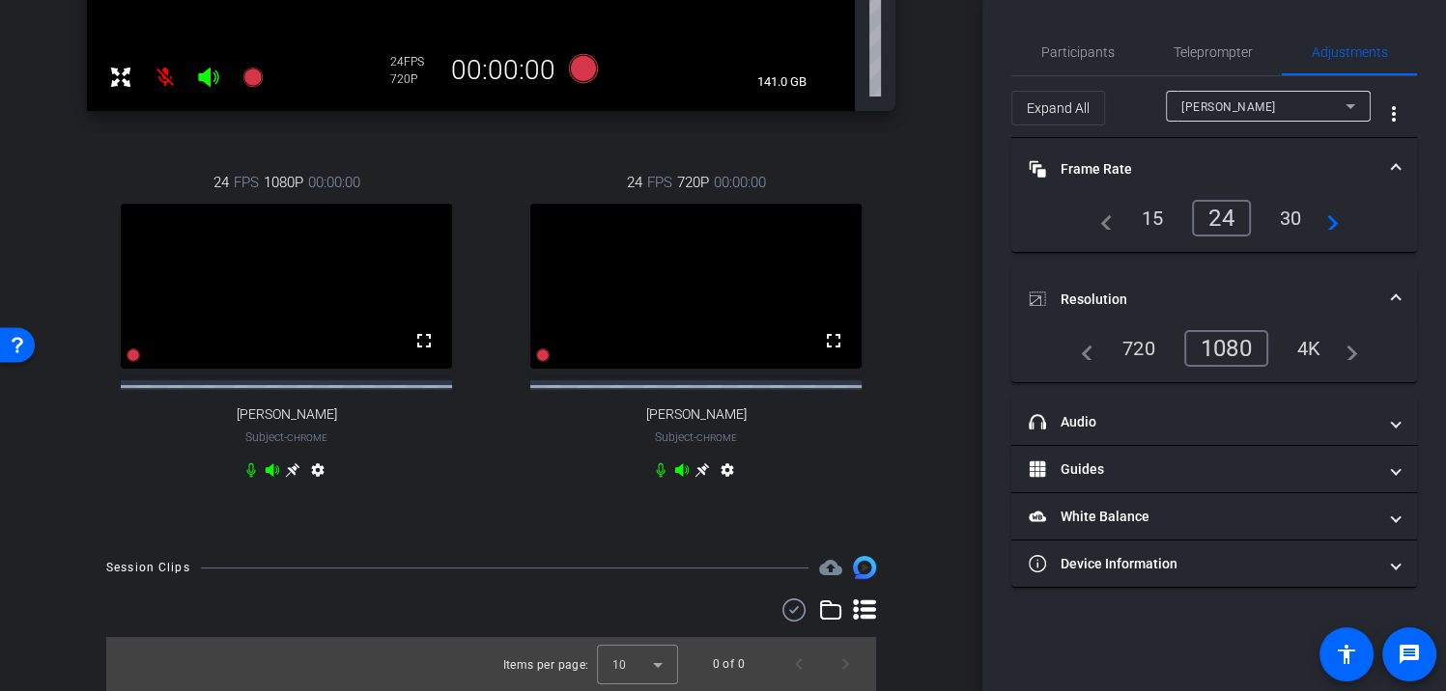
click at [1278, 106] on div "[PERSON_NAME]" at bounding box center [1263, 107] width 164 height 24
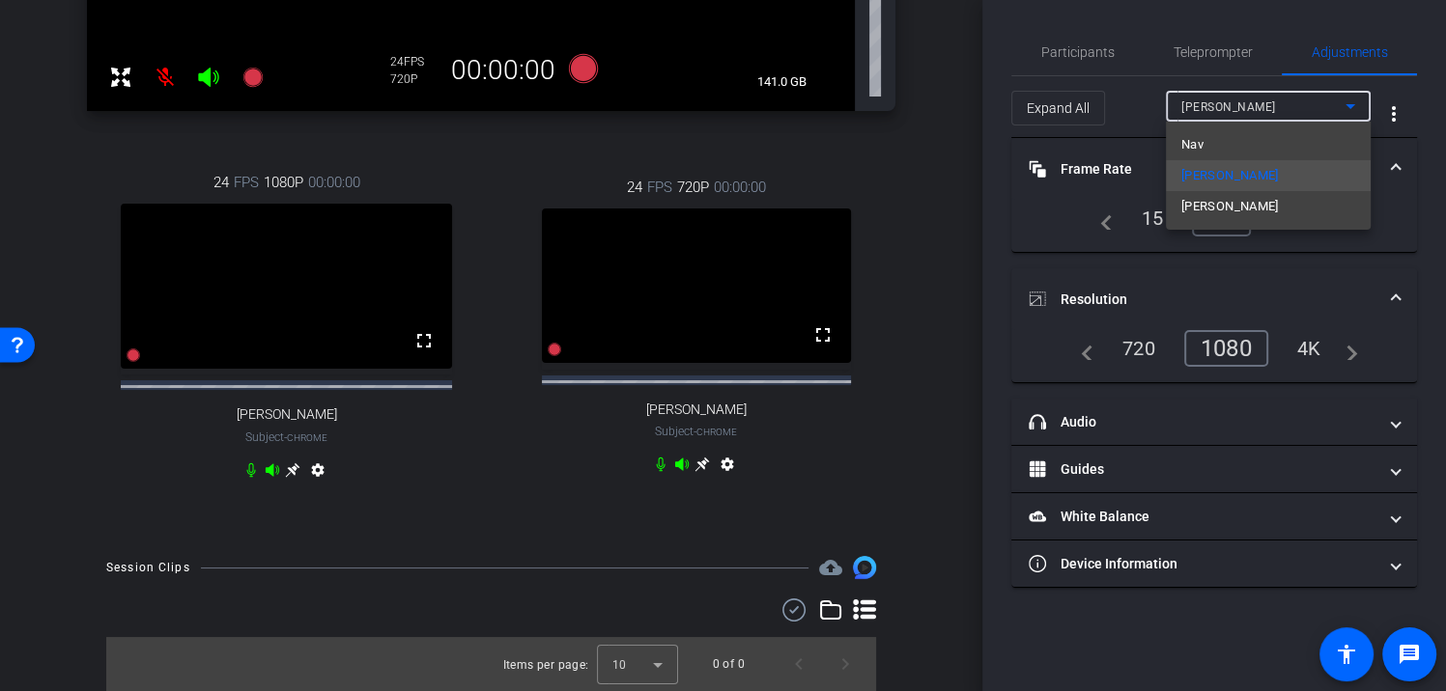
click at [1240, 204] on span "[PERSON_NAME]" at bounding box center [1230, 206] width 98 height 23
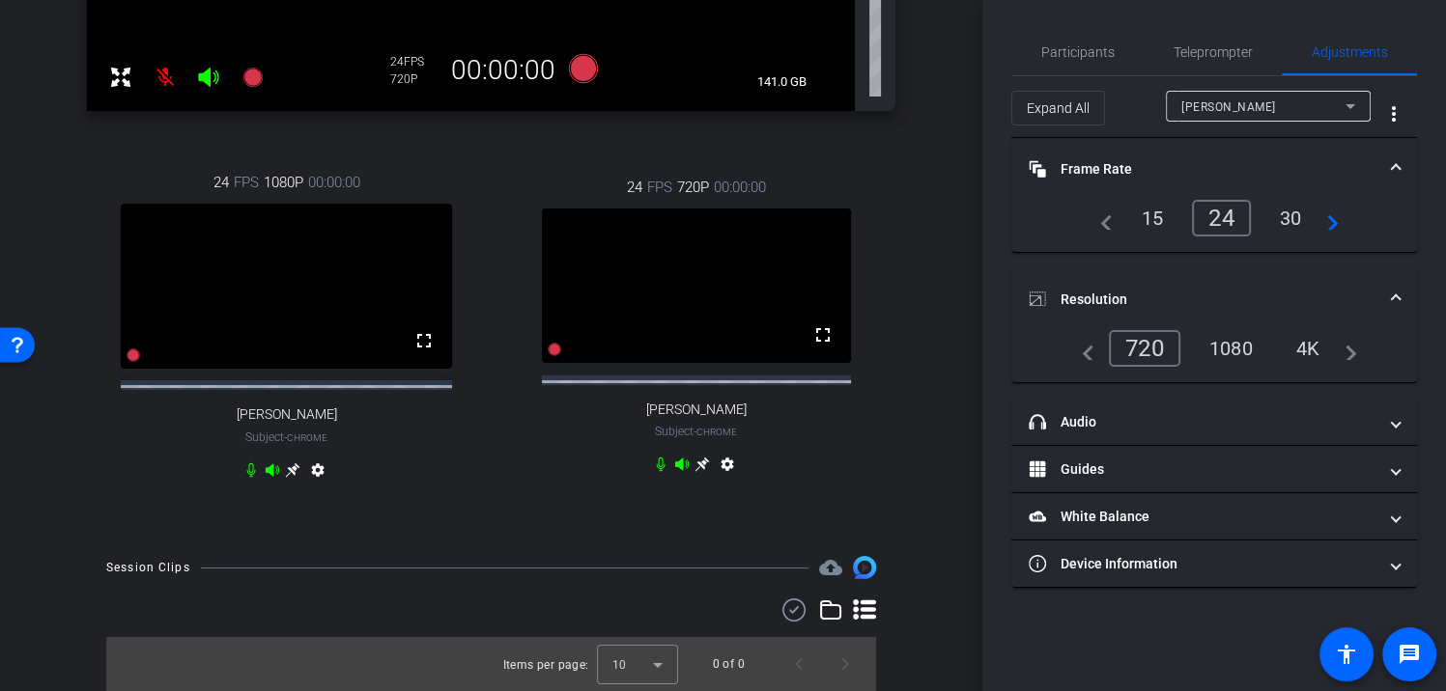
click at [1227, 336] on div "1080" at bounding box center [1231, 348] width 72 height 33
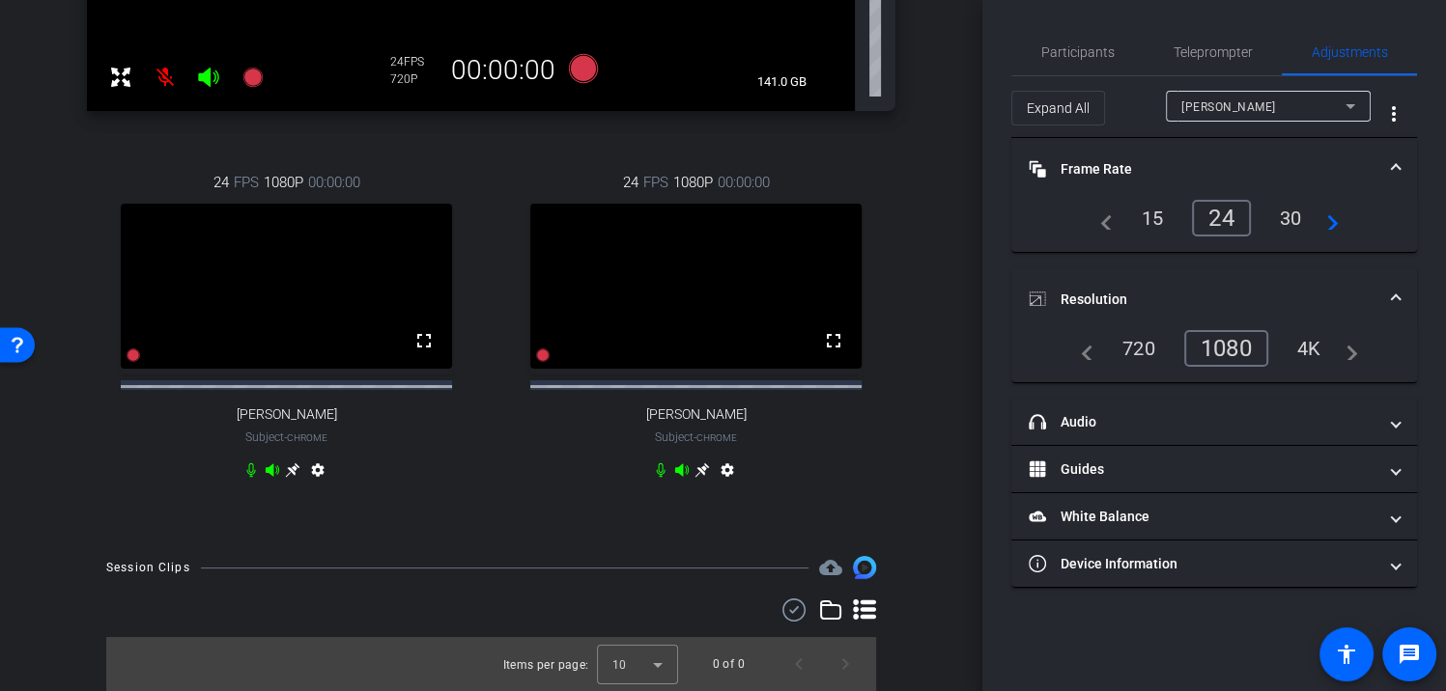
click at [907, 492] on div "Nav Chrome info ROOM ID: 126660389 No Video settings 141.0 GB 24 FPS 720P 00:00…" at bounding box center [491, 77] width 886 height 919
click at [889, 449] on div "Nav Chrome info ROOM ID: 126660389 No Video settings 141.0 GB 24 FPS 720P 00:00…" at bounding box center [491, 77] width 886 height 919
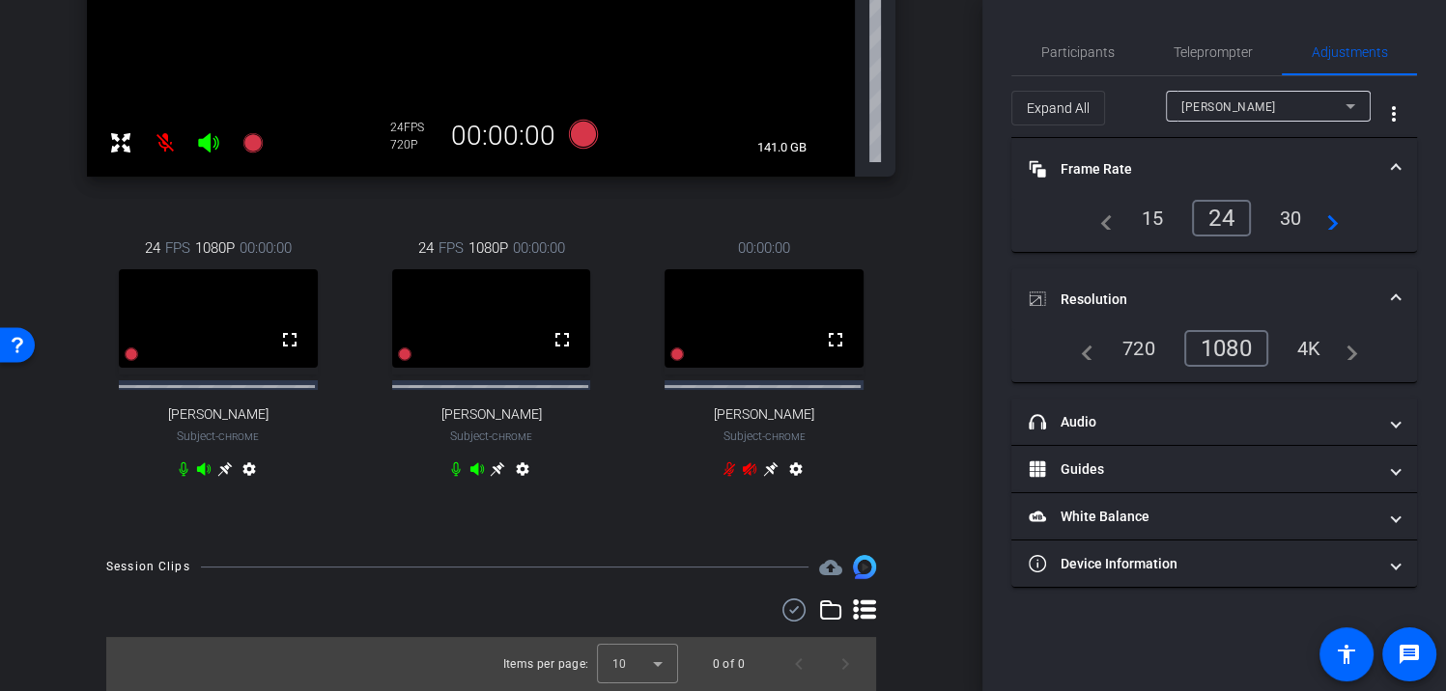
scroll to position [409, 0]
click at [1287, 101] on div "[PERSON_NAME]" at bounding box center [1263, 107] width 164 height 24
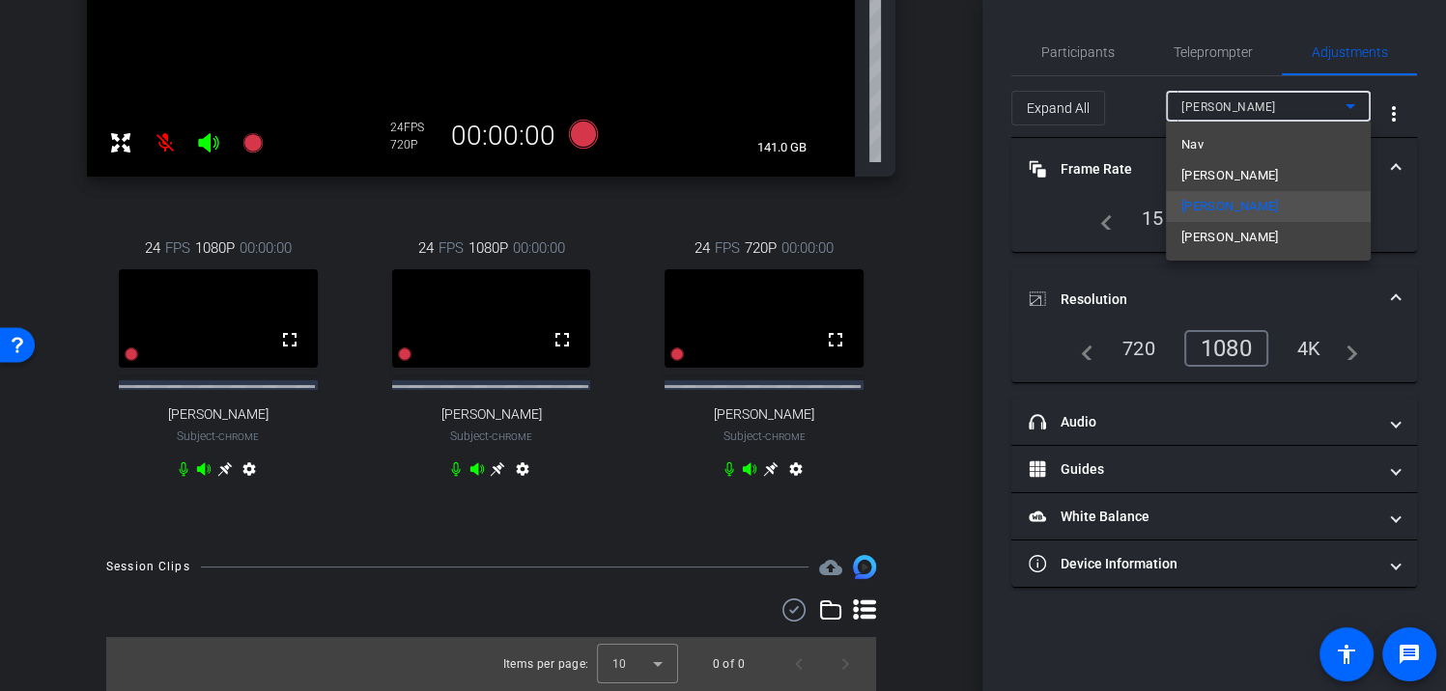
click at [1227, 237] on span "[PERSON_NAME]" at bounding box center [1230, 237] width 98 height 23
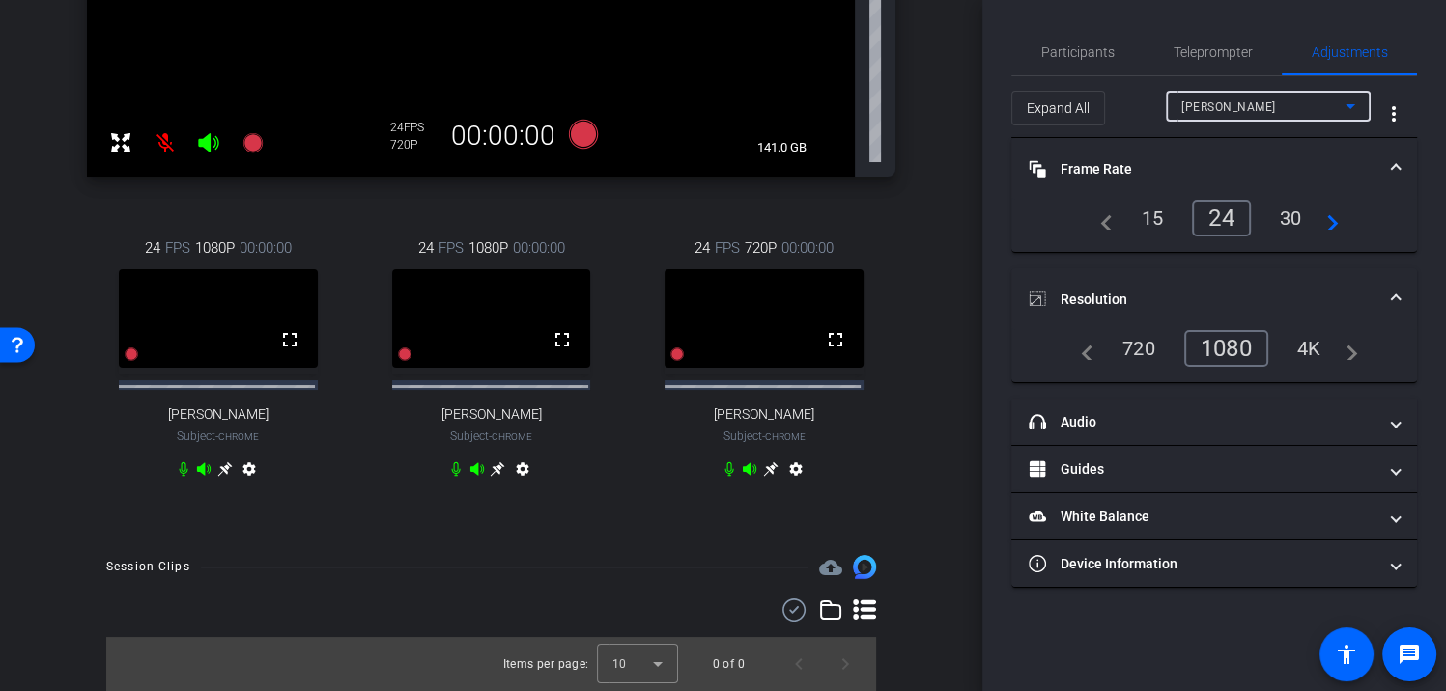
type input "11000"
click at [1229, 348] on div "1080" at bounding box center [1231, 348] width 72 height 33
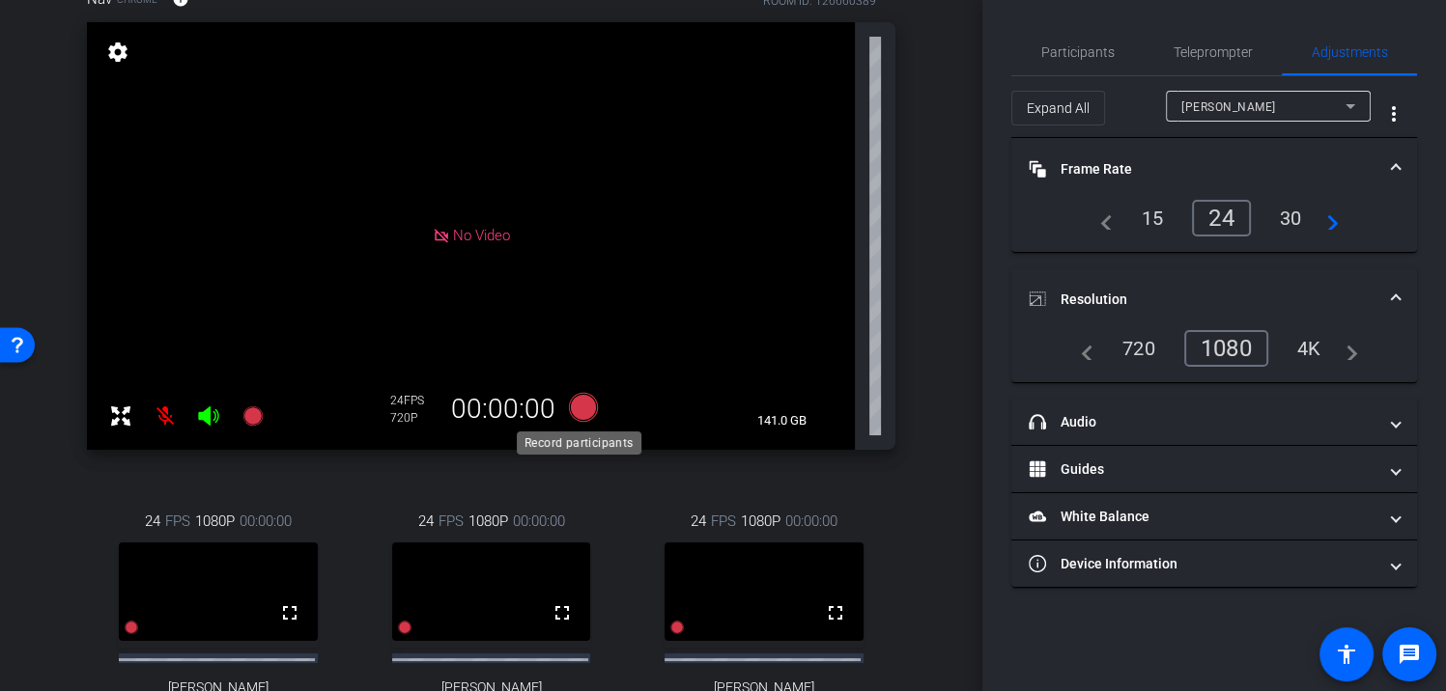
click at [577, 406] on icon at bounding box center [582, 406] width 29 height 29
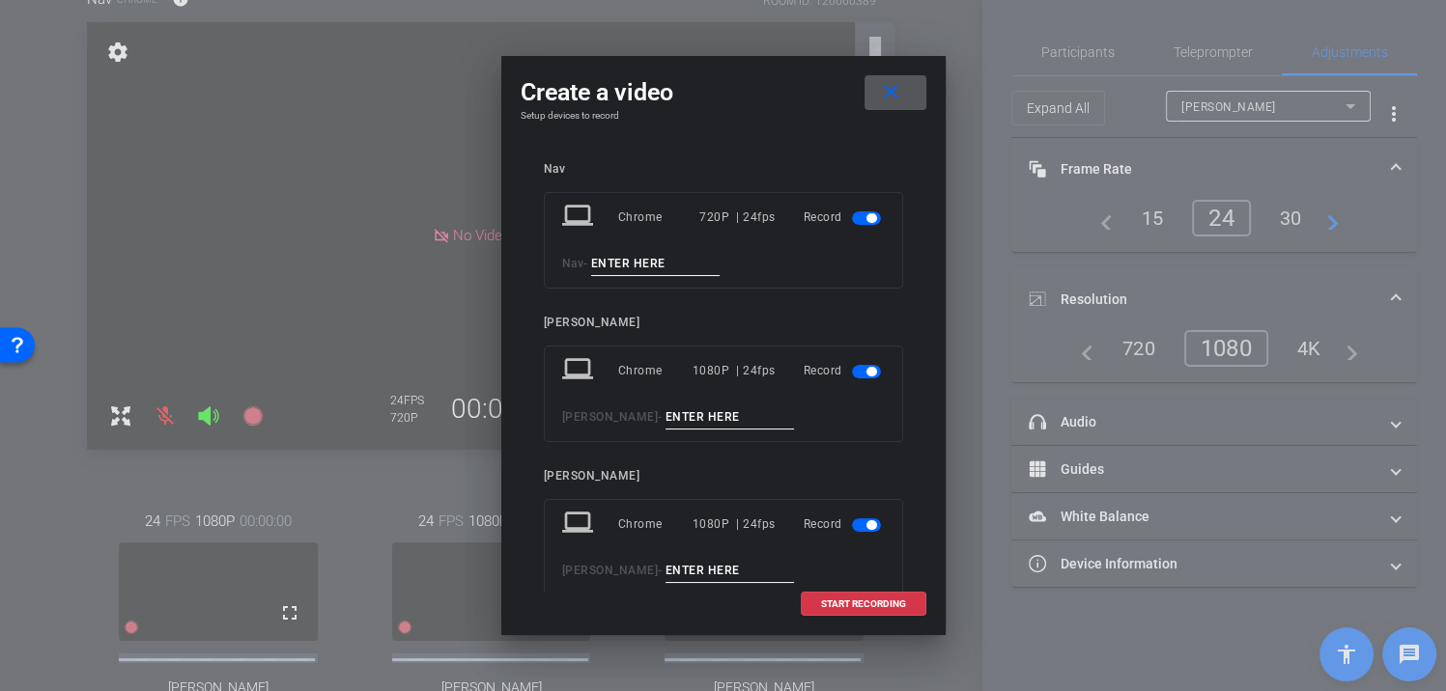
click at [663, 259] on input at bounding box center [655, 264] width 129 height 24
type input "take 1"
click at [698, 407] on input at bounding box center [729, 418] width 129 height 24
type input "take 1"
click at [675, 573] on input at bounding box center [729, 571] width 129 height 24
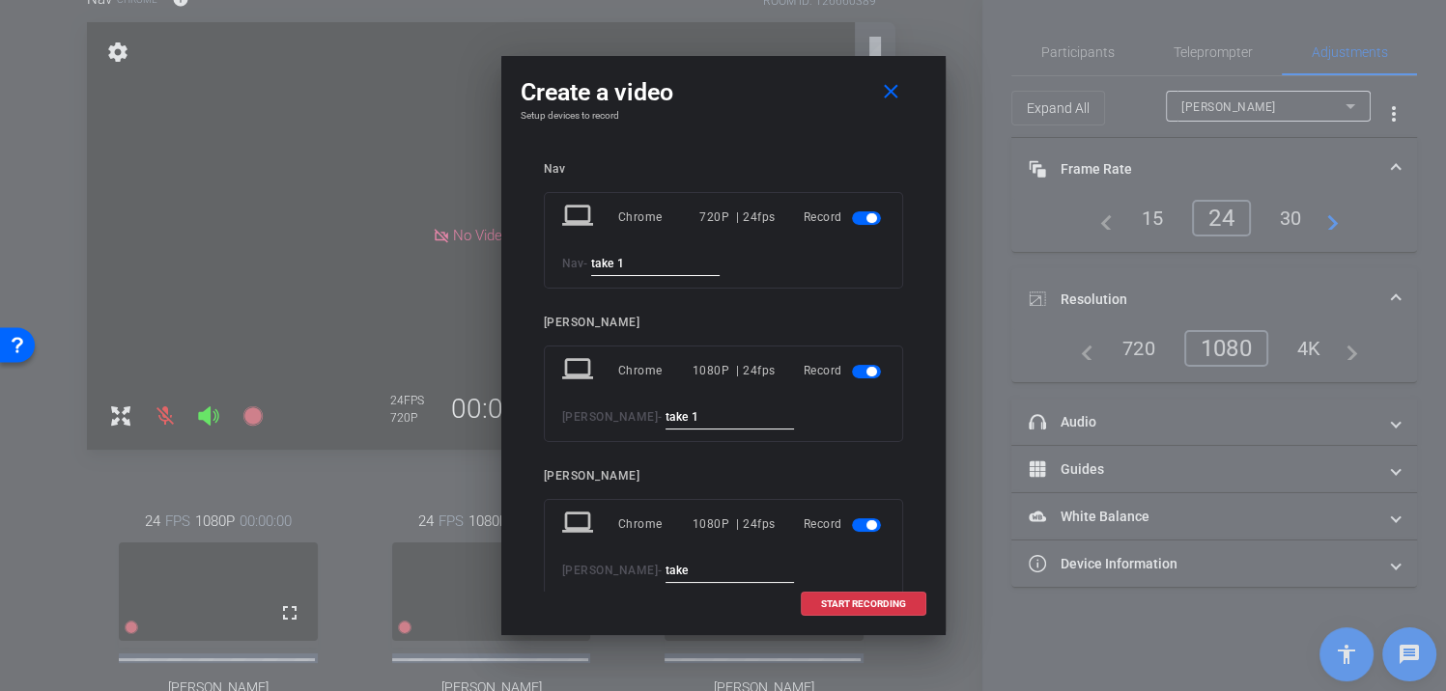
type input "take"
click at [746, 254] on input "take" at bounding box center [729, 262] width 129 height 24
type input "take 1"
click at [691, 409] on input at bounding box center [729, 416] width 129 height 24
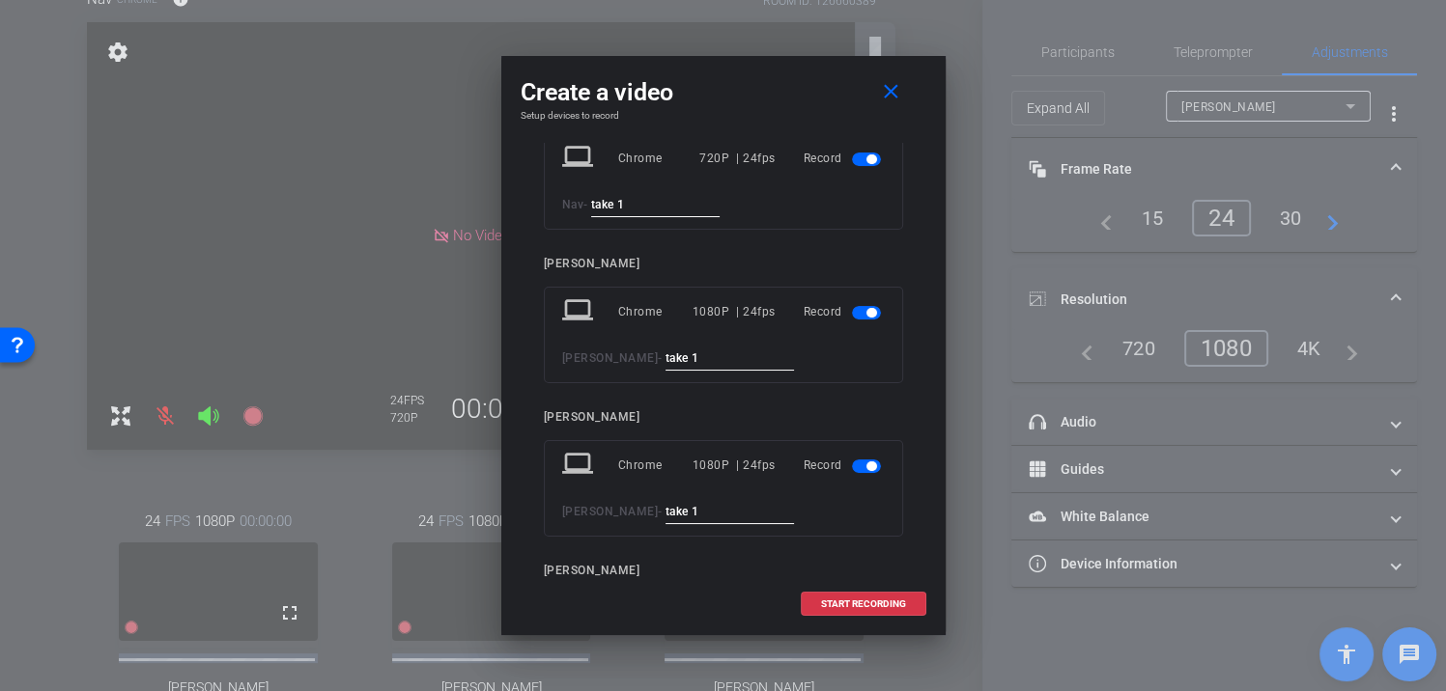
scroll to position [0, 0]
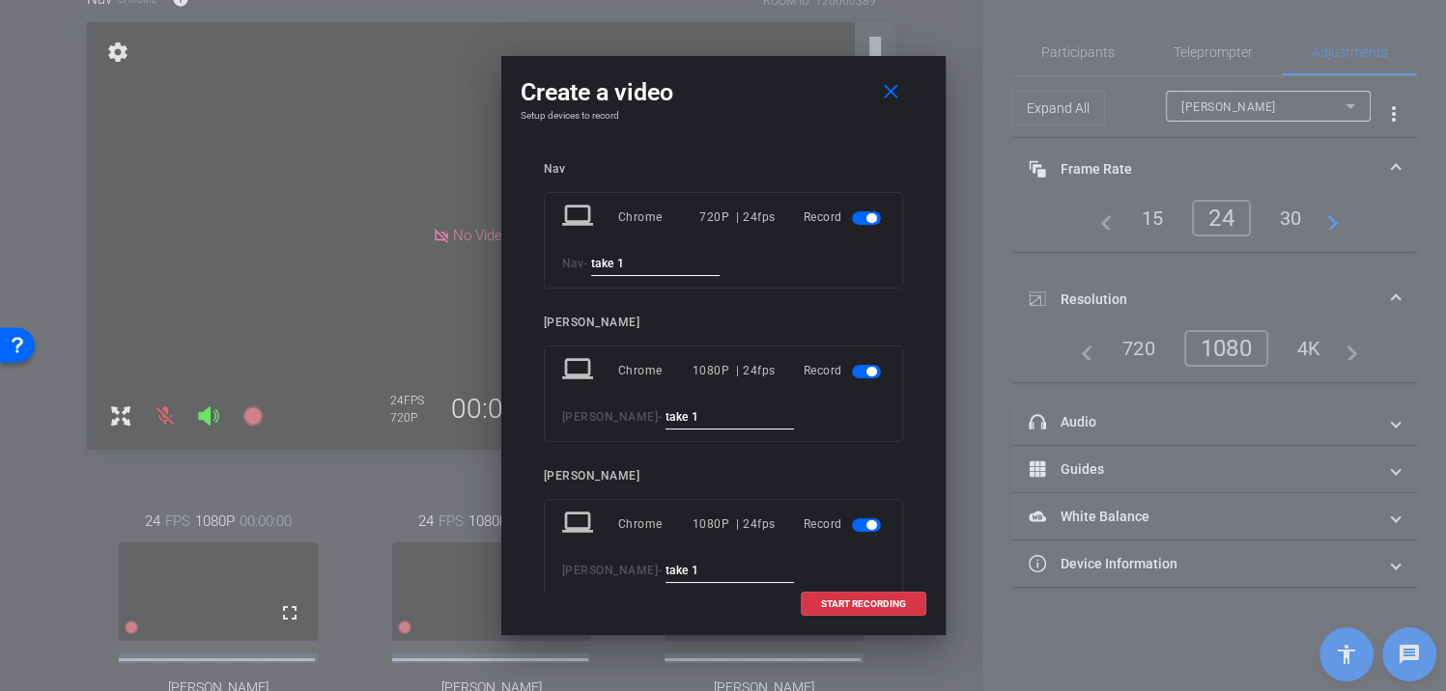
type input "Take 1"
click at [866, 213] on span "button" at bounding box center [871, 218] width 10 height 10
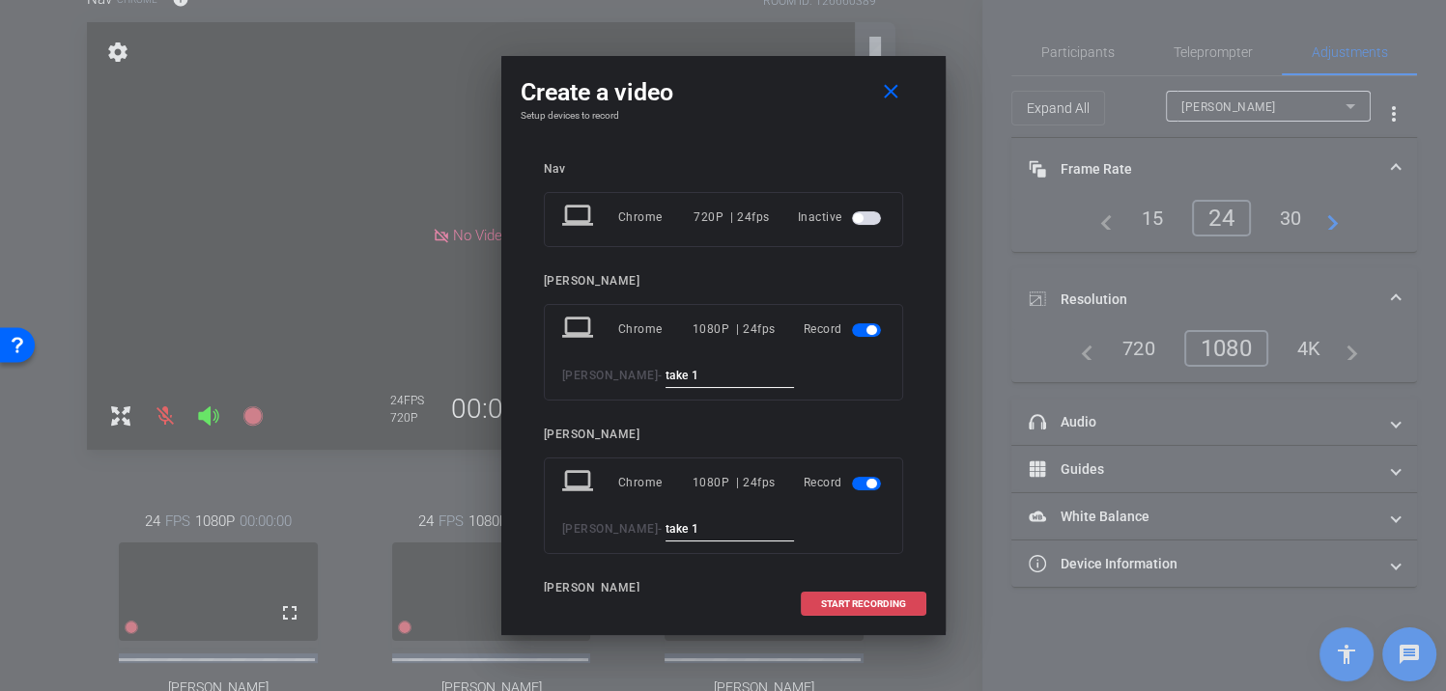
click at [832, 607] on span "START RECORDING" at bounding box center [863, 605] width 85 height 10
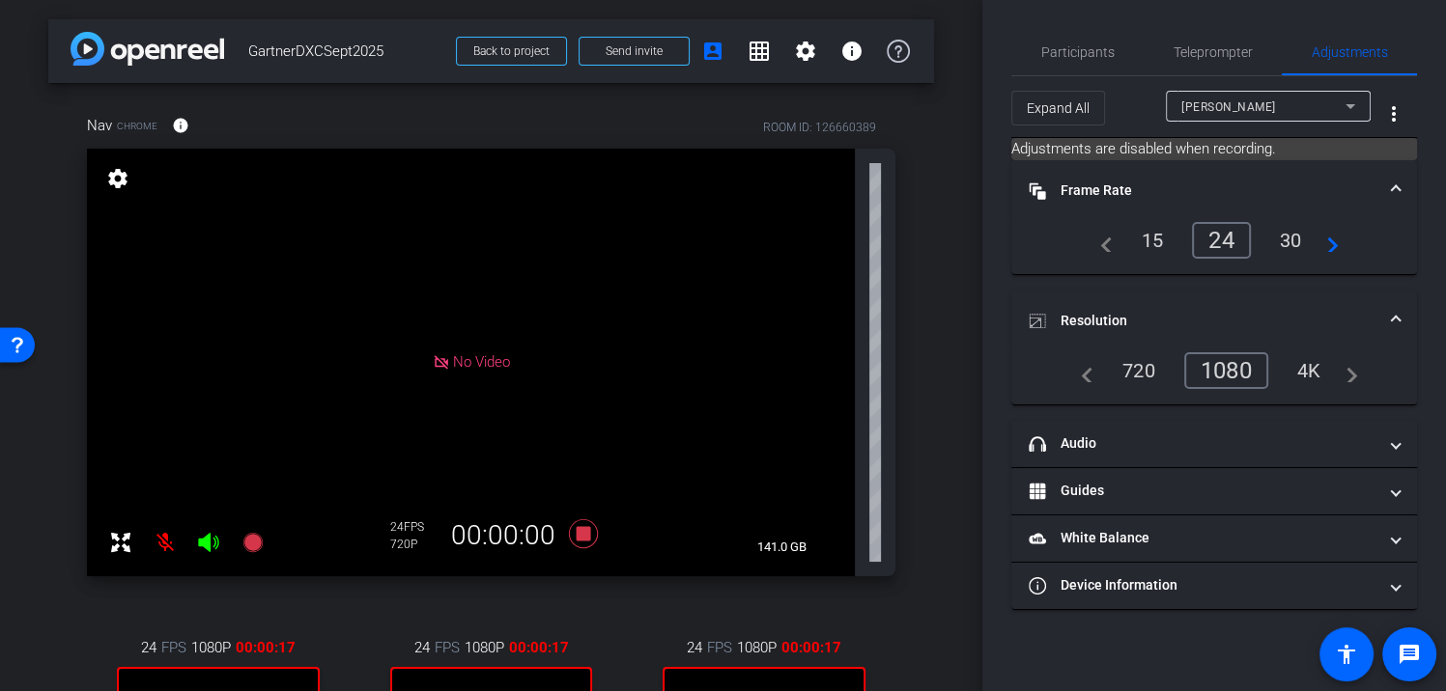
drag, startPoint x: 745, startPoint y: 46, endPoint x: 757, endPoint y: 68, distance: 24.7
click at [748, 46] on mat-icon "grid_on" at bounding box center [759, 51] width 23 height 23
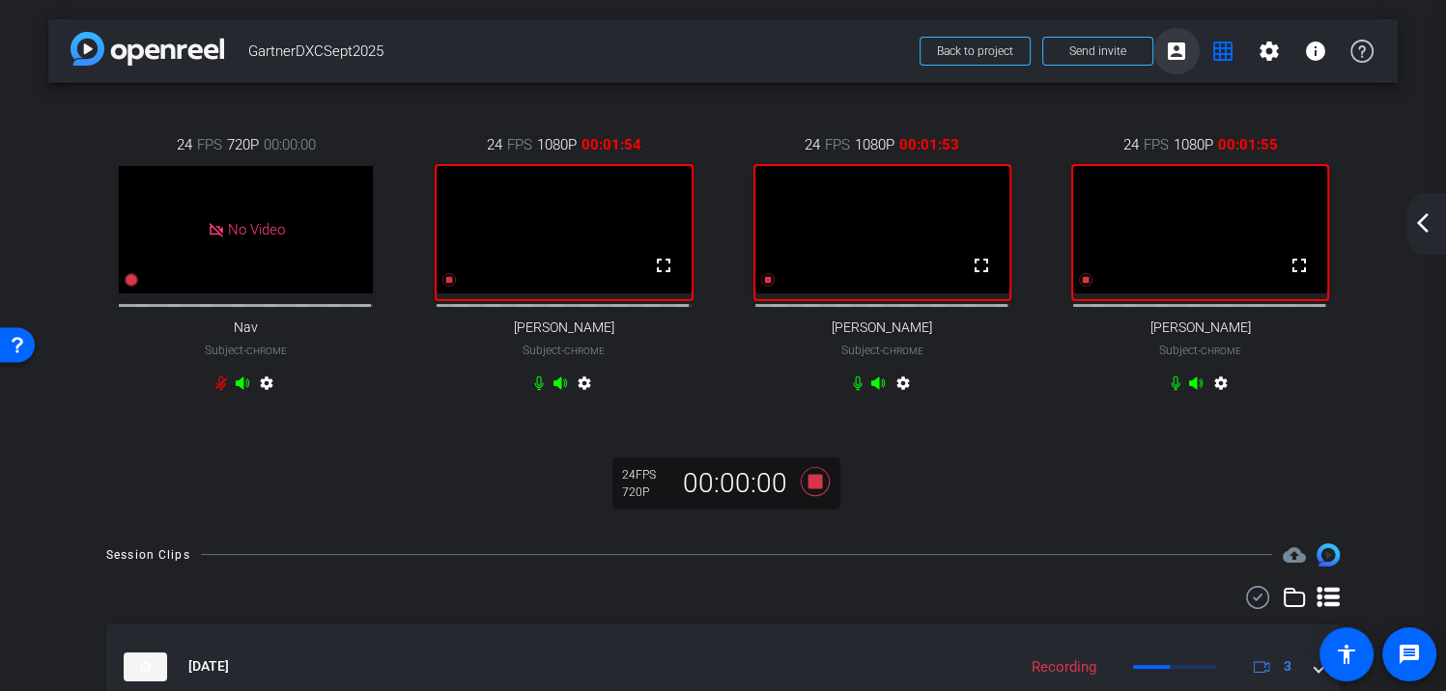
click at [1171, 52] on mat-icon "account_box" at bounding box center [1176, 51] width 23 height 23
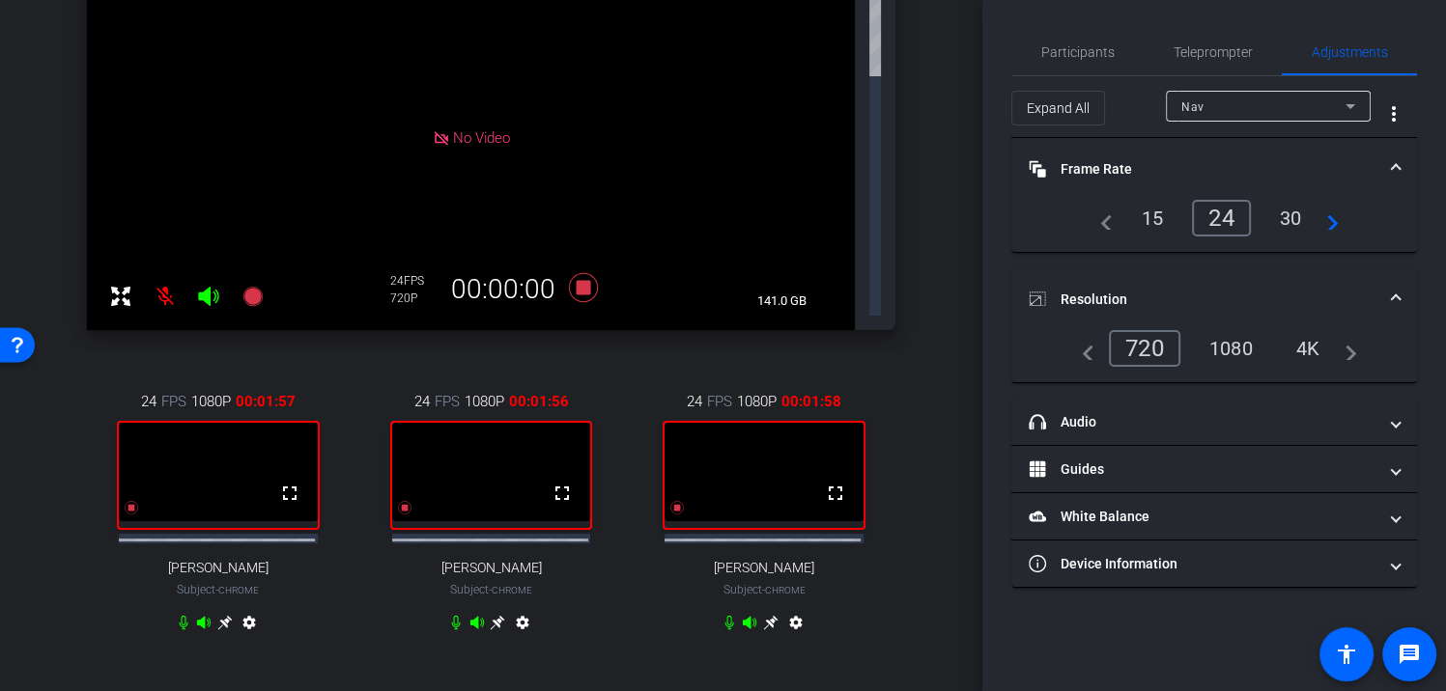
scroll to position [227, 0]
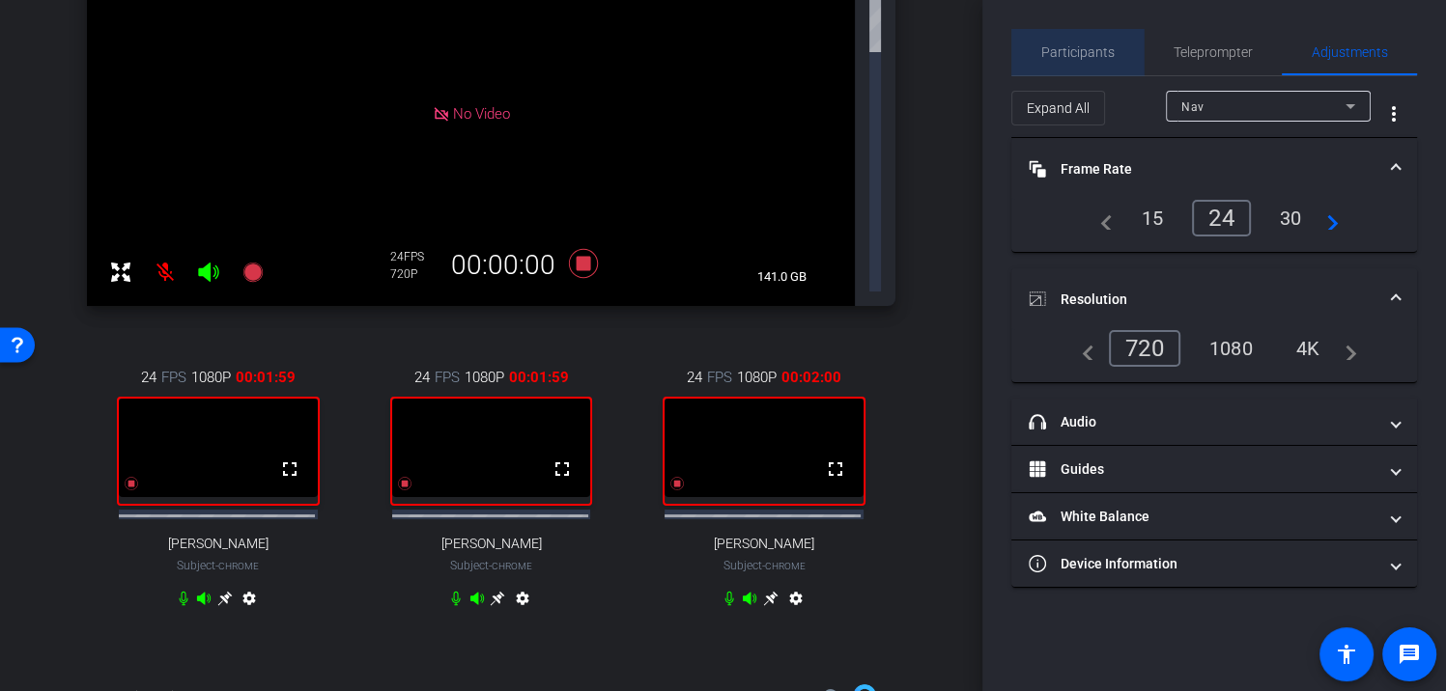
click at [1078, 39] on span "Participants" at bounding box center [1077, 52] width 73 height 46
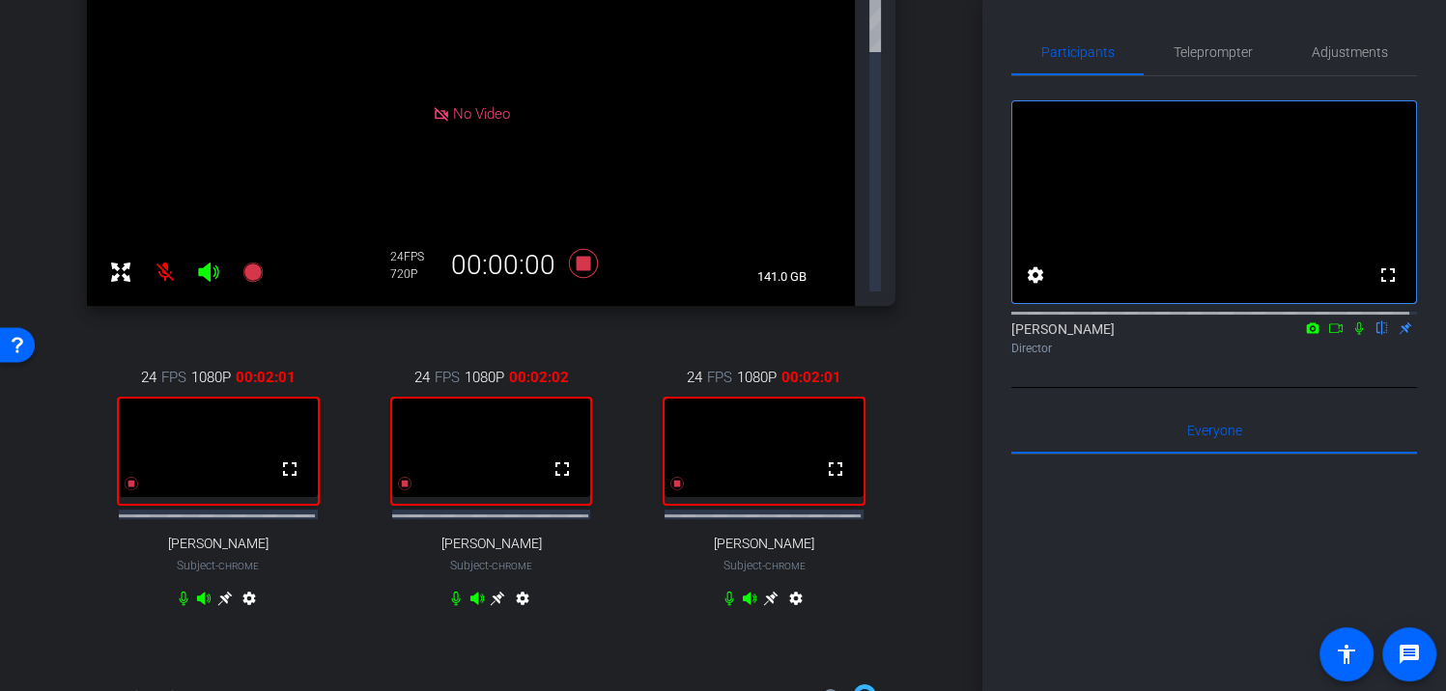
click at [1351, 335] on icon at bounding box center [1358, 329] width 15 height 14
click at [1307, 333] on icon at bounding box center [1313, 328] width 13 height 11
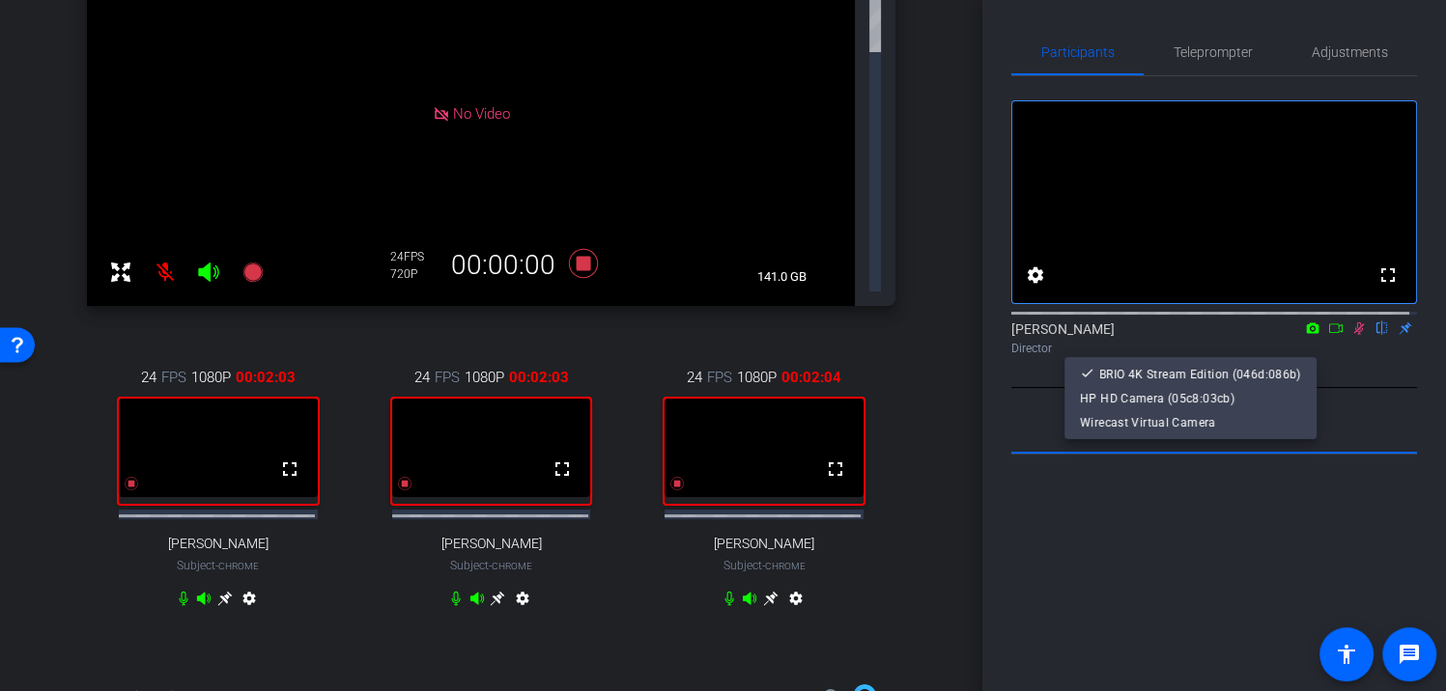
click at [1306, 347] on div at bounding box center [723, 345] width 1446 height 691
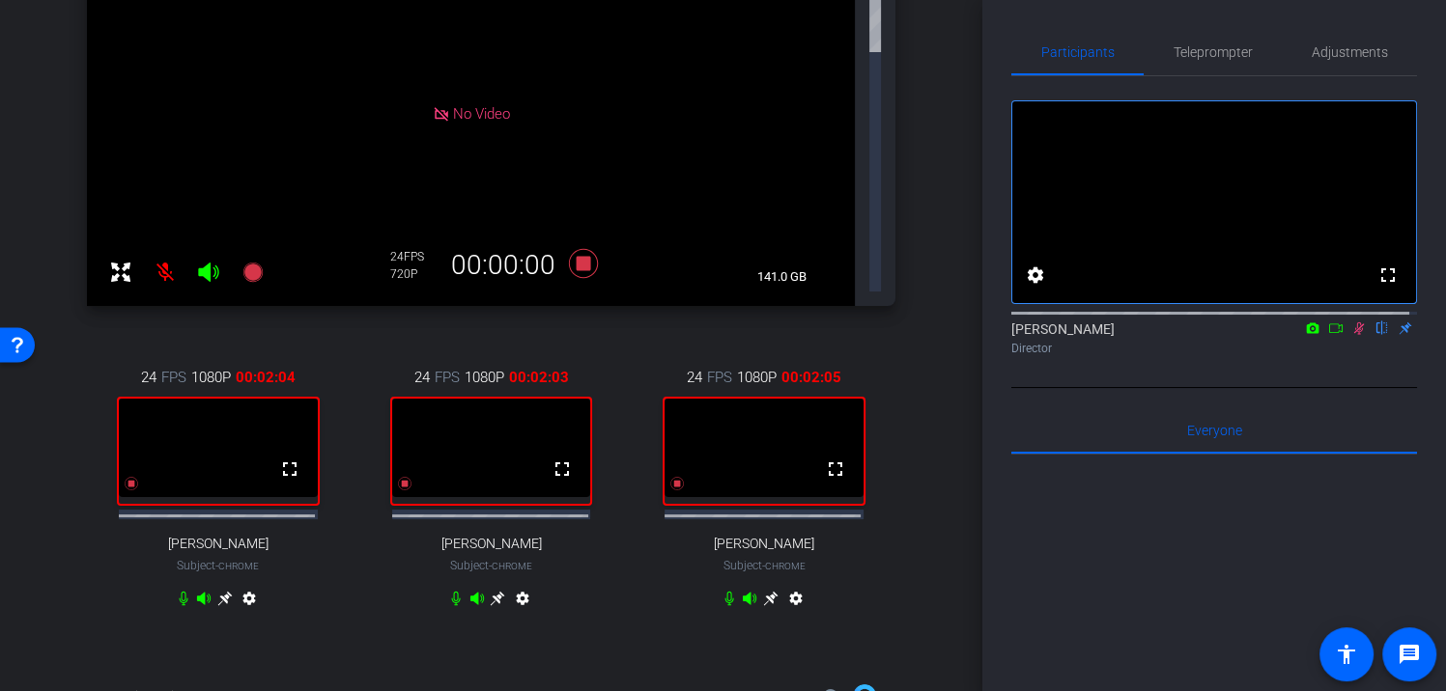
click at [1305, 335] on icon at bounding box center [1312, 329] width 15 height 14
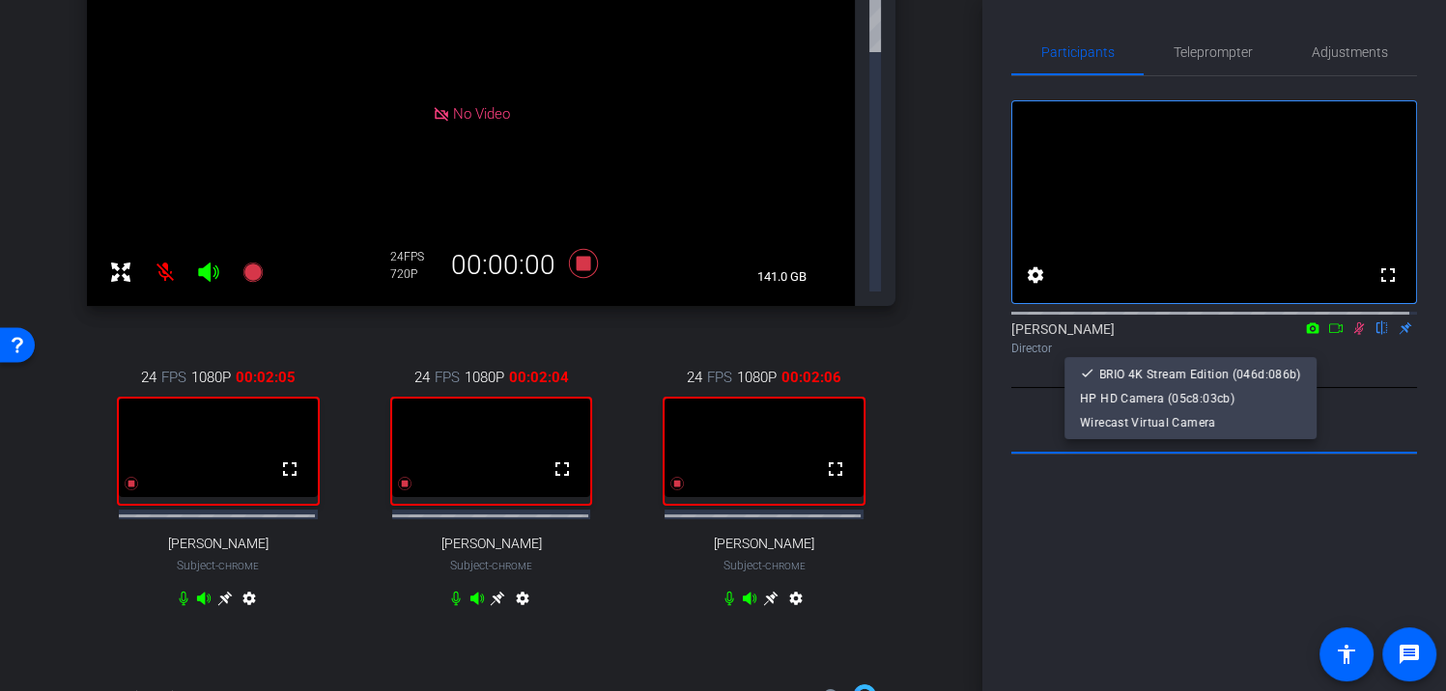
click at [1302, 349] on div at bounding box center [723, 345] width 1446 height 691
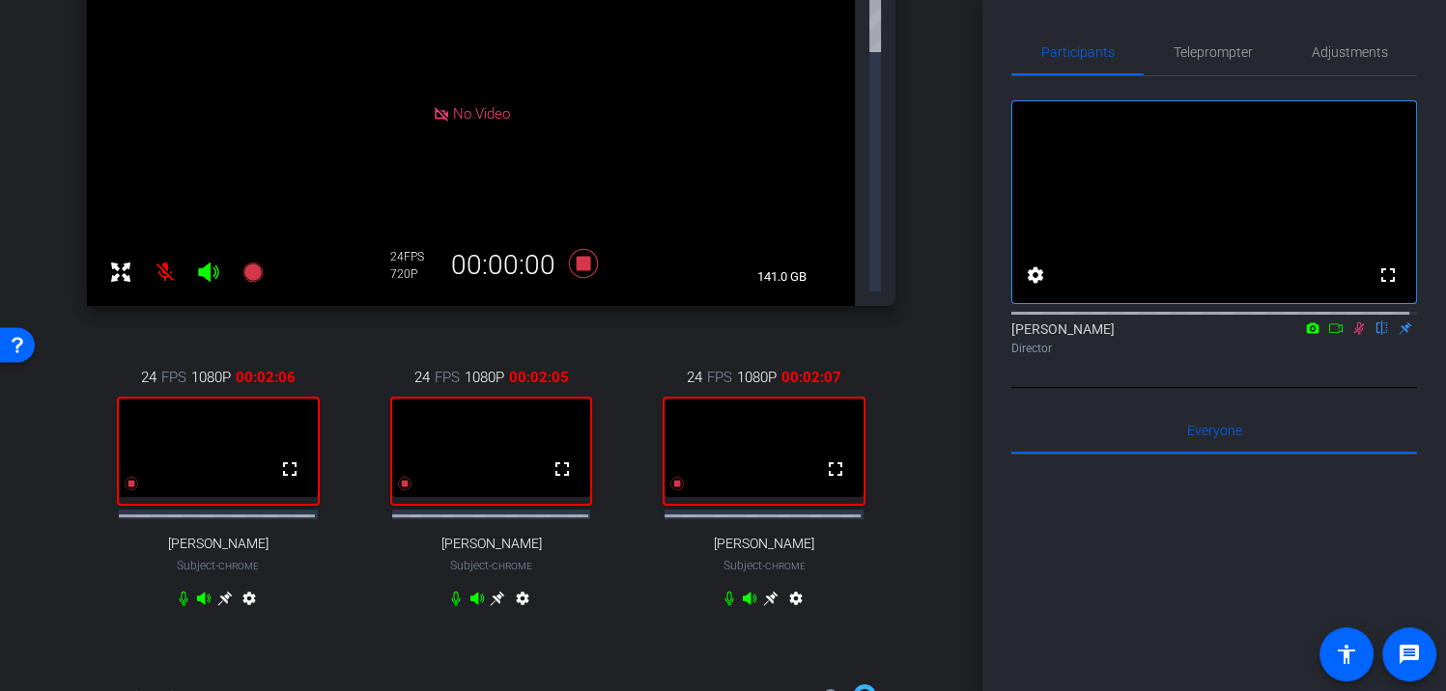
click at [1330, 333] on icon at bounding box center [1336, 329] width 14 height 10
click at [919, 344] on div "Nav Chrome info ROOM ID: 126660389 No Video settings 141.0 GB 24 FPS 720P 00:00…" at bounding box center [491, 260] width 886 height 809
click at [1352, 52] on span "Adjustments" at bounding box center [1350, 52] width 76 height 14
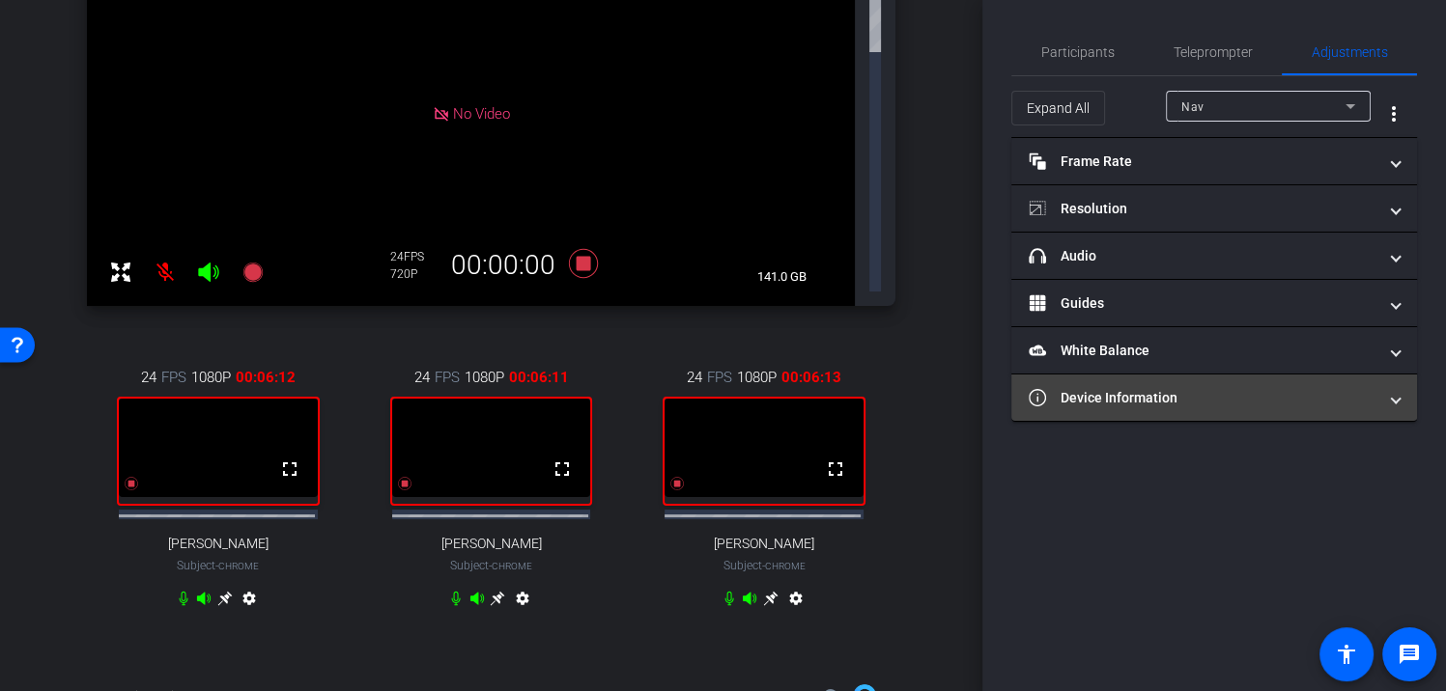
click at [1132, 408] on mat-expansion-panel-header "Device Information" at bounding box center [1214, 398] width 406 height 46
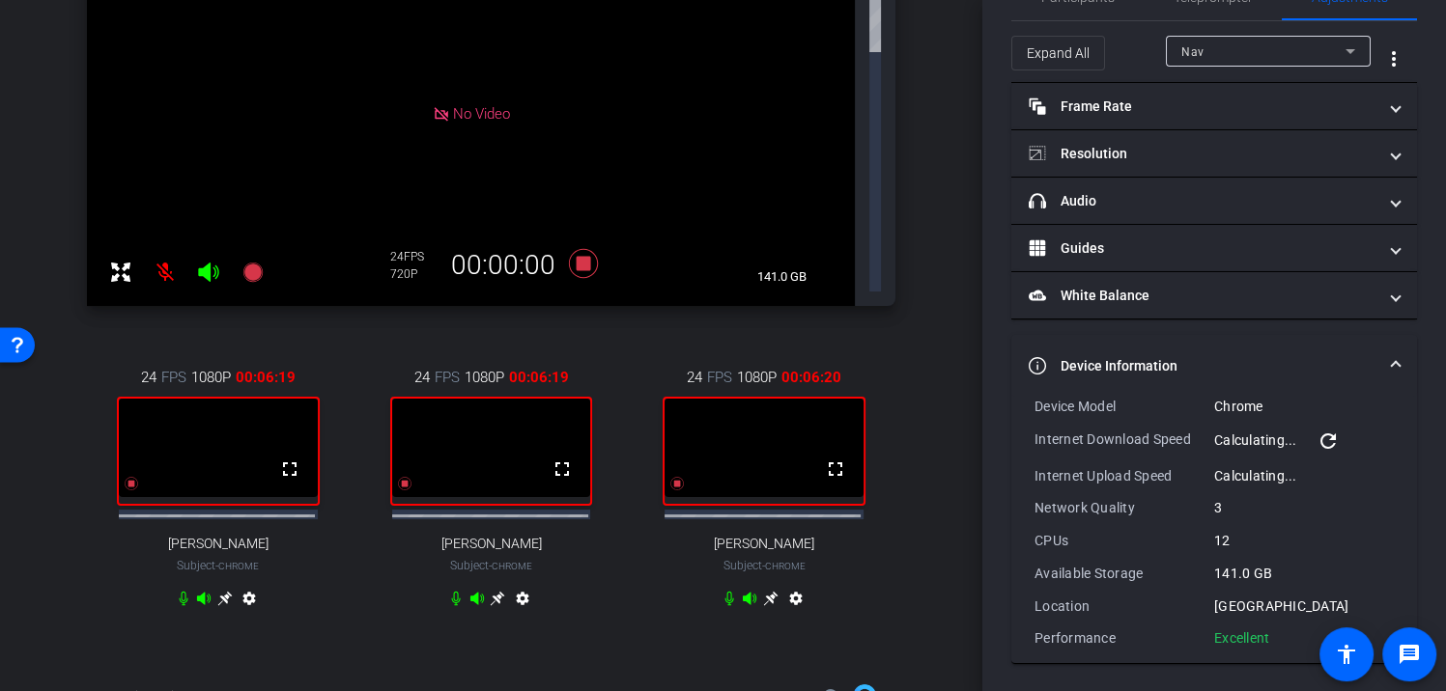
scroll to position [0, 0]
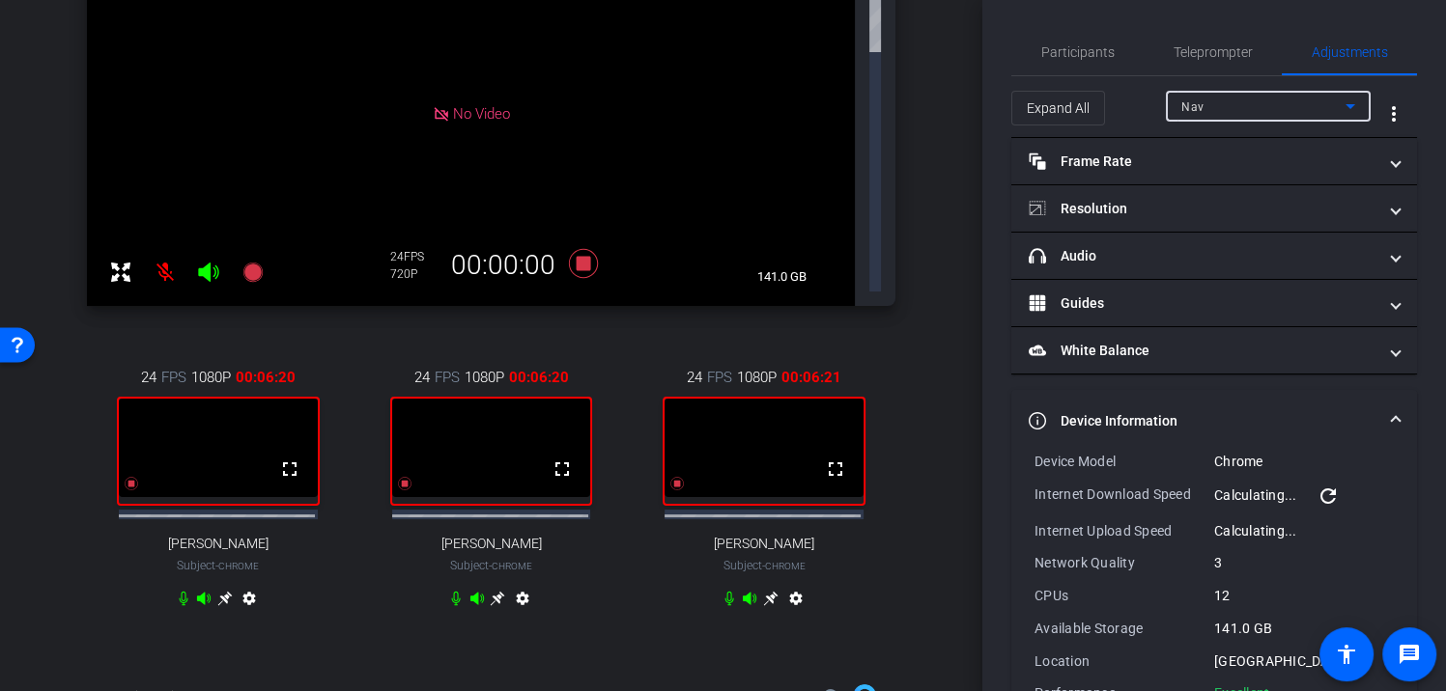
click at [1223, 109] on div "Nav" at bounding box center [1263, 107] width 164 height 24
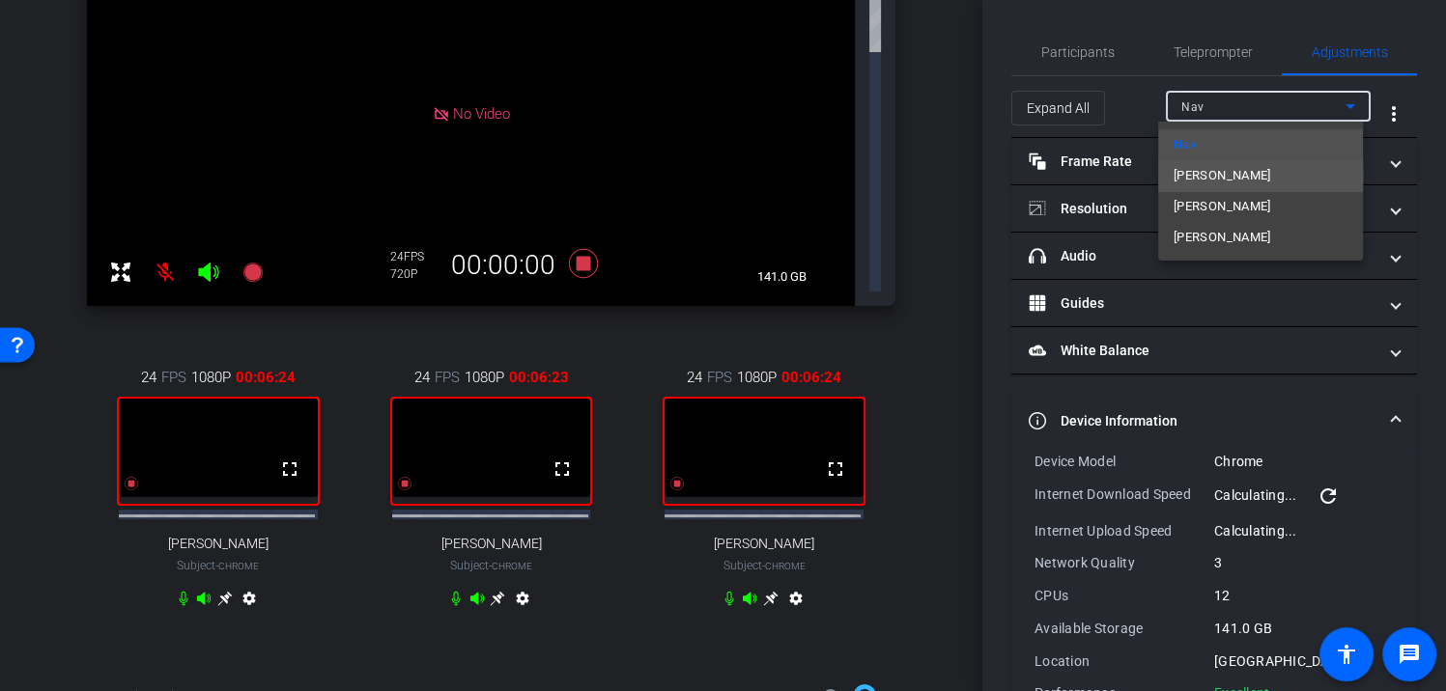
click at [1221, 174] on span "[PERSON_NAME]" at bounding box center [1222, 175] width 98 height 23
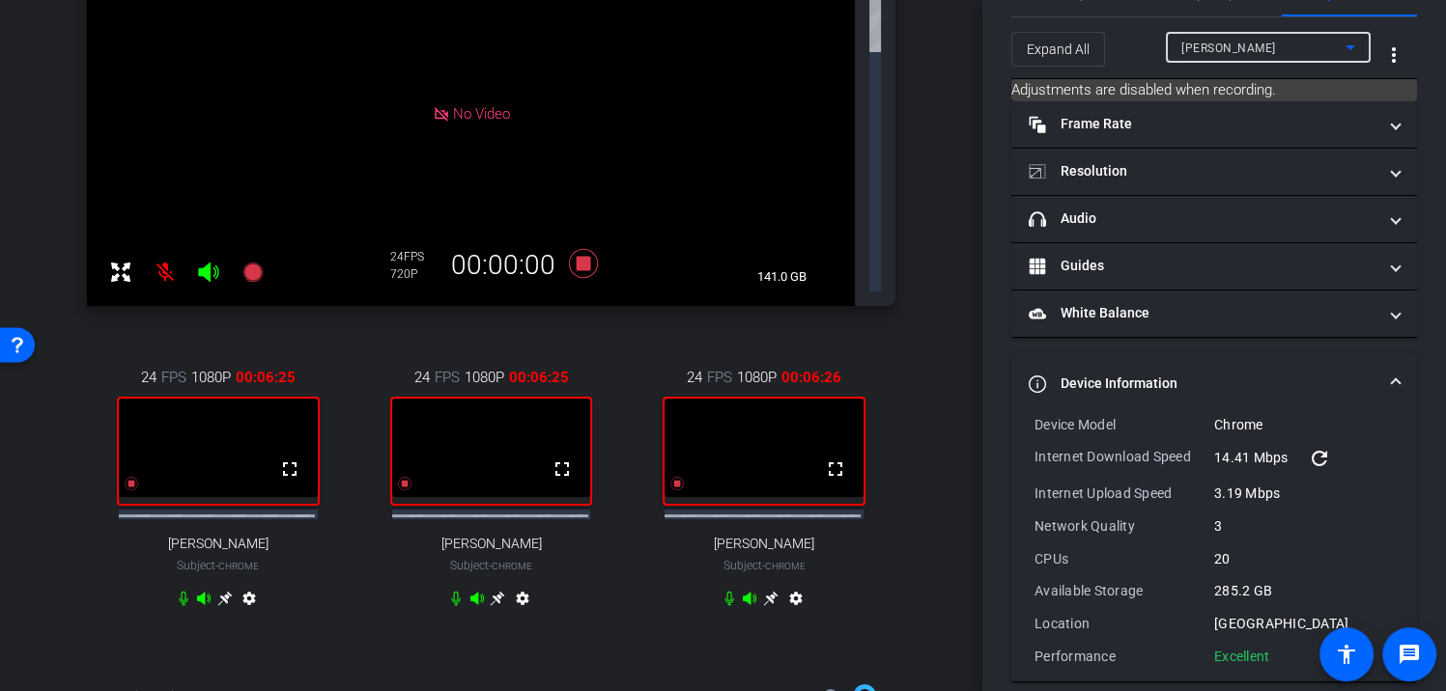
scroll to position [77, 0]
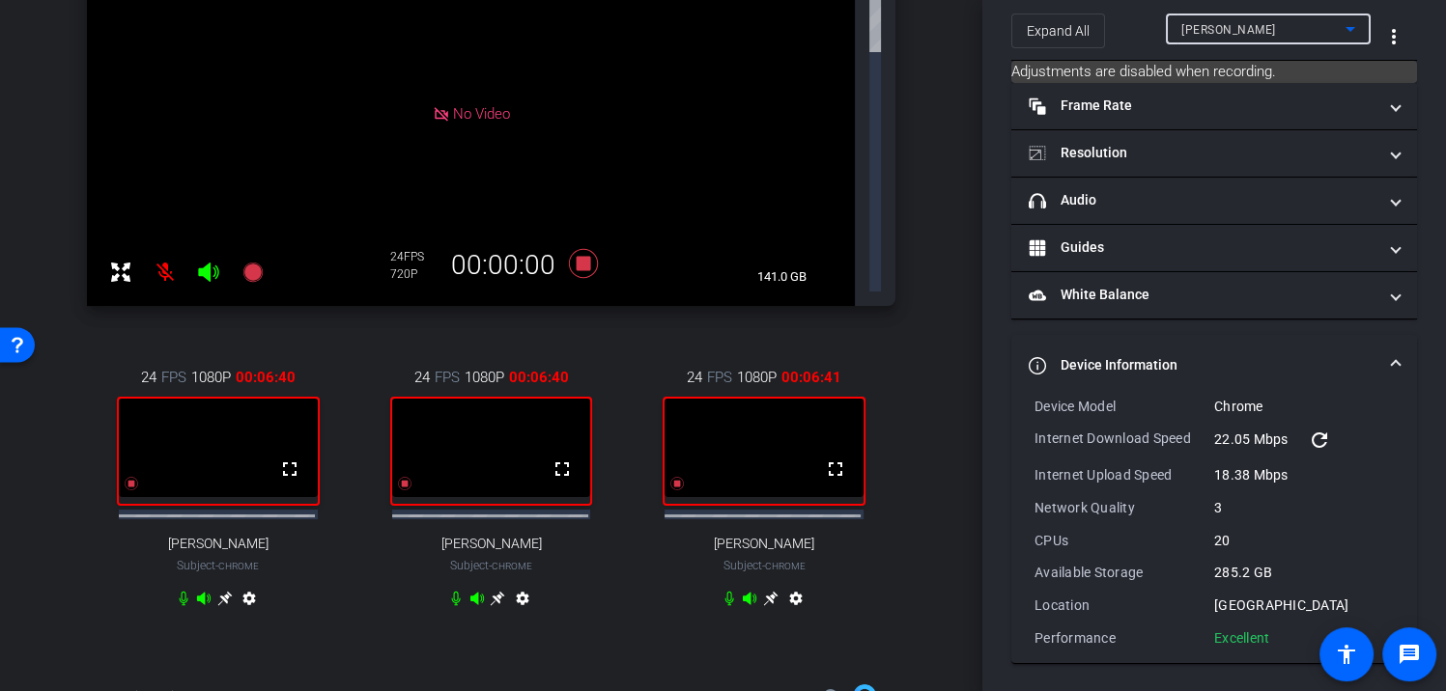
click at [1207, 35] on span "[PERSON_NAME]" at bounding box center [1228, 30] width 95 height 14
click at [1307, 437] on mat-icon "refresh" at bounding box center [1310, 440] width 23 height 23
click at [1318, 440] on mat-icon "refresh" at bounding box center [1319, 440] width 23 height 23
click at [1256, 34] on div "[PERSON_NAME]" at bounding box center [1263, 29] width 164 height 24
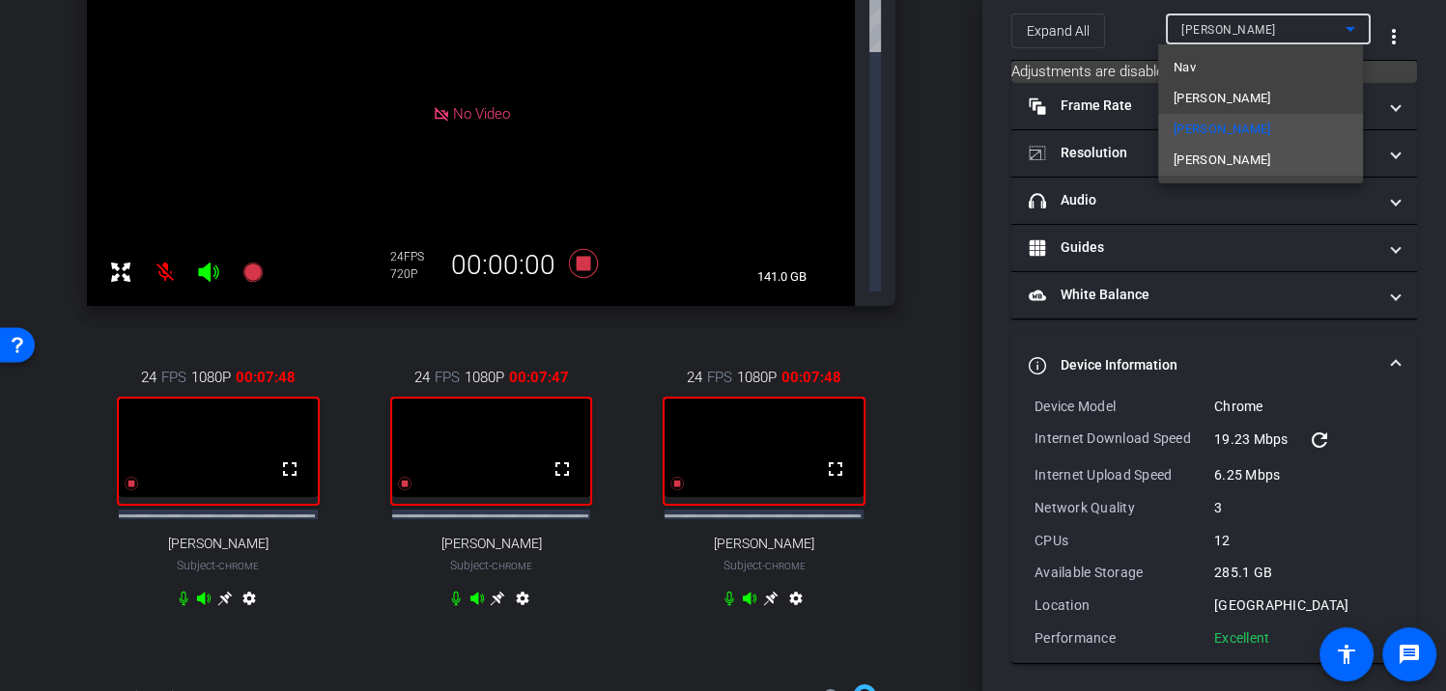
click at [1209, 153] on span "[PERSON_NAME]" at bounding box center [1222, 160] width 98 height 23
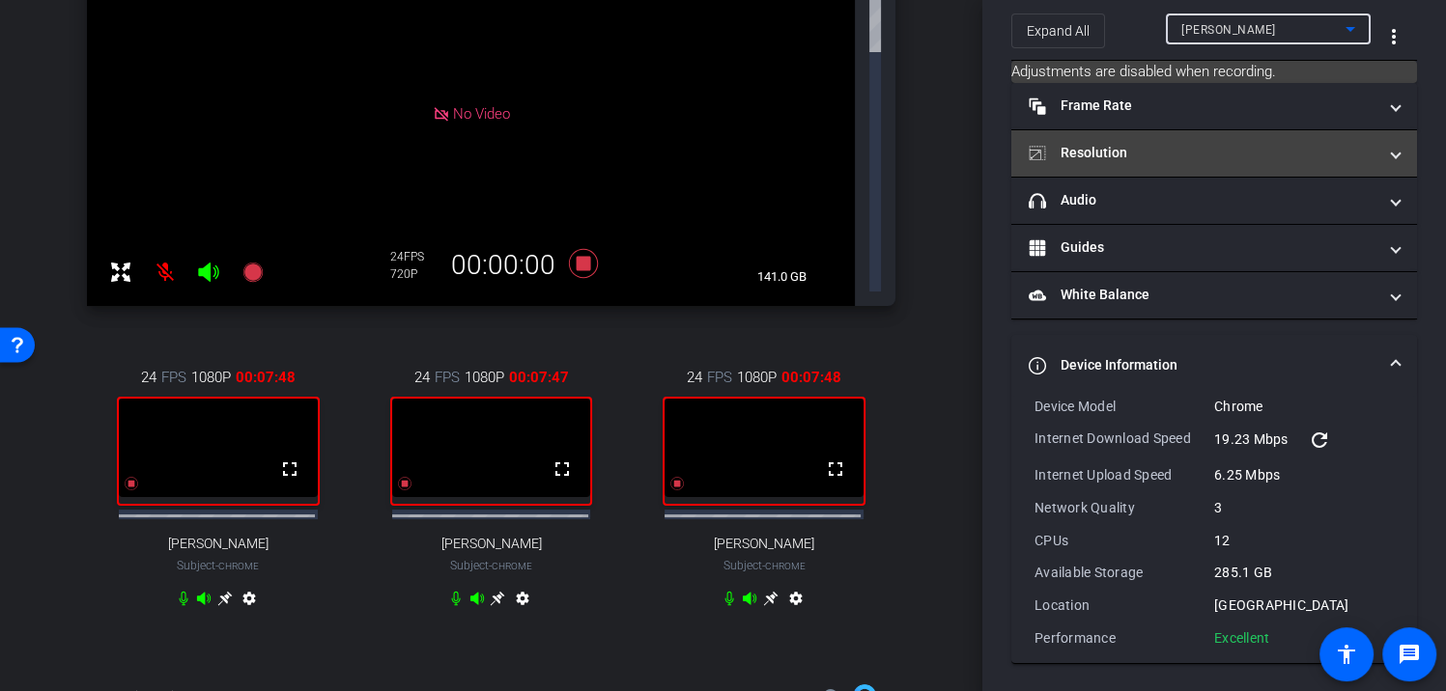
type input "11000"
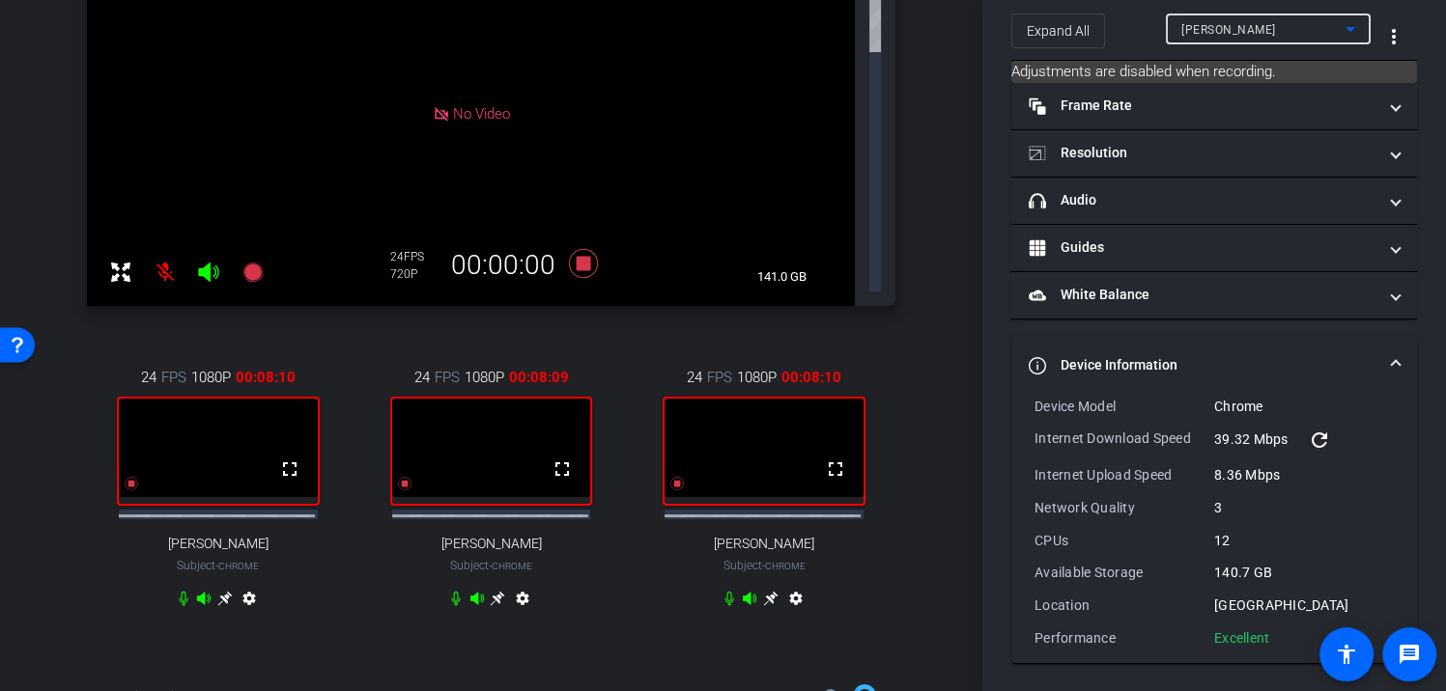
scroll to position [0, 0]
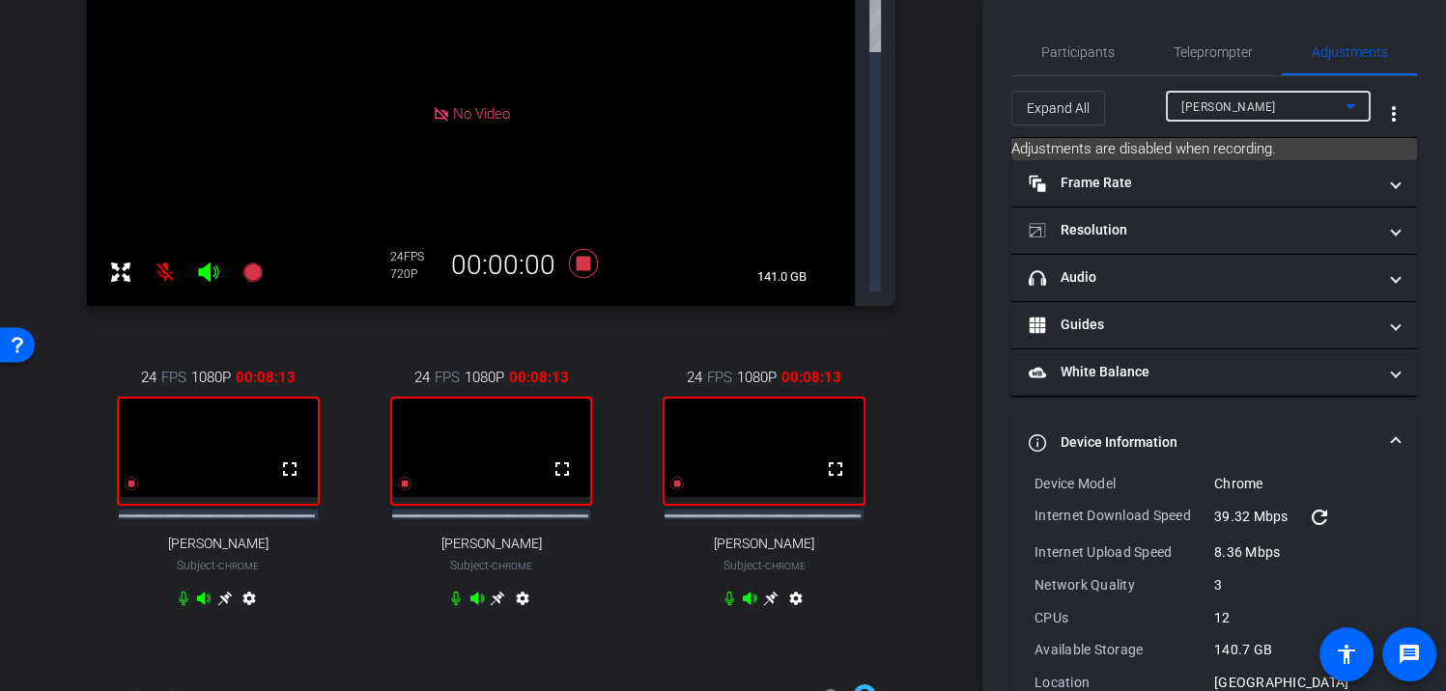
click at [1228, 112] on span "[PERSON_NAME]" at bounding box center [1228, 107] width 95 height 14
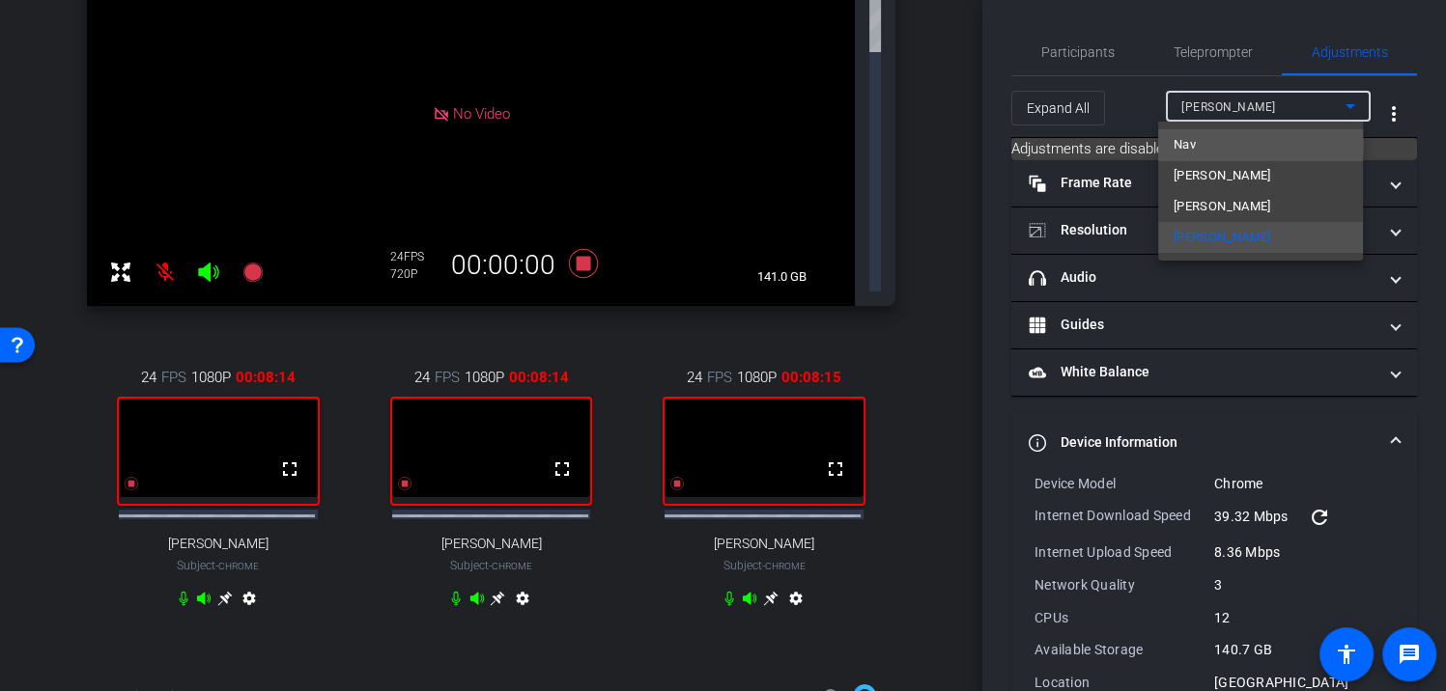
click at [1220, 144] on mat-option "Nav" at bounding box center [1260, 144] width 205 height 31
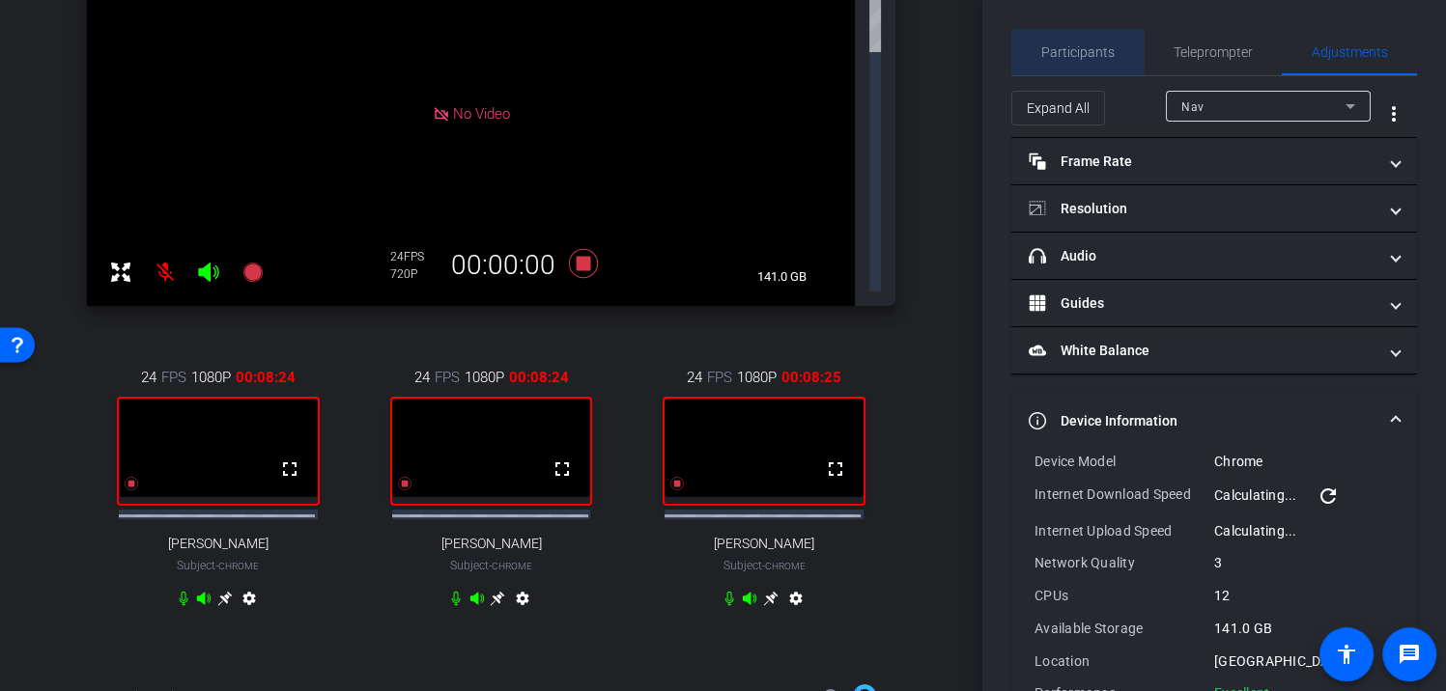
click at [1082, 52] on span "Participants" at bounding box center [1077, 52] width 73 height 14
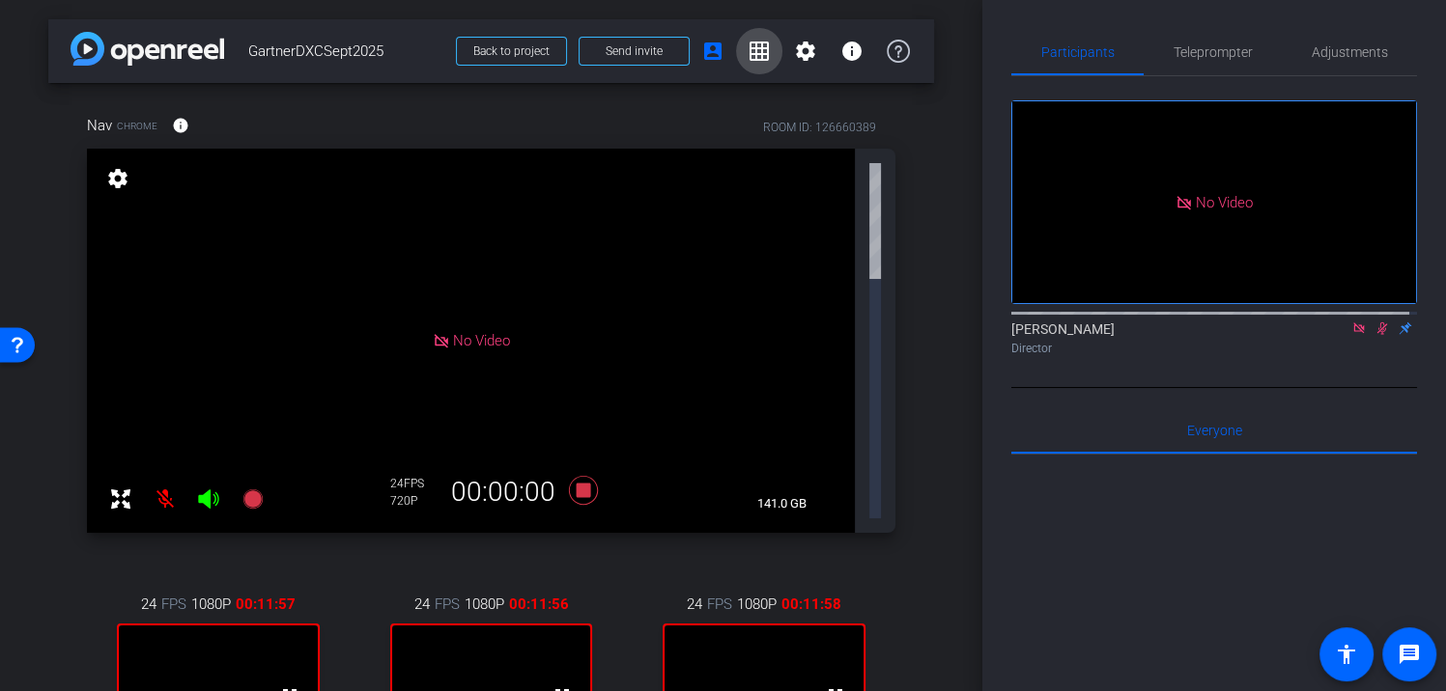
click at [754, 49] on mat-icon "grid_on" at bounding box center [759, 51] width 23 height 23
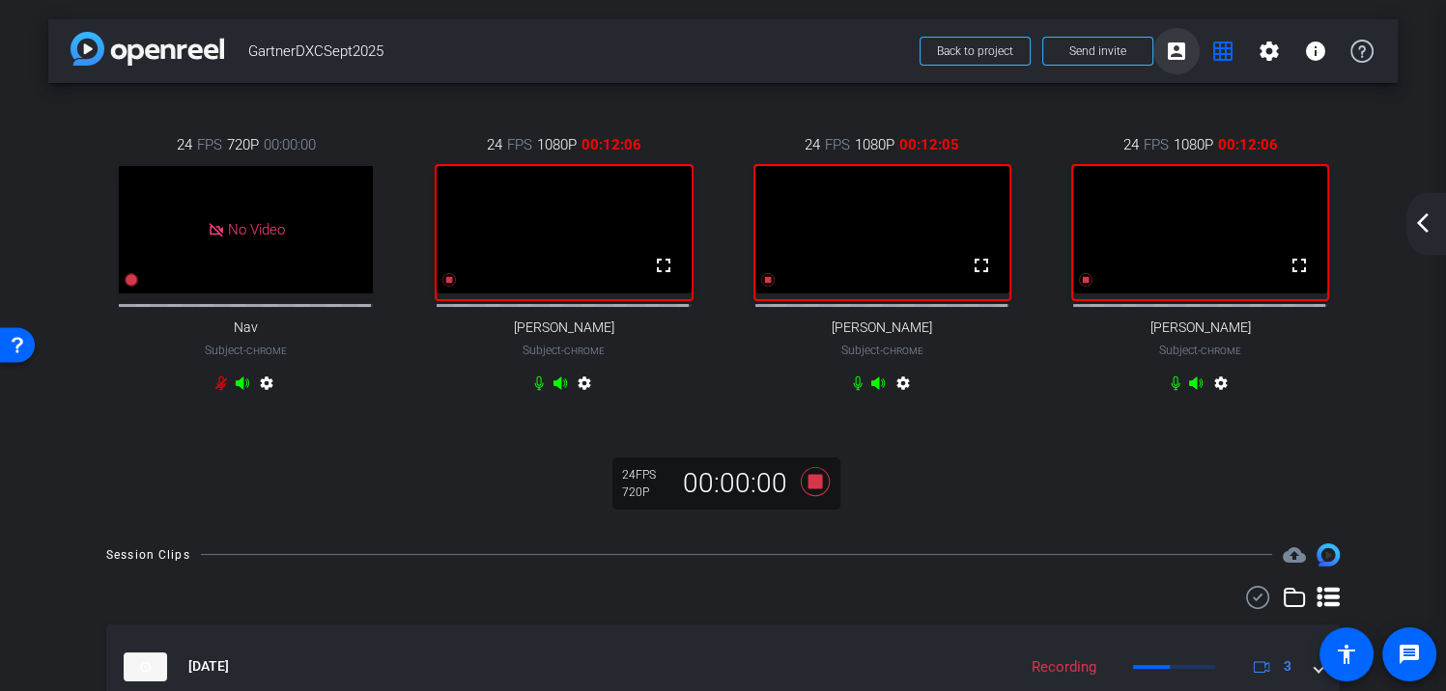
click at [1171, 53] on mat-icon "account_box" at bounding box center [1176, 51] width 23 height 23
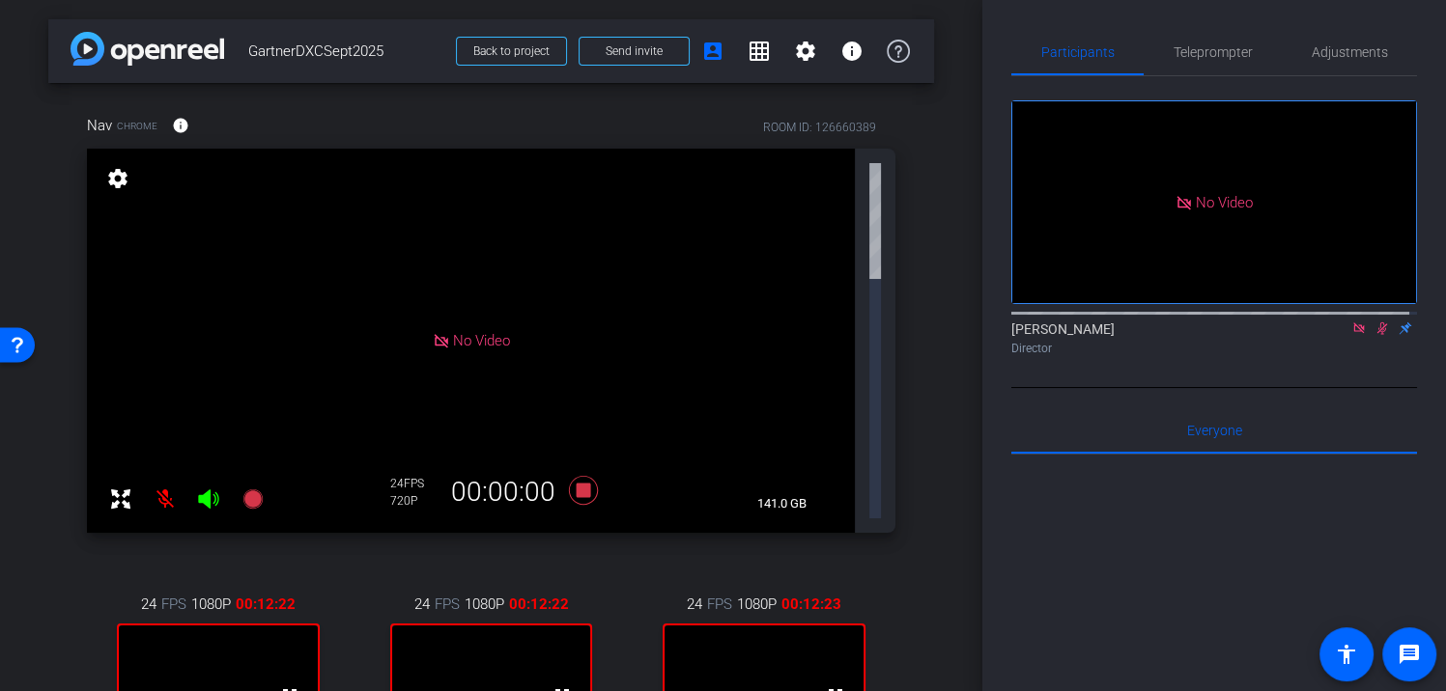
click at [1256, 518] on div at bounding box center [1214, 694] width 406 height 478
click at [578, 475] on icon at bounding box center [582, 489] width 29 height 29
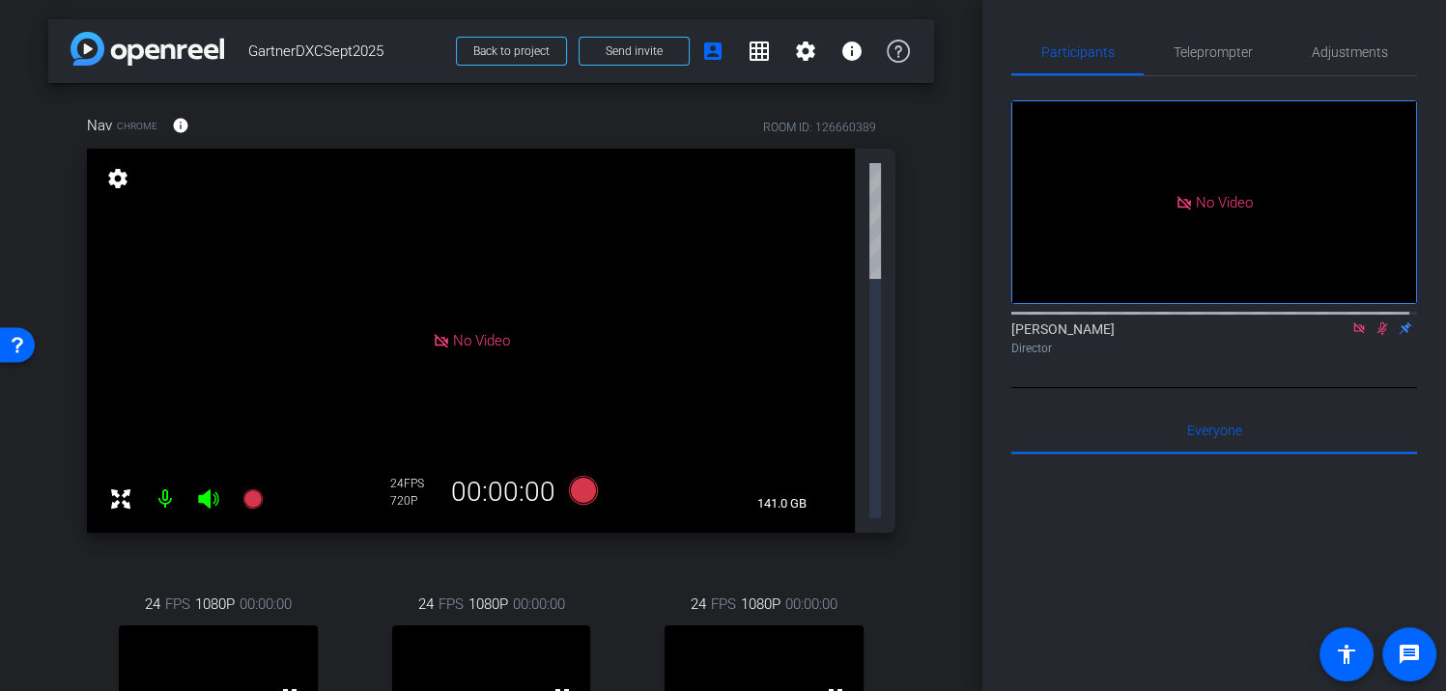
scroll to position [227, 0]
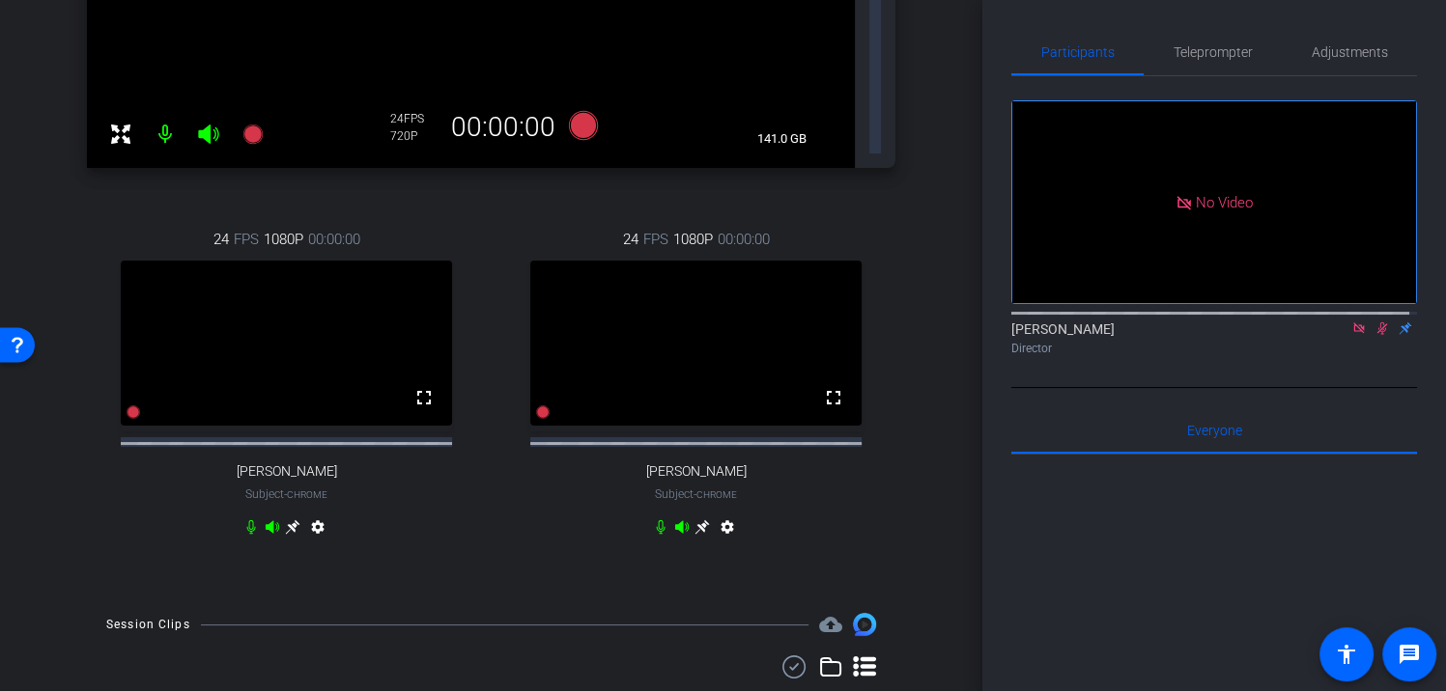
scroll to position [369, 0]
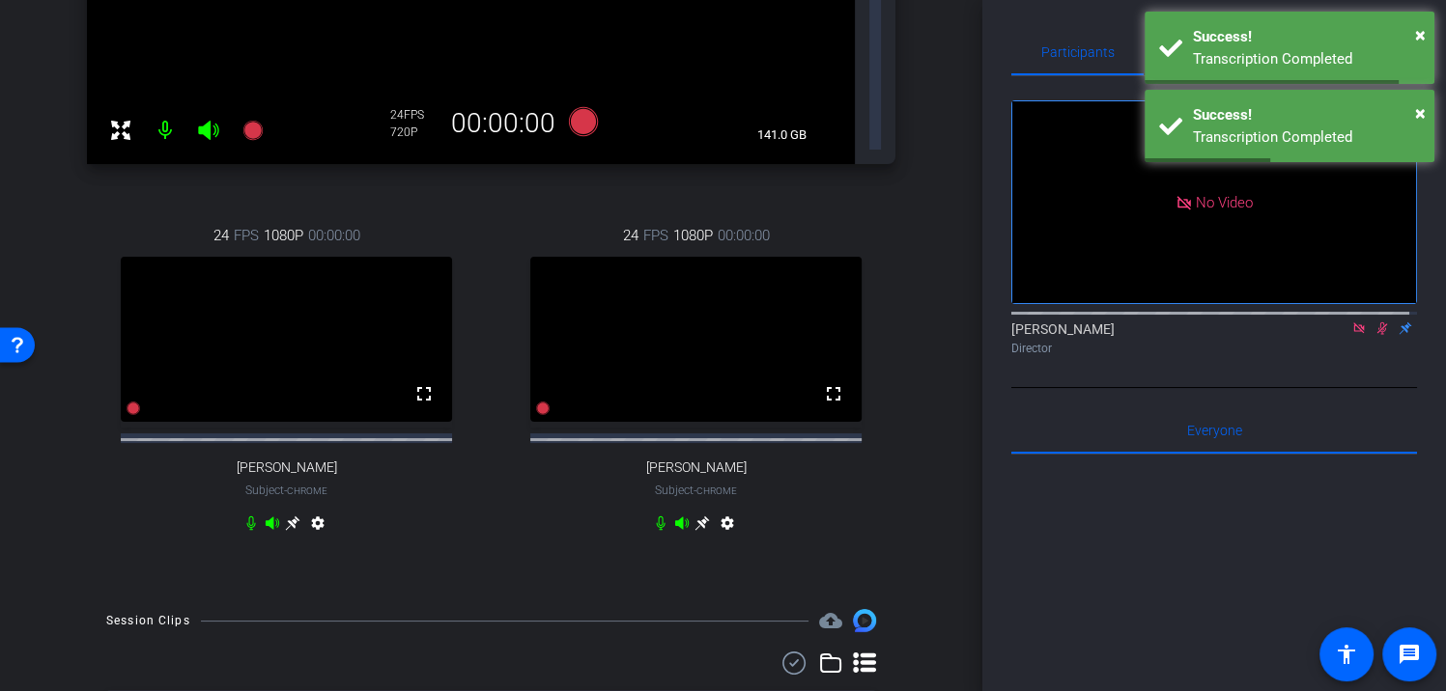
click at [1374, 322] on icon at bounding box center [1381, 329] width 15 height 14
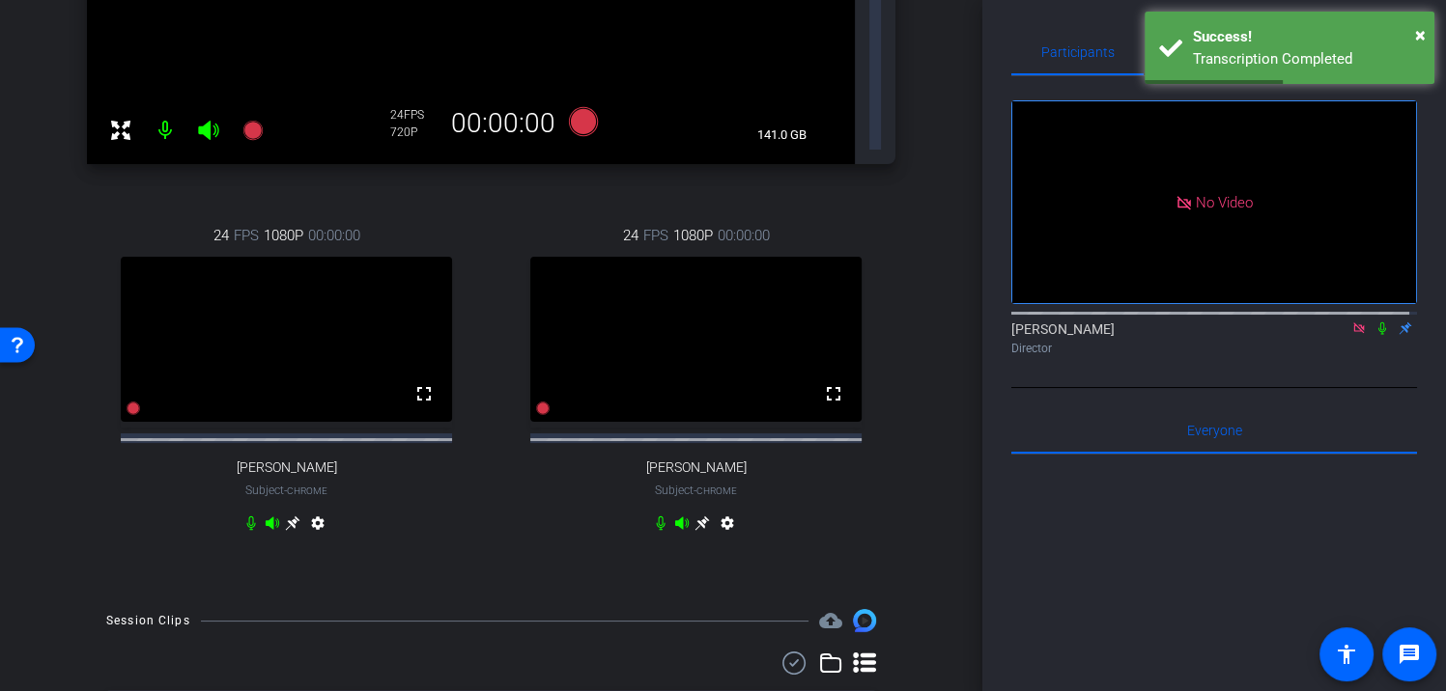
click at [1353, 323] on icon at bounding box center [1358, 328] width 11 height 11
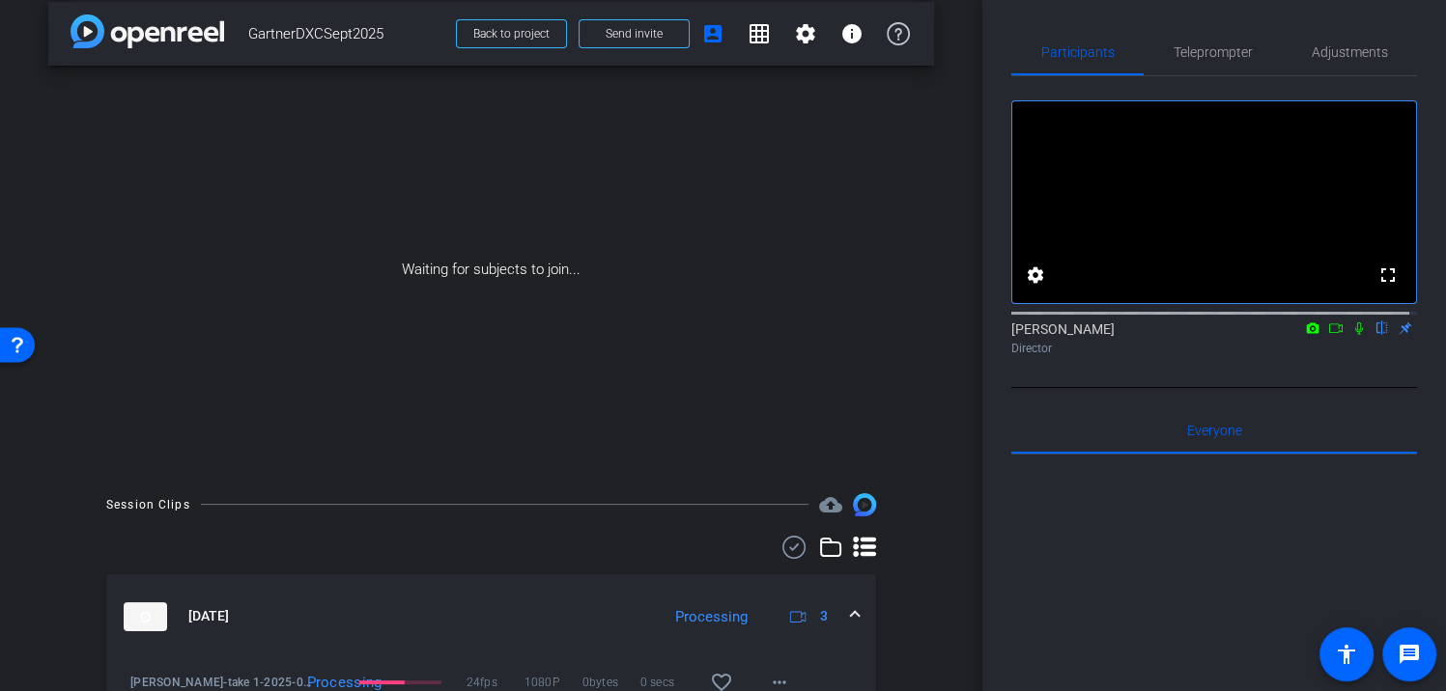
scroll to position [195, 0]
